Goal: Communication & Community: Answer question/provide support

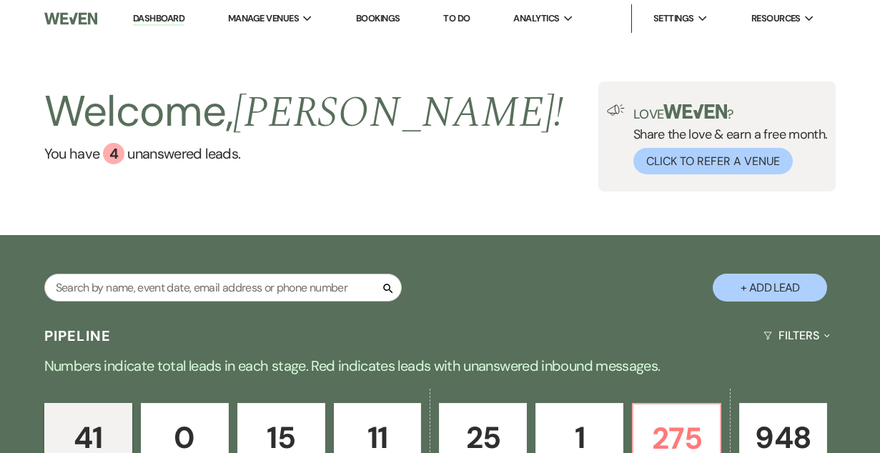
scroll to position [191, 0]
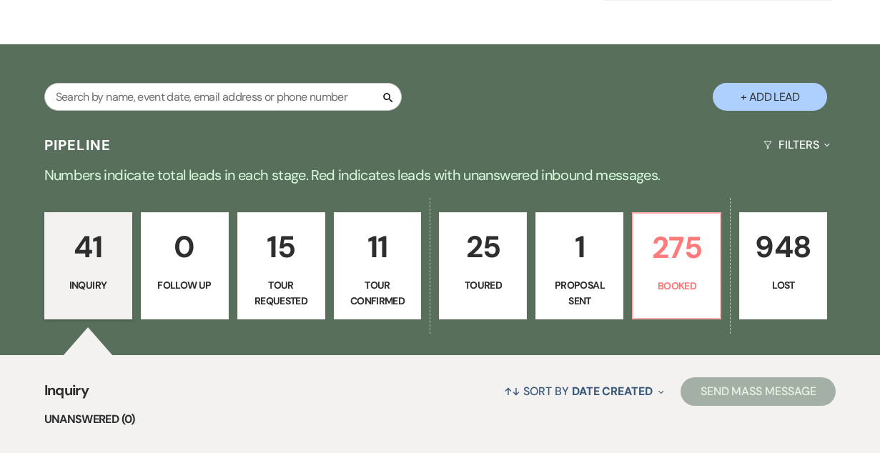
click at [579, 246] on p "1" at bounding box center [579, 247] width 69 height 48
select select "6"
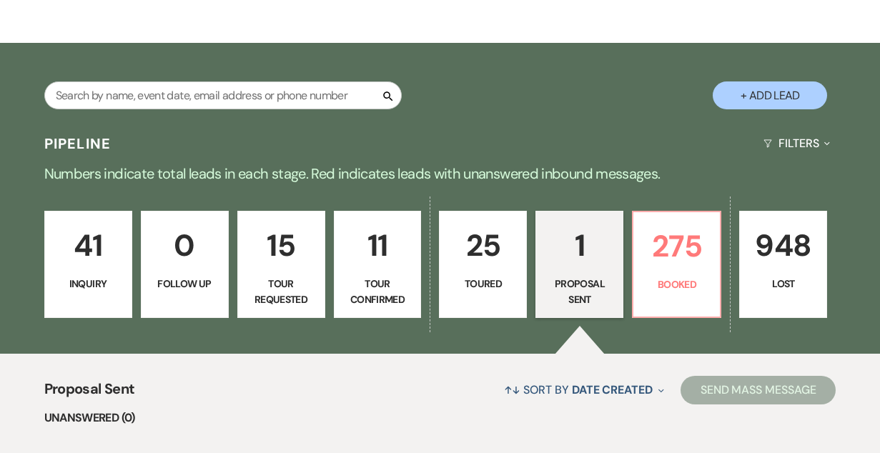
scroll to position [455, 0]
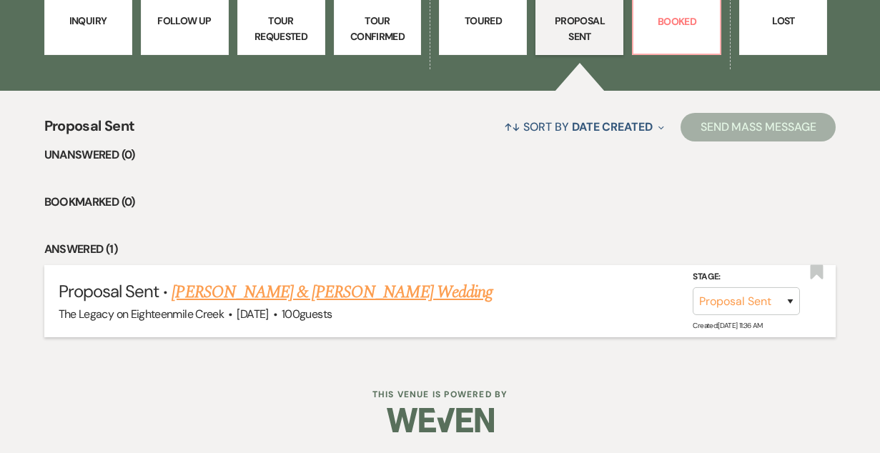
click at [303, 285] on link "Jena Kossowsky & Adam Sikorski's Wedding" at bounding box center [332, 292] width 320 height 26
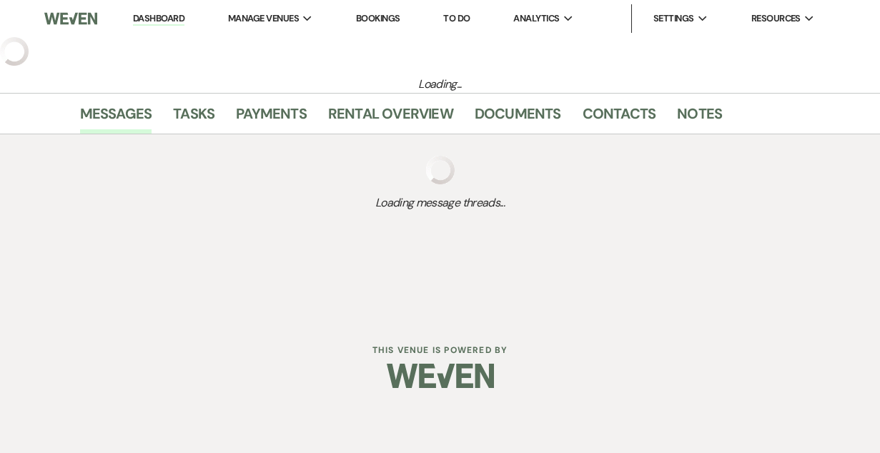
select select "6"
select select "5"
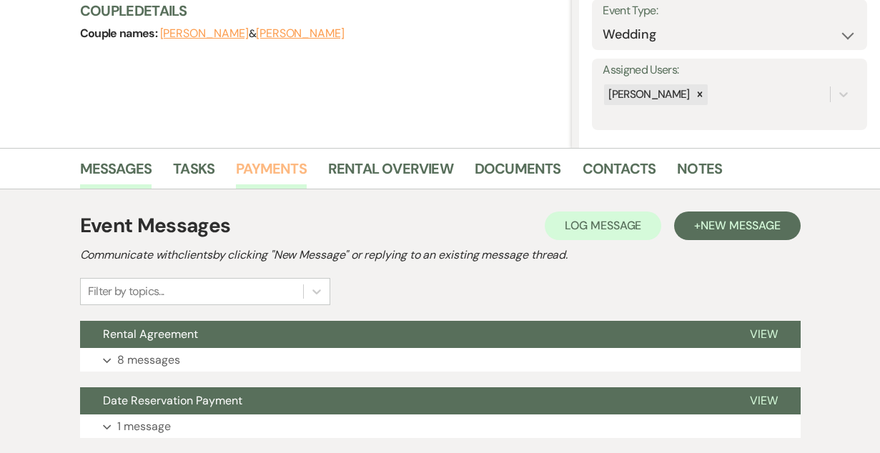
click at [270, 163] on link "Payments" at bounding box center [271, 172] width 71 height 31
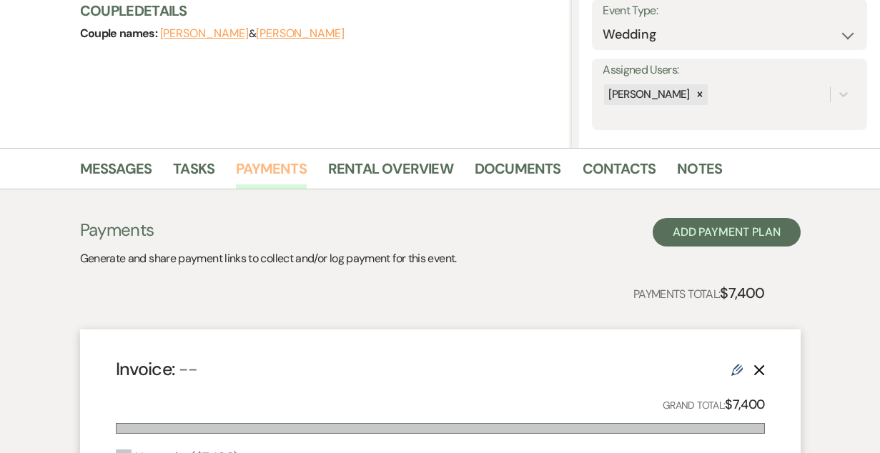
scroll to position [545, 0]
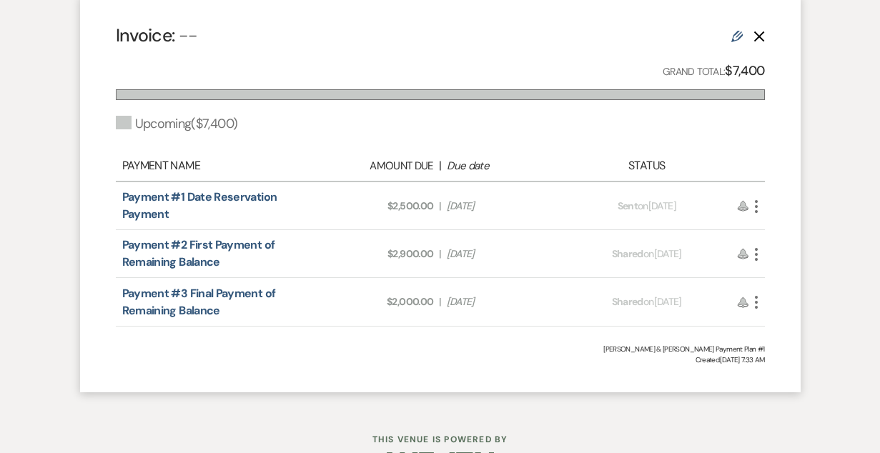
click at [758, 207] on icon "More" at bounding box center [756, 206] width 17 height 17
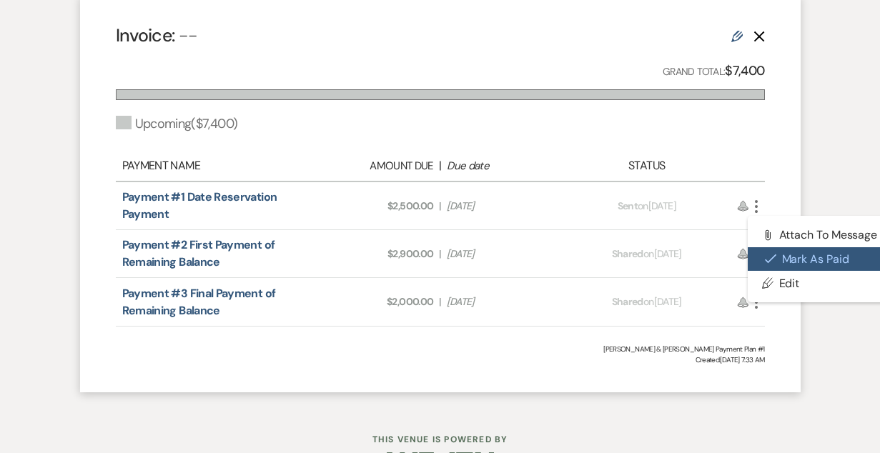
click at [776, 254] on button "Check Mark Mark as Paid" at bounding box center [820, 259] width 144 height 24
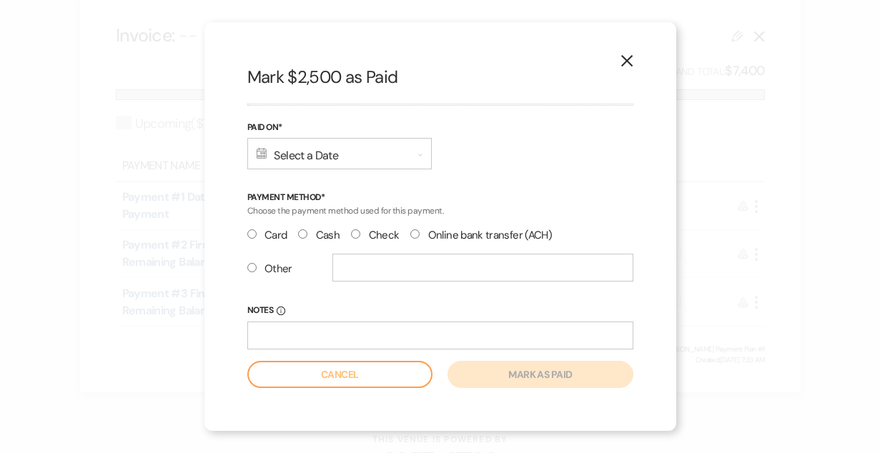
click at [344, 157] on div "Calendar Select a Date Expand" at bounding box center [339, 153] width 184 height 31
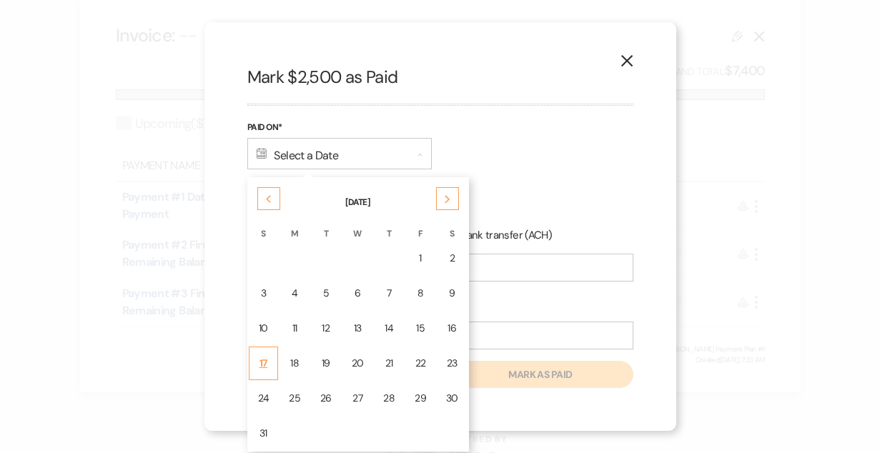
click at [264, 366] on div "17" at bounding box center [263, 363] width 11 height 15
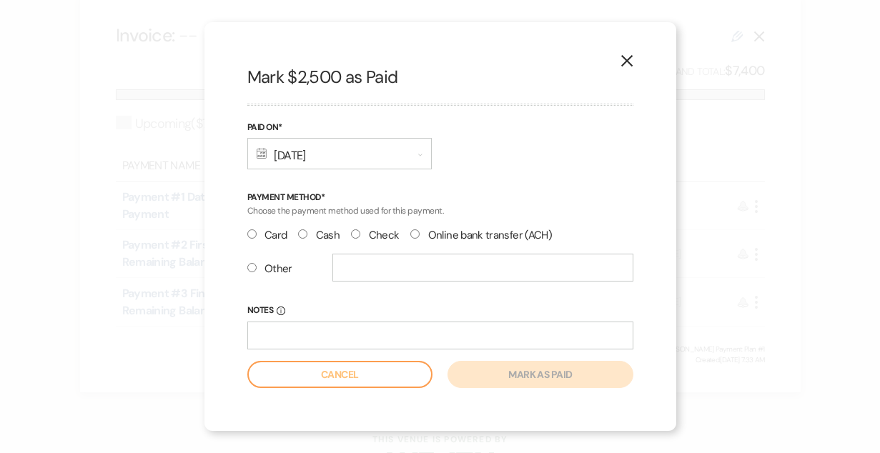
click at [351, 233] on input "Check" at bounding box center [355, 233] width 9 height 9
radio input "true"
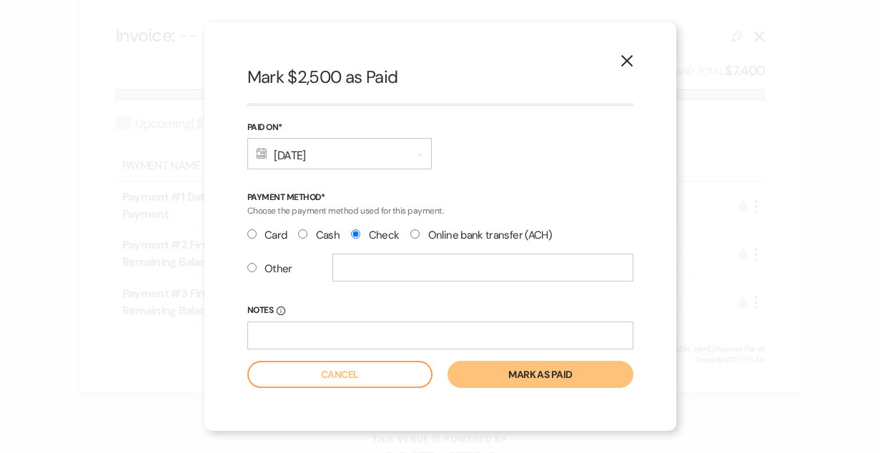
click at [542, 380] on button "Mark as paid" at bounding box center [539, 374] width 185 height 27
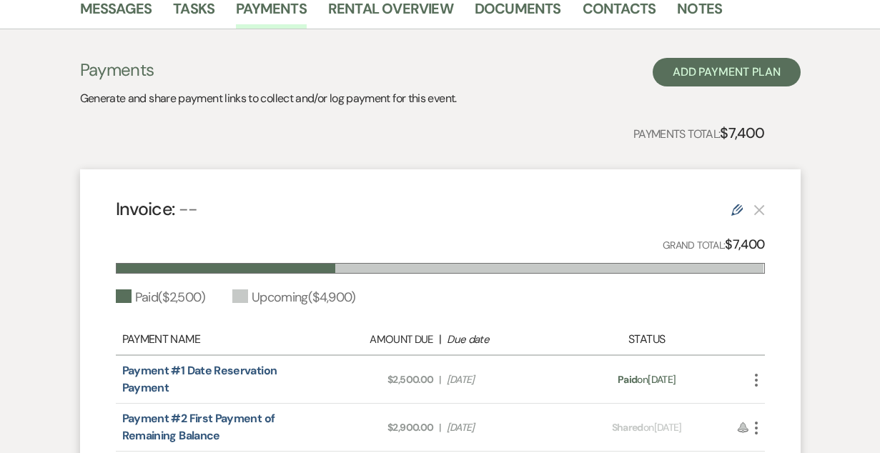
scroll to position [259, 0]
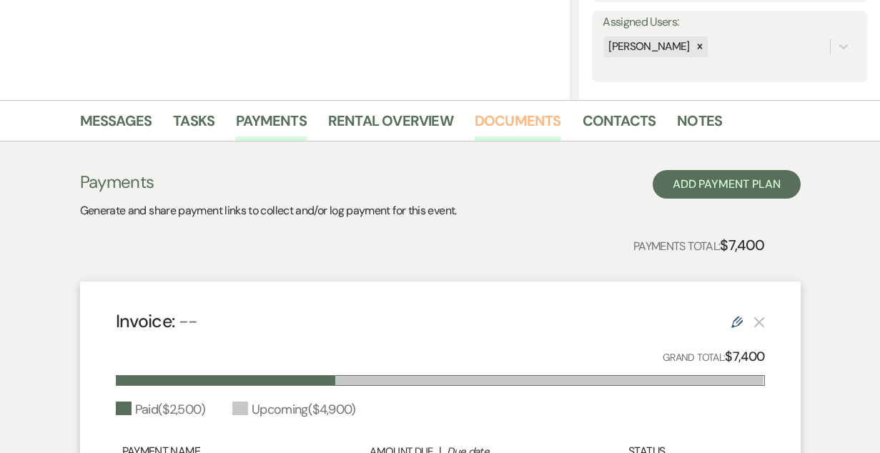
click at [533, 127] on link "Documents" at bounding box center [518, 124] width 86 height 31
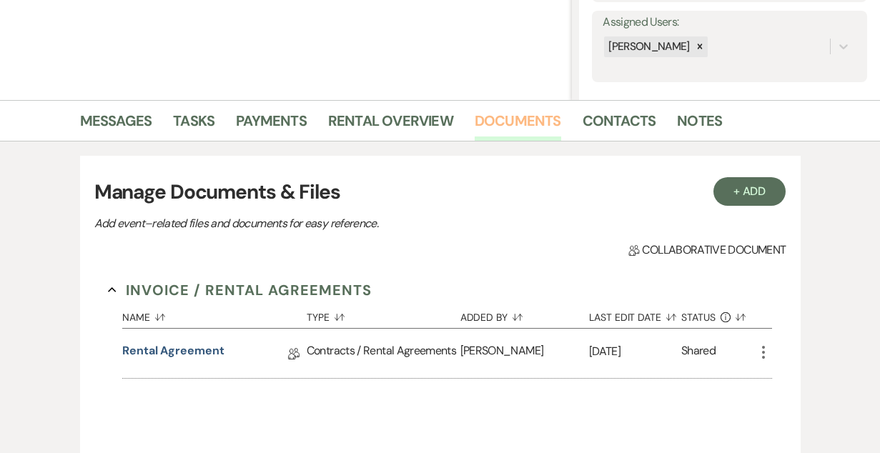
scroll to position [464, 0]
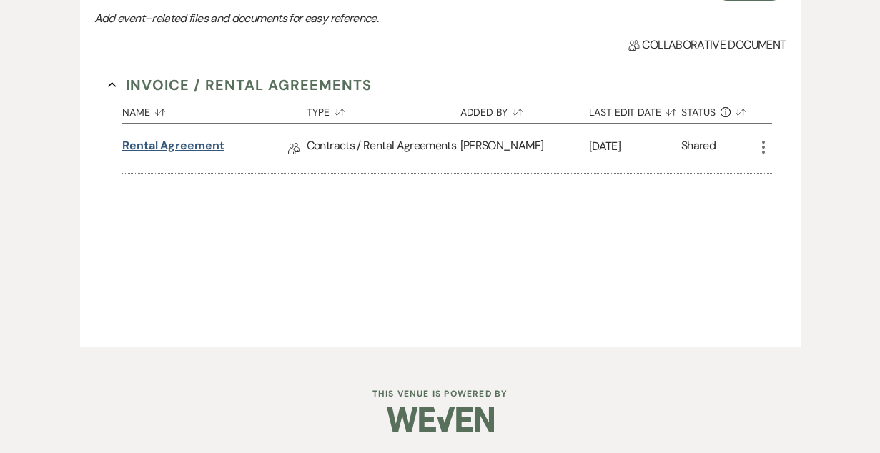
click at [147, 151] on link "Rental Agreement" at bounding box center [173, 148] width 102 height 22
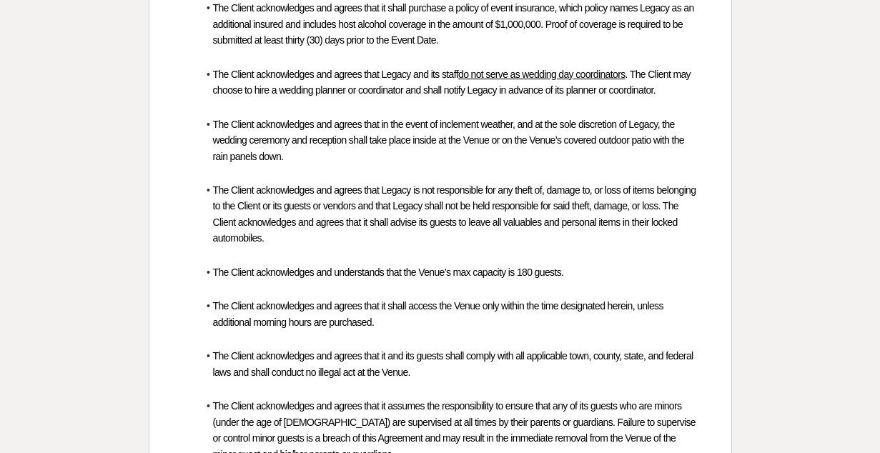
scroll to position [4716, 0]
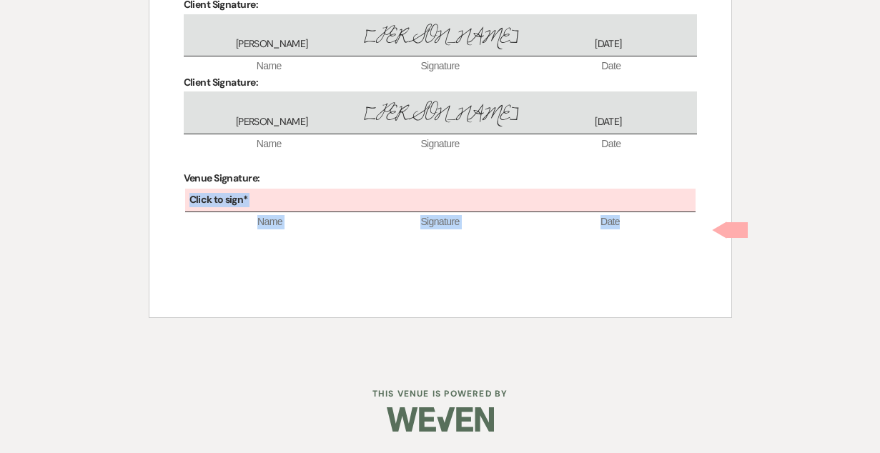
click at [381, 212] on div "Click to sign*" at bounding box center [440, 201] width 510 height 24
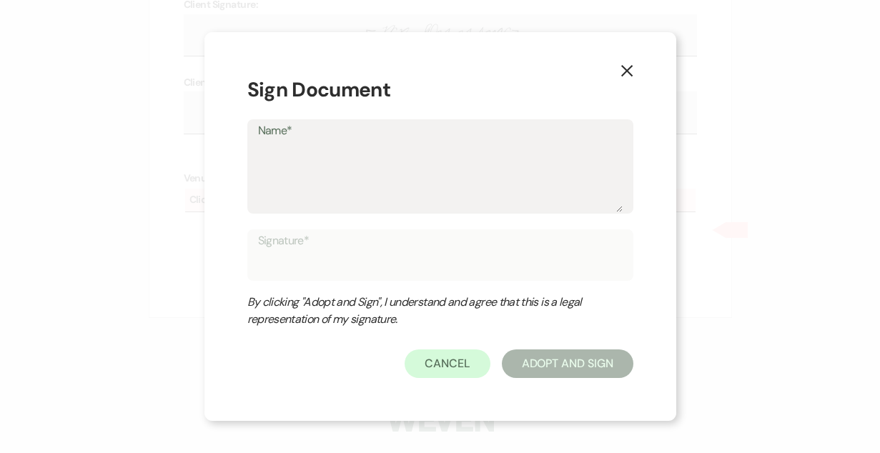
type textarea "B"
type input "B"
type textarea "Br"
type input "Br"
type textarea "Bri"
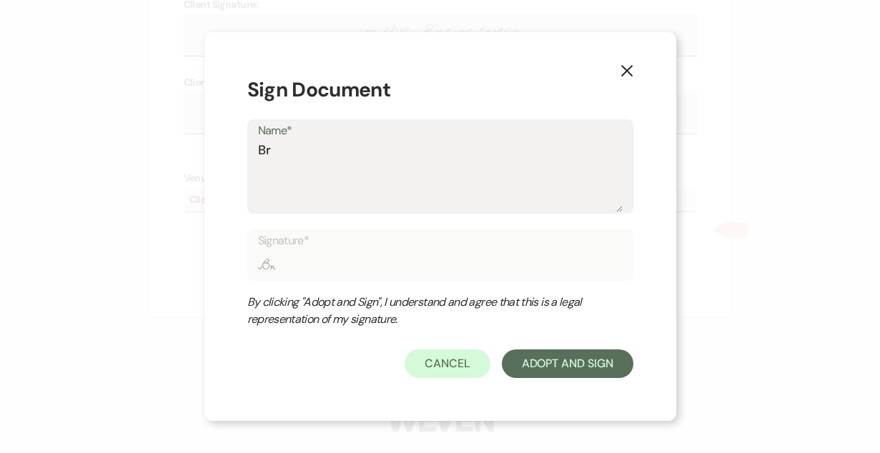
type input "Bri"
type textarea "Brid"
type input "Brid"
type textarea "Bridg"
type input "Bridg"
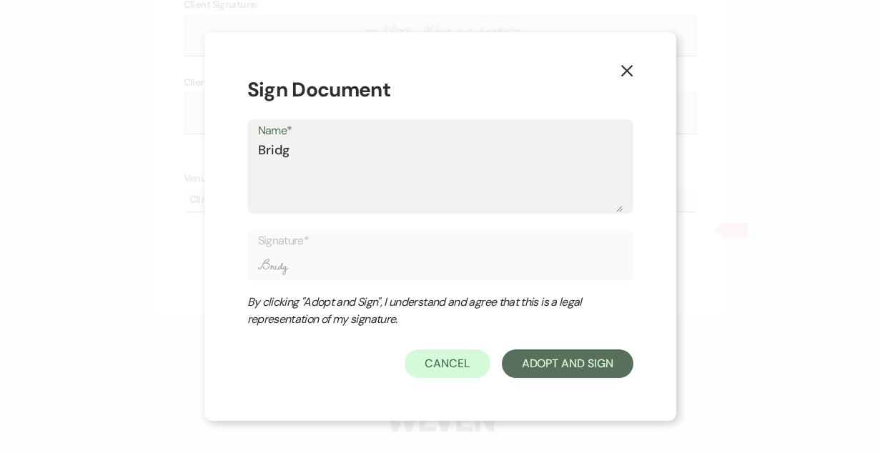
type textarea "Bridge"
type input "Bridge"
type textarea "Bridget"
type input "Bridget"
type textarea "Bridgett"
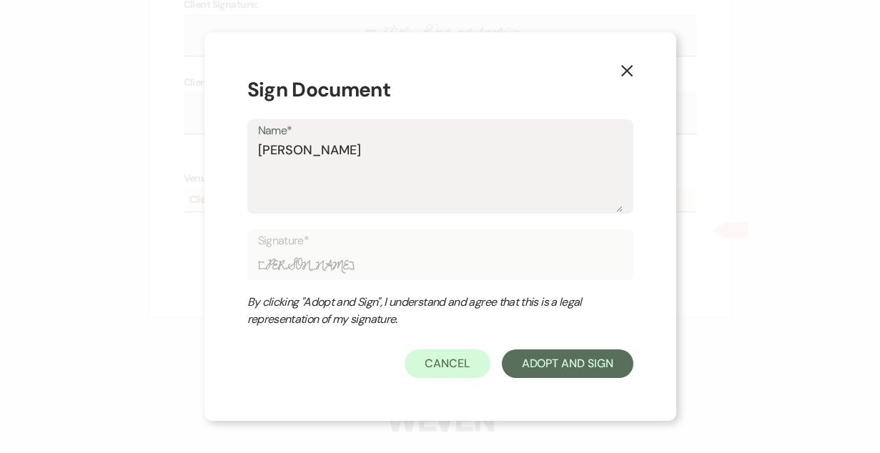
type input "Bridgett"
type textarea "[PERSON_NAME]"
type input "[PERSON_NAME]"
type textarea "[PERSON_NAME]"
type input "[PERSON_NAME]"
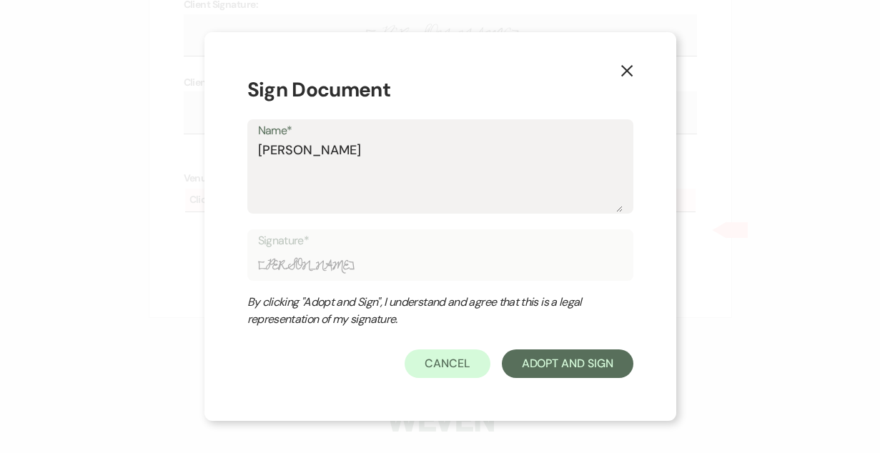
type textarea "Bridgette O"
type input "Bridgette O"
type textarea "Bridgette OP"
type input "Bridgette OP"
type textarea "Bridgette OPr"
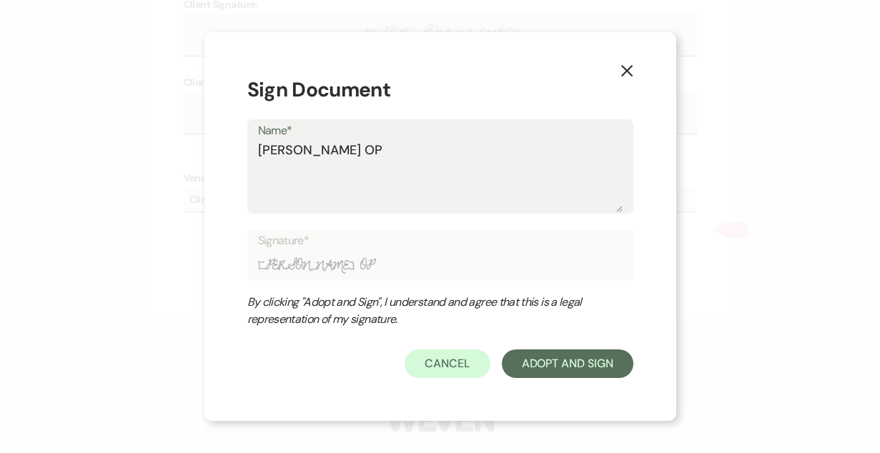
type input "Bridgette OPr"
type textarea "Bridgette OPrn"
type input "Bridgette OPrn"
type textarea "Bridgette OPrno"
type input "Bridgette OPrno"
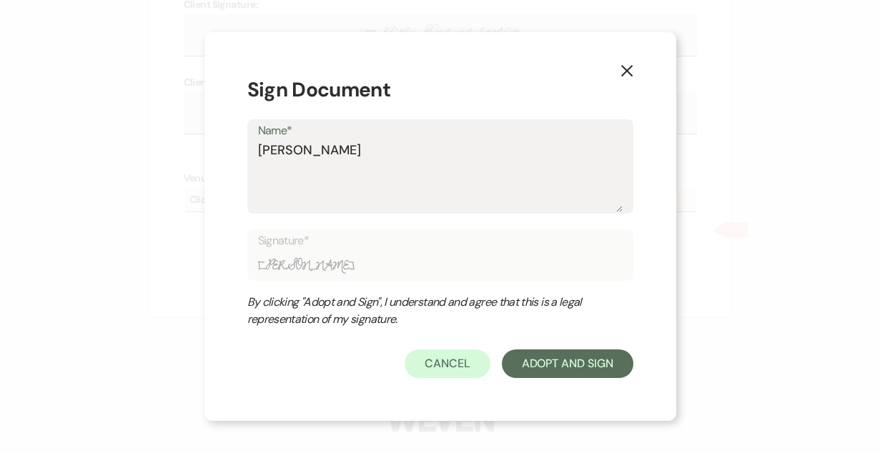
type textarea "Bridgette OPrn"
type input "Bridgette OPrn"
type textarea "Bridgette OPr"
type input "Bridgette OPr"
type textarea "Bridgette OP"
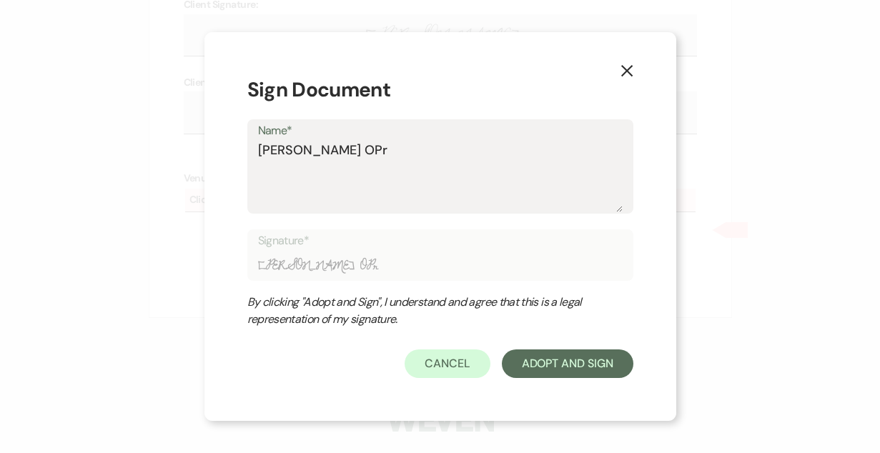
type input "Bridgette OP"
type textarea "Bridgette O"
type input "Bridgette O"
type textarea "[PERSON_NAME]"
type input "[PERSON_NAME]"
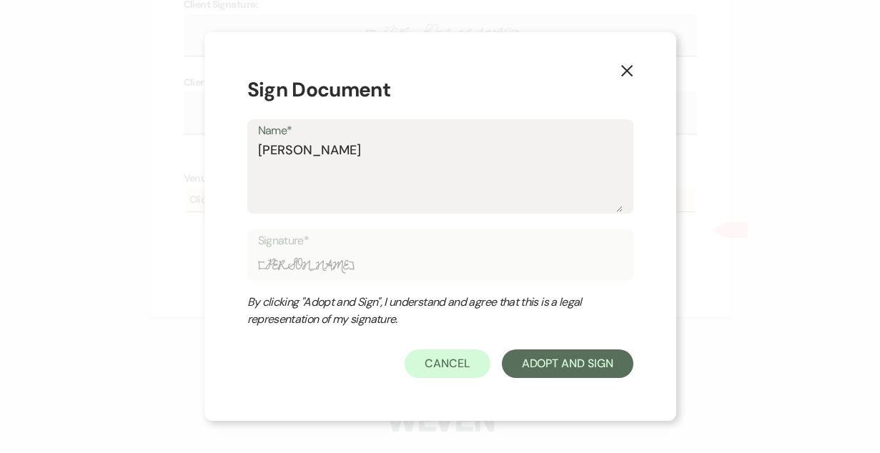
type textarea "Bridgette P"
type input "Bridgette P"
type textarea "Bridgette Pr"
type input "Bridgette Pr"
type textarea "Bridgette Prn"
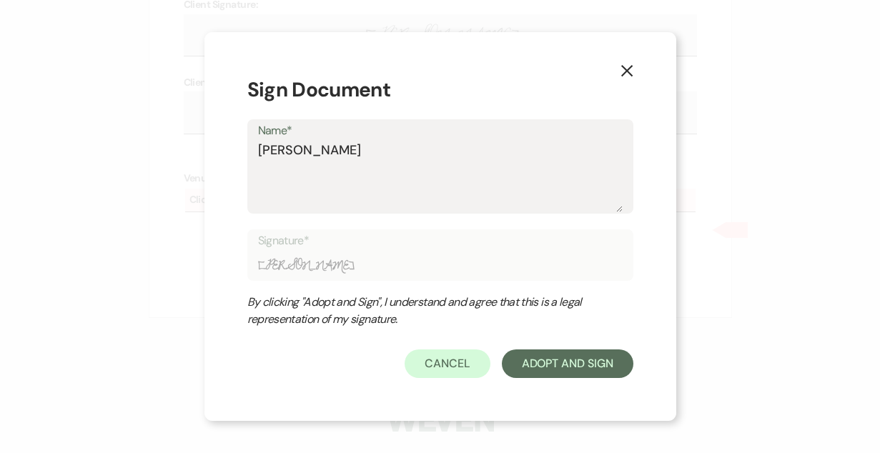
type input "Bridgette Prn"
type textarea "[PERSON_NAME]"
type input "[PERSON_NAME]"
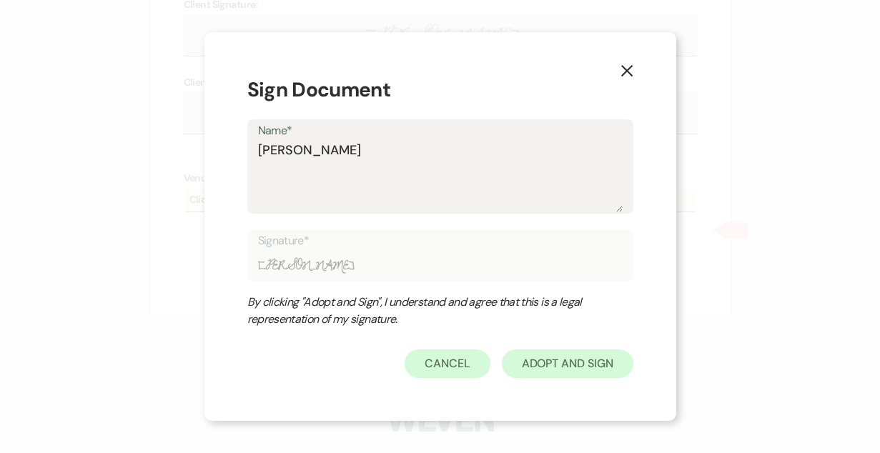
type textarea "[PERSON_NAME]"
click at [575, 367] on button "Adopt And Sign" at bounding box center [568, 363] width 132 height 29
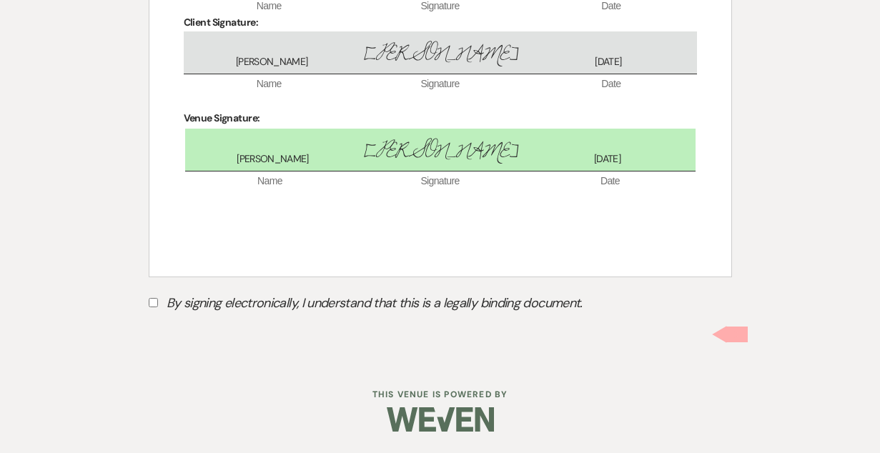
scroll to position [4808, 0]
click at [152, 303] on input "By signing electronically, I understand that this is a legally binding document." at bounding box center [153, 302] width 9 height 9
checkbox input "true"
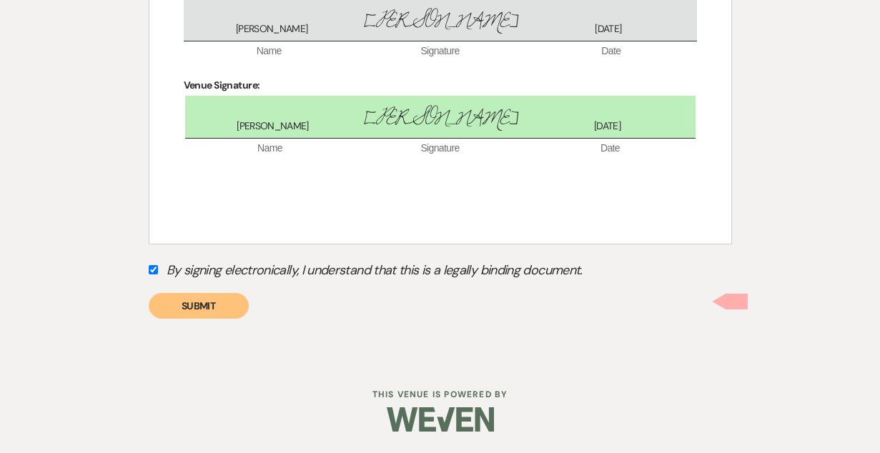
click at [187, 319] on button "Submit" at bounding box center [199, 306] width 100 height 26
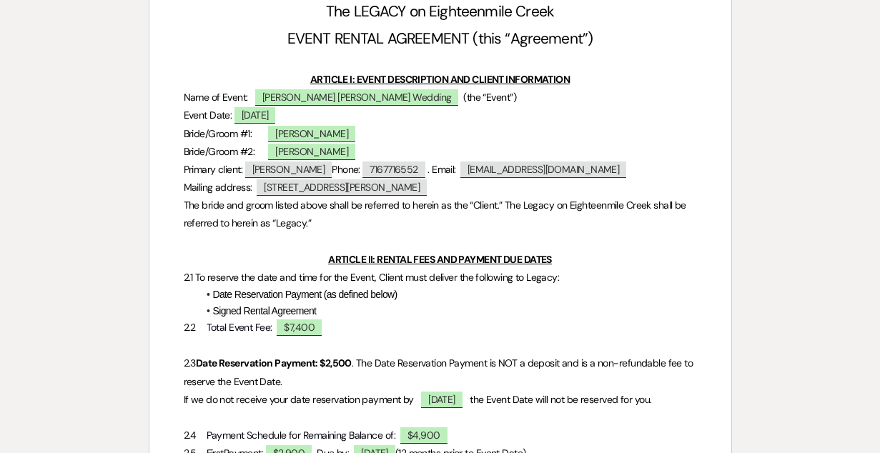
scroll to position [0, 0]
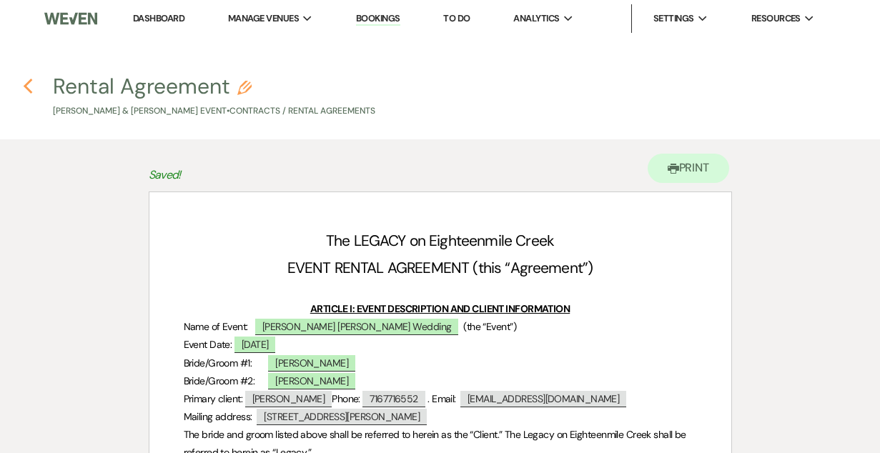
click at [25, 84] on use "button" at bounding box center [27, 87] width 9 height 16
select select "6"
select select "5"
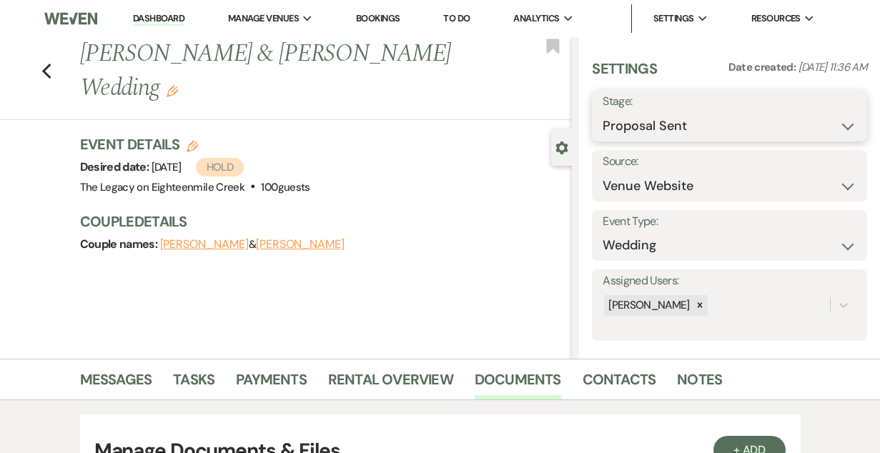
click at [672, 122] on select "Inquiry Follow Up Tour Requested Tour Confirmed Toured Proposal Sent Booked Lost" at bounding box center [729, 126] width 254 height 28
select select "7"
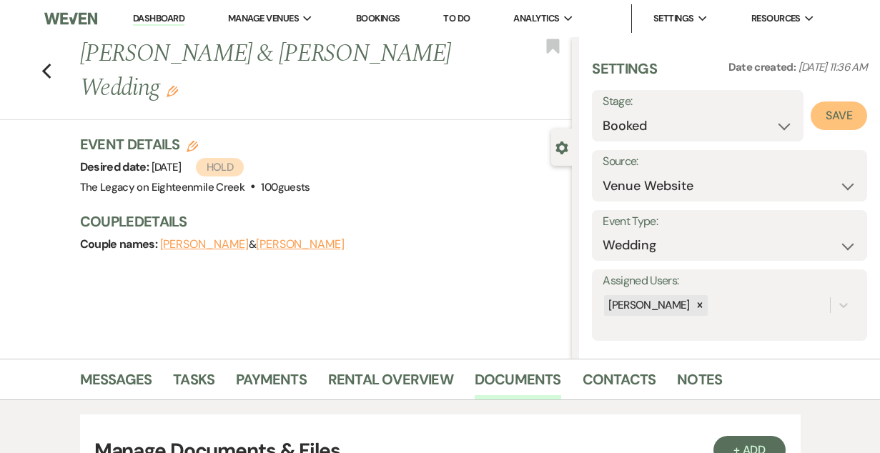
click at [843, 114] on button "Save" at bounding box center [838, 115] width 56 height 29
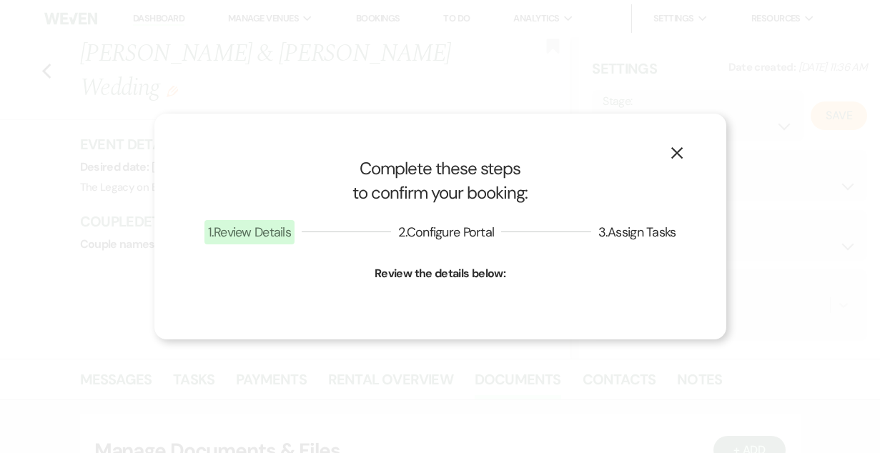
select select "1"
select select "532"
select select "false"
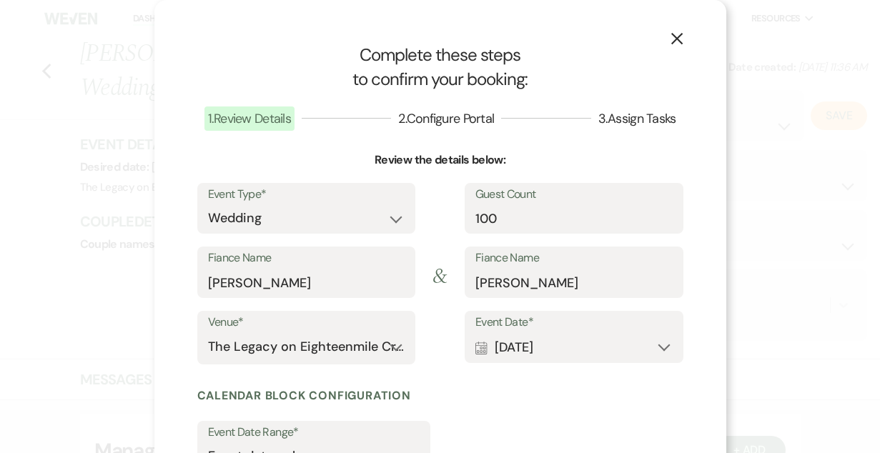
scroll to position [177, 0]
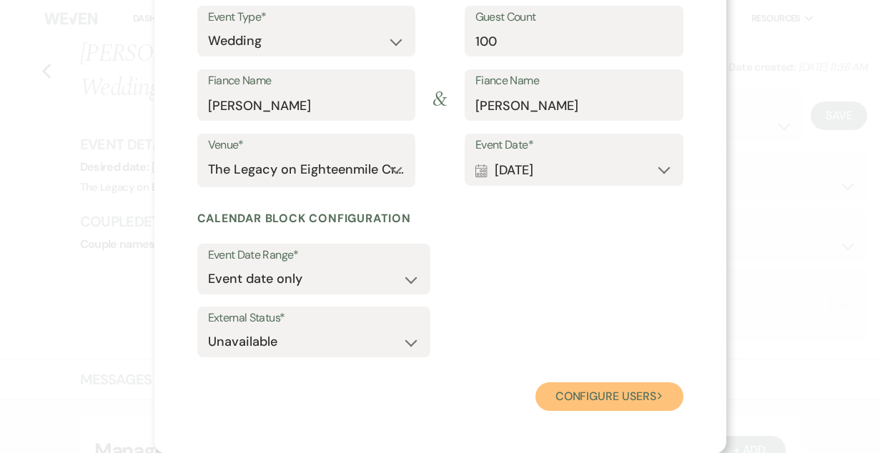
click at [603, 397] on button "Configure users Next" at bounding box center [609, 396] width 148 height 29
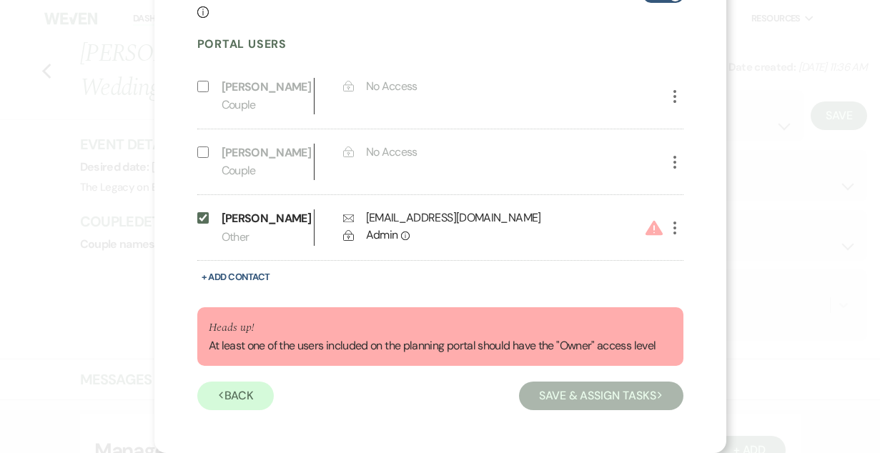
scroll to position [321, 0]
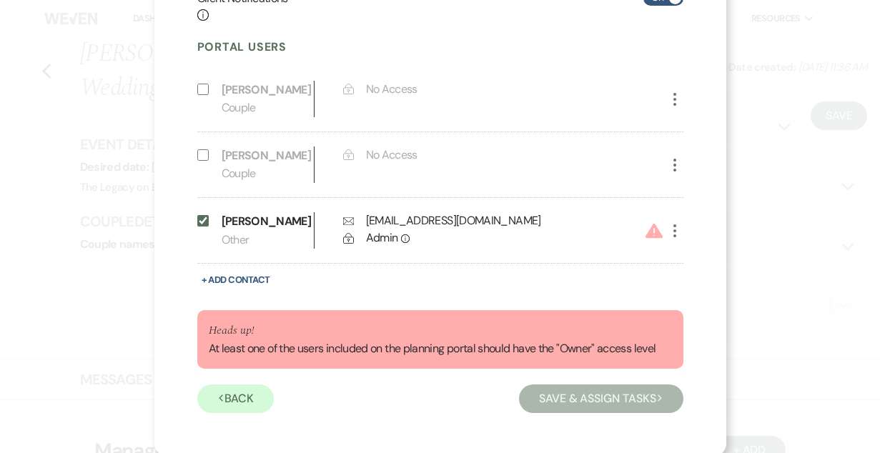
click at [675, 232] on use "button" at bounding box center [674, 230] width 3 height 13
click at [695, 260] on button "Pencil Edit" at bounding box center [699, 259] width 66 height 24
select select "6"
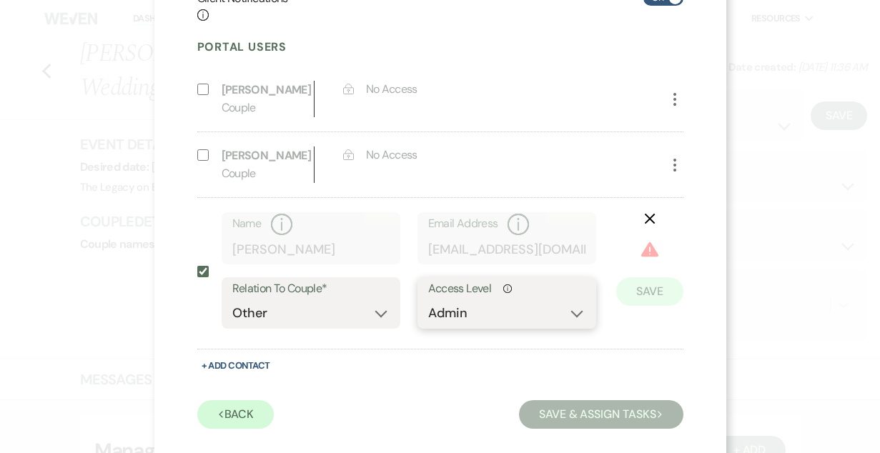
click at [449, 314] on select "No Access Owner Admin Supporter Financier" at bounding box center [506, 313] width 157 height 28
select select "6"
click at [653, 270] on button "Save" at bounding box center [649, 270] width 67 height 29
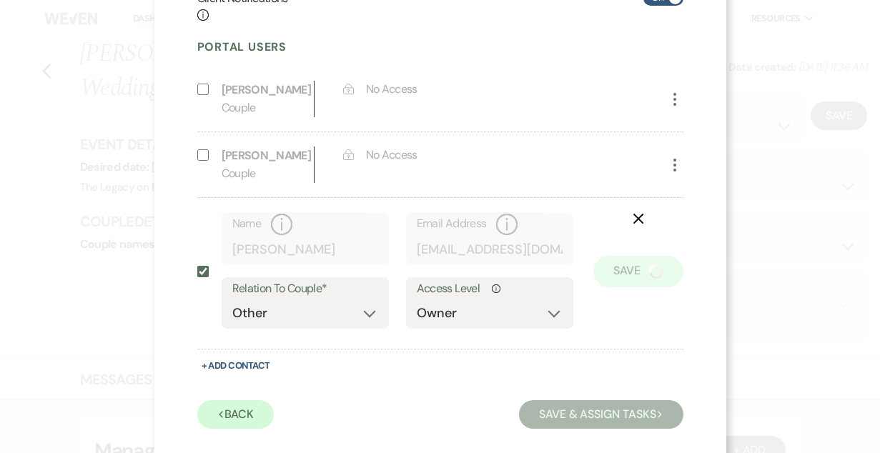
scroll to position [254, 0]
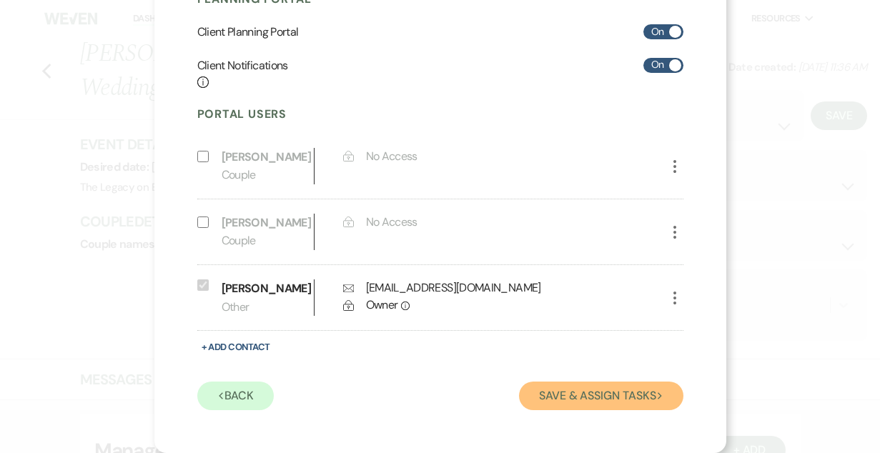
click at [606, 397] on button "Save & Assign Tasks Next" at bounding box center [601, 396] width 164 height 29
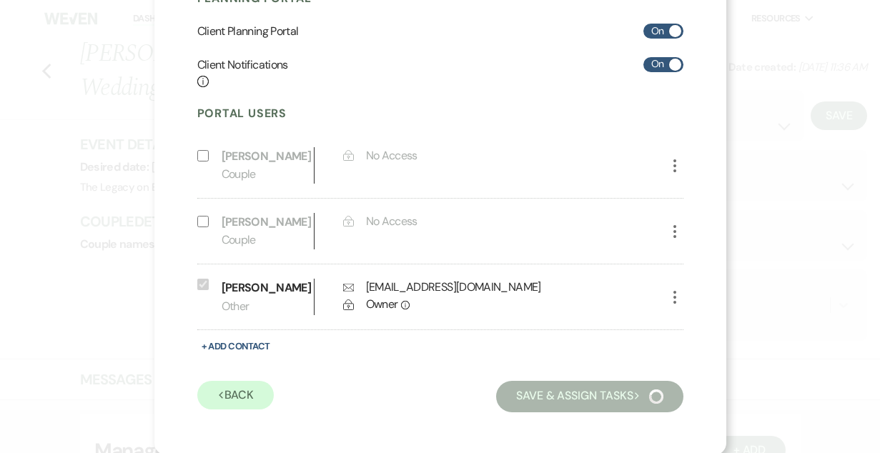
scroll to position [109, 0]
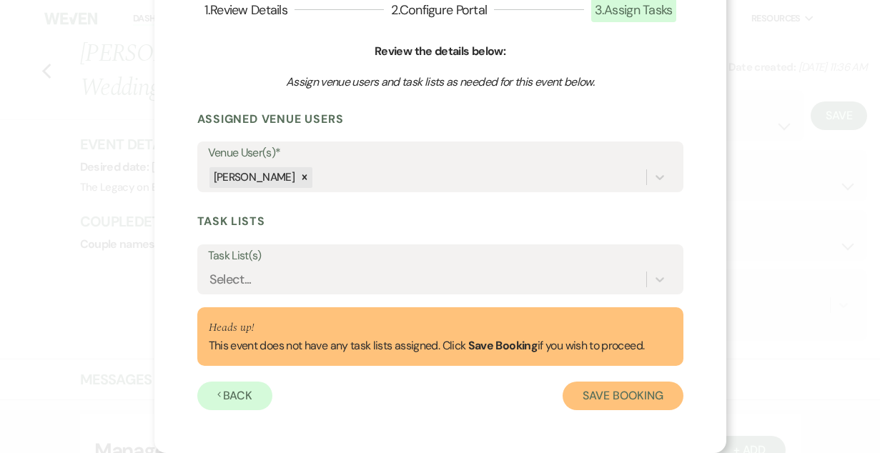
click at [605, 385] on button "Save Booking" at bounding box center [622, 396] width 120 height 29
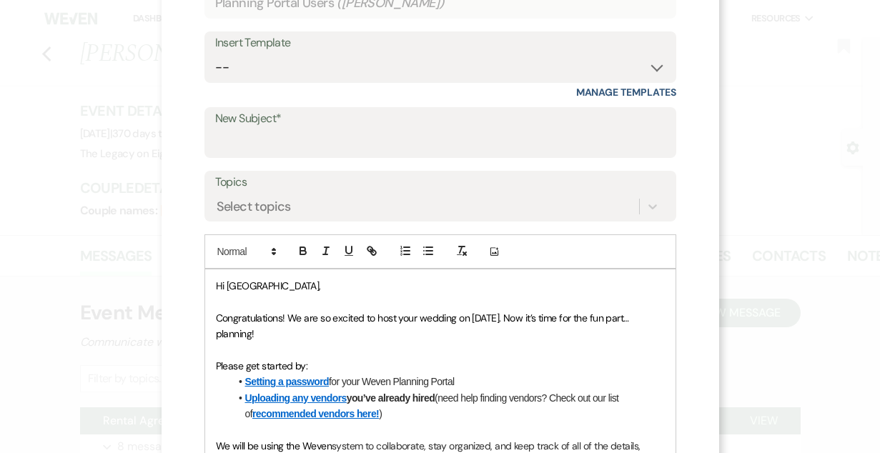
scroll to position [133, 0]
click at [380, 71] on select "-- Inquiry Follow Up- Just checking in :) Tour Date/Time Confirmation Proposal …" at bounding box center [440, 67] width 450 height 28
select select "737"
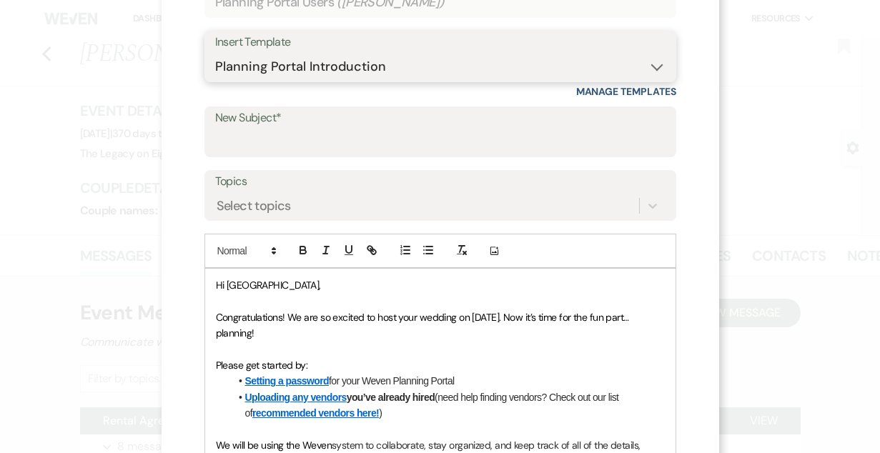
type input "YOUR VENUE IS OFFICIALLY BOOKED!"
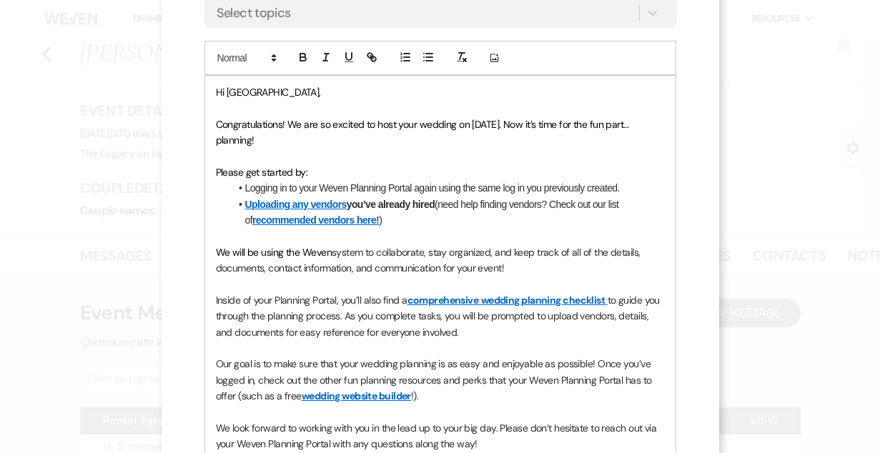
scroll to position [325, 0]
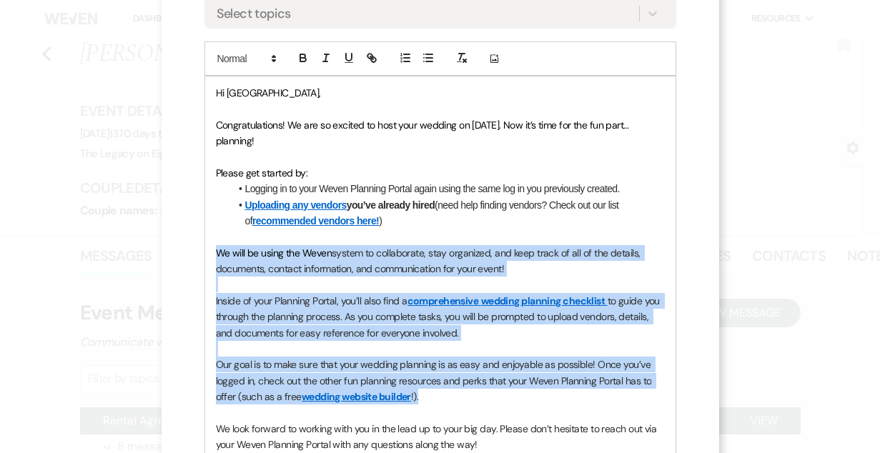
drag, startPoint x: 440, startPoint y: 398, endPoint x: 215, endPoint y: 252, distance: 268.0
click at [215, 252] on div "Hi Jena, Congratulations! We are so excited to host your wedding on 08/23/2026.…" at bounding box center [440, 292] width 470 height 433
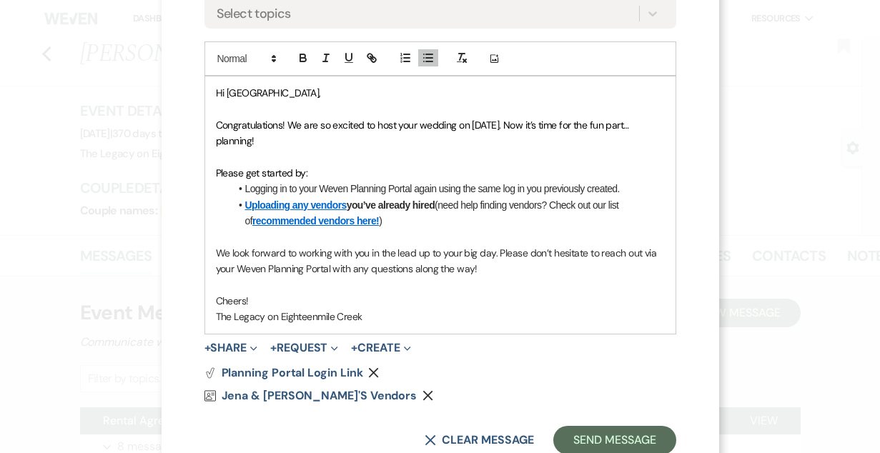
click at [474, 274] on span "We look forward to working with you in the lead up to your big day. Please don’…" at bounding box center [437, 261] width 443 height 29
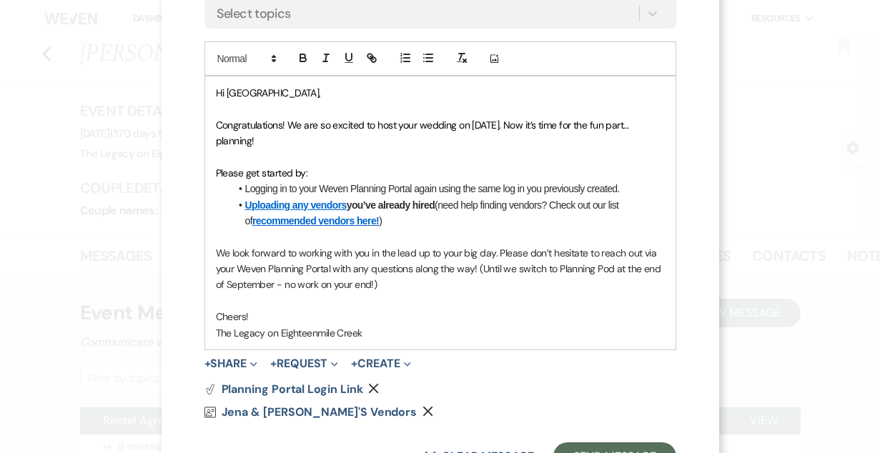
click at [269, 320] on p "Cheers!" at bounding box center [440, 317] width 449 height 16
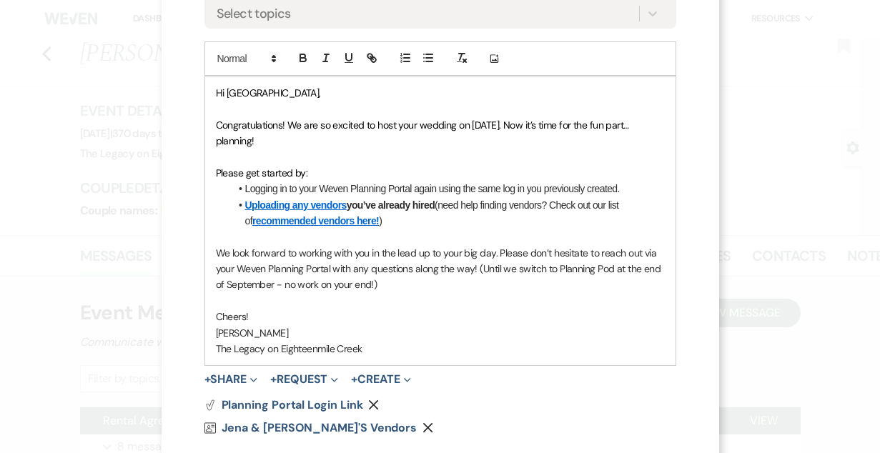
scroll to position [402, 0]
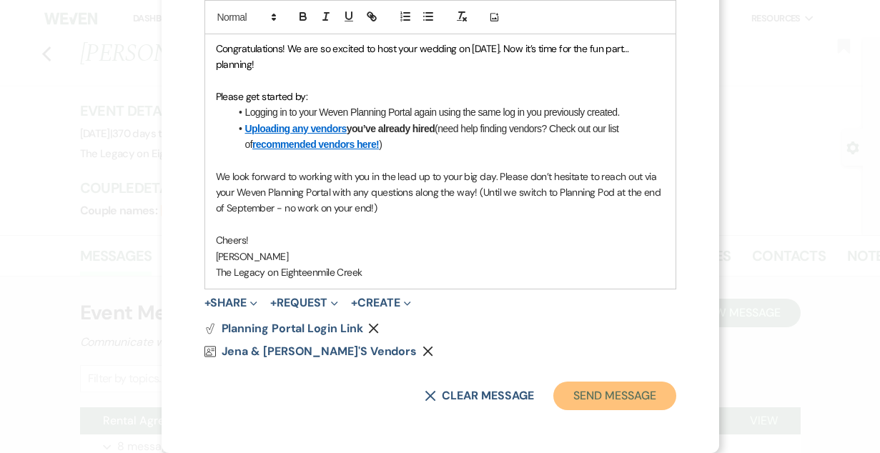
click at [584, 389] on button "Send Message" at bounding box center [614, 396] width 122 height 29
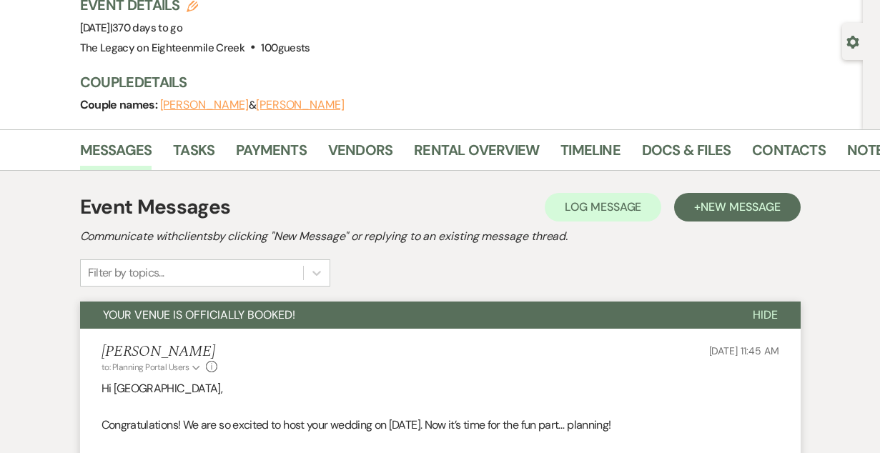
scroll to position [108, 0]
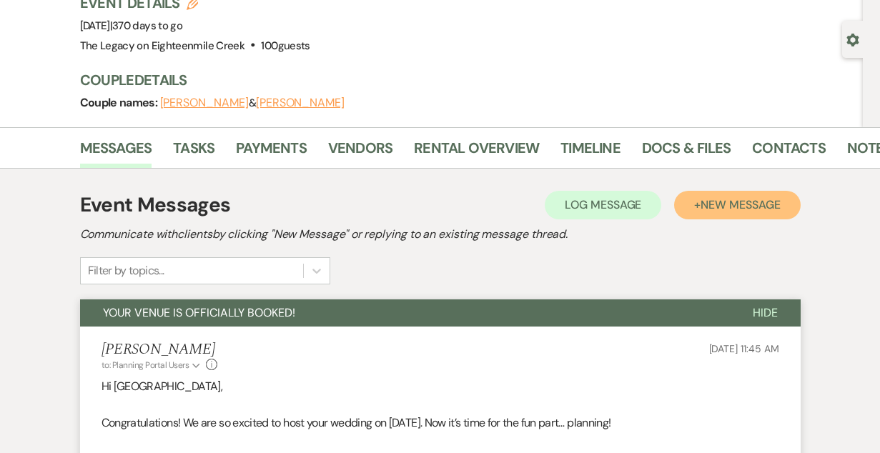
click at [723, 202] on span "New Message" at bounding box center [739, 204] width 79 height 15
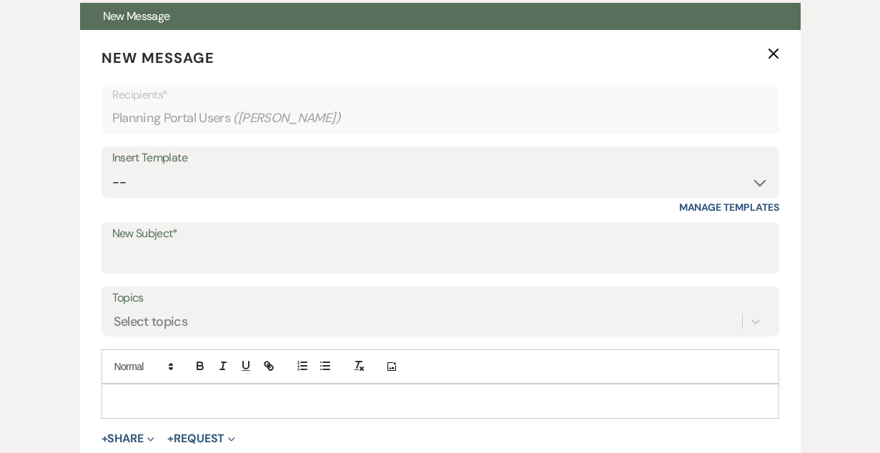
scroll to position [406, 0]
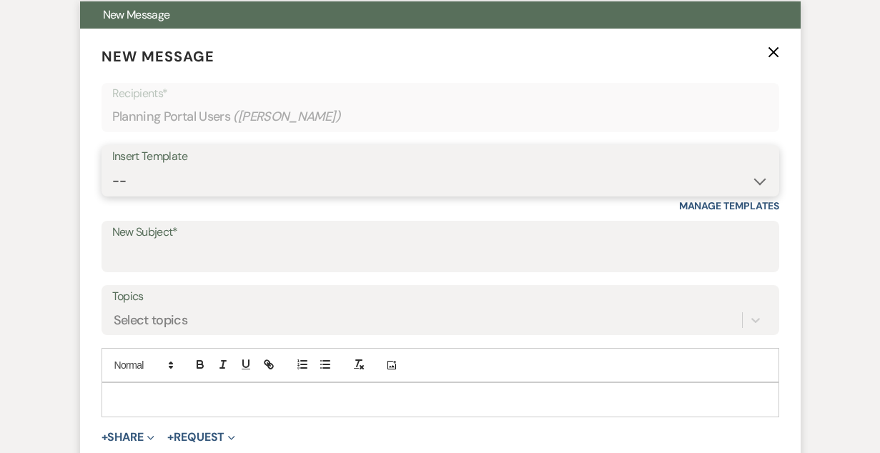
click at [329, 179] on select "-- Inquiry Follow Up- Just checking in :) Tour Date/Time Confirmation Proposal …" at bounding box center [440, 181] width 656 height 28
select select "1131"
type input "Join our exclusive group!"
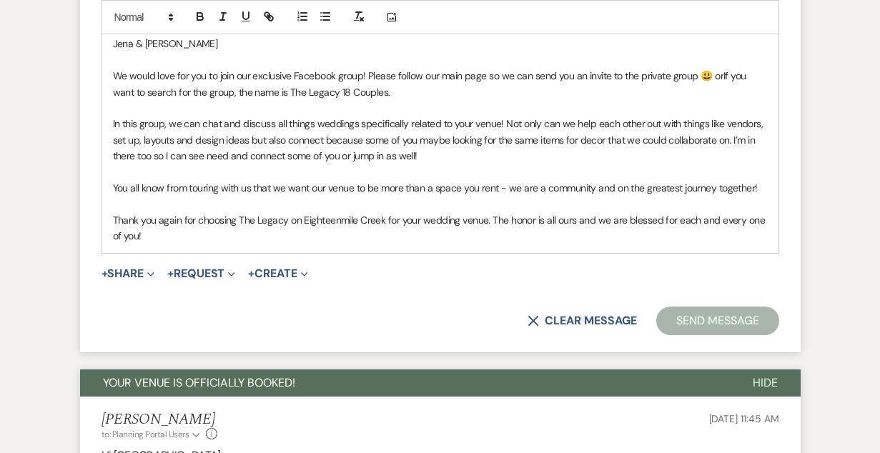
scroll to position [764, 0]
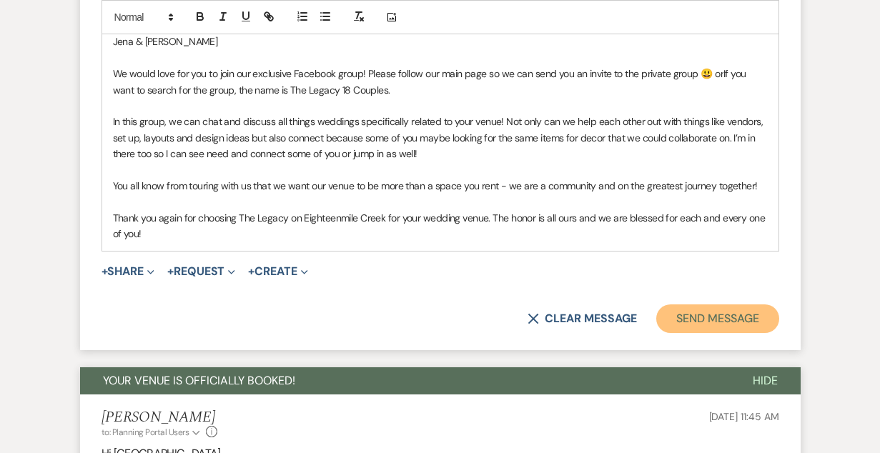
click at [694, 326] on button "Send Message" at bounding box center [717, 318] width 122 height 29
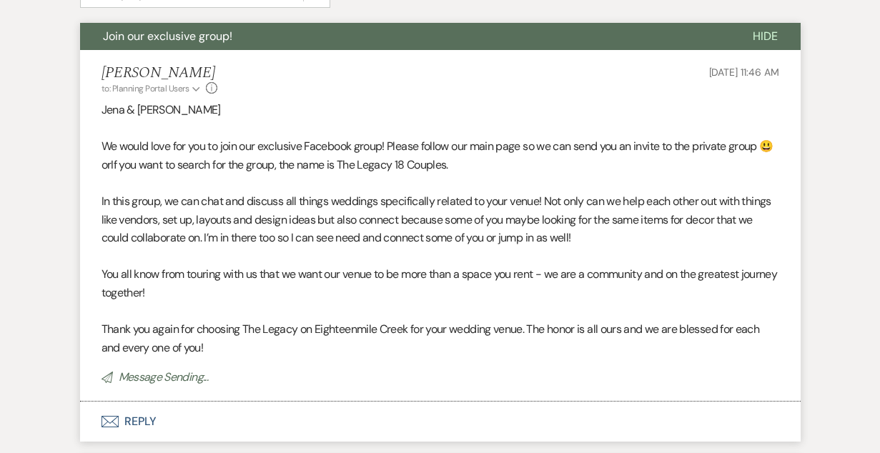
scroll to position [0, 0]
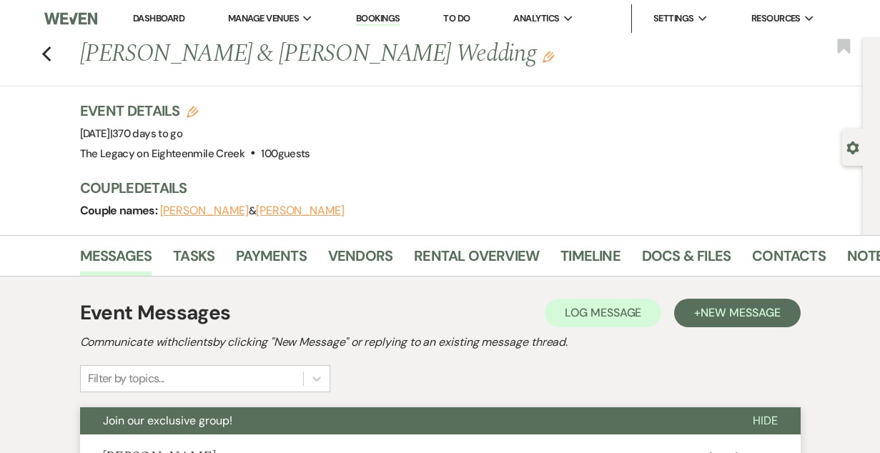
click at [147, 16] on link "Dashboard" at bounding box center [158, 18] width 51 height 12
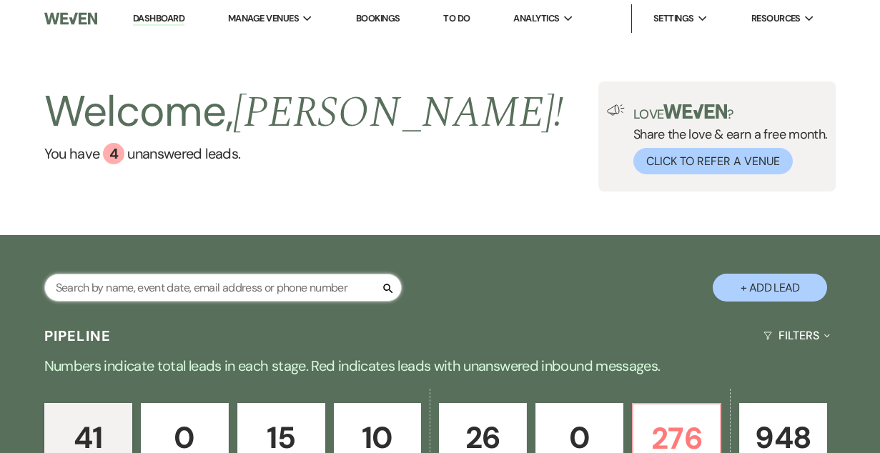
click at [279, 284] on input "text" at bounding box center [222, 288] width 357 height 28
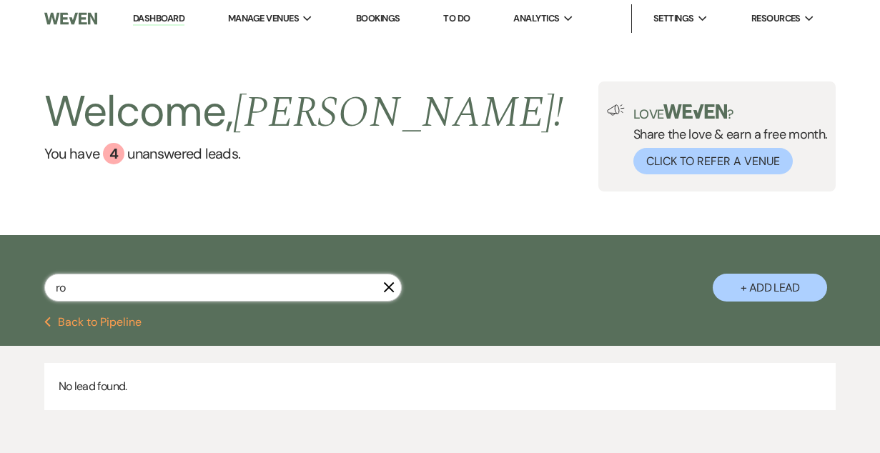
type input "r"
type input "alyssa"
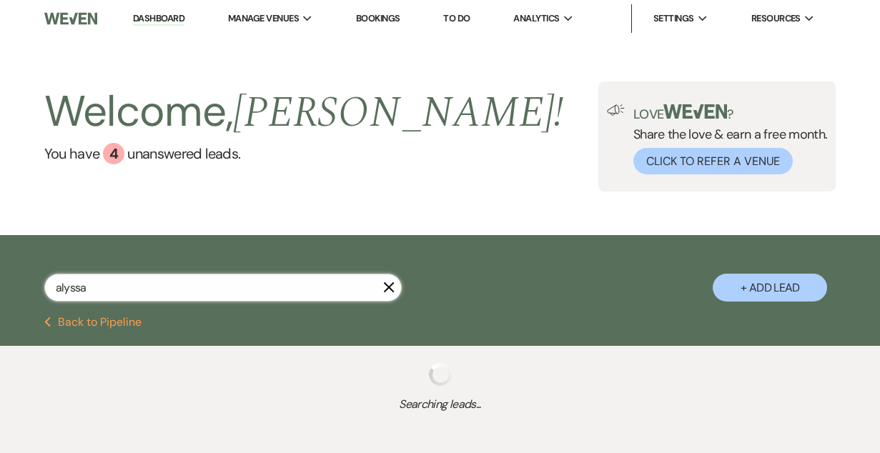
select select "2"
select select "8"
select select "5"
select select "8"
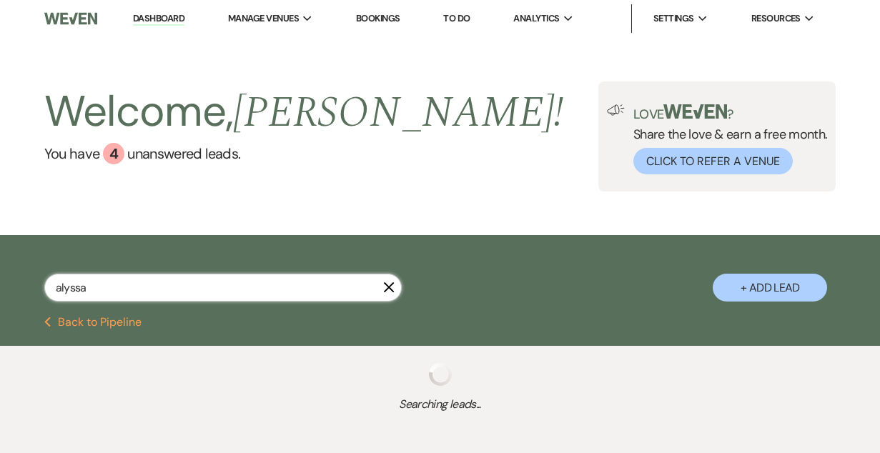
select select "10"
select select "8"
select select "10"
select select "8"
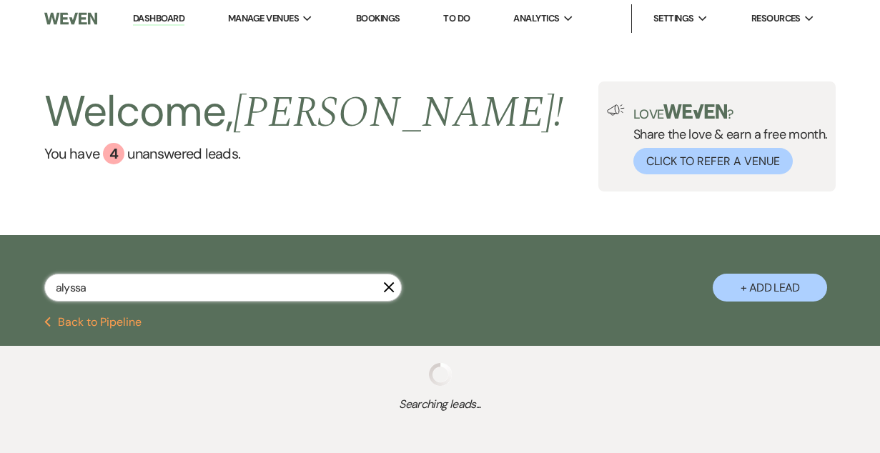
select select "5"
select select "8"
select select "5"
select select "8"
select select "1"
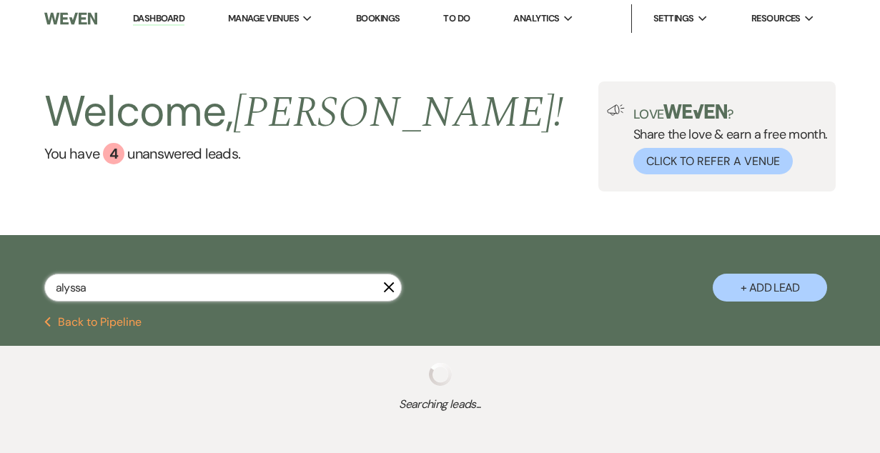
select select "8"
select select "5"
select select "8"
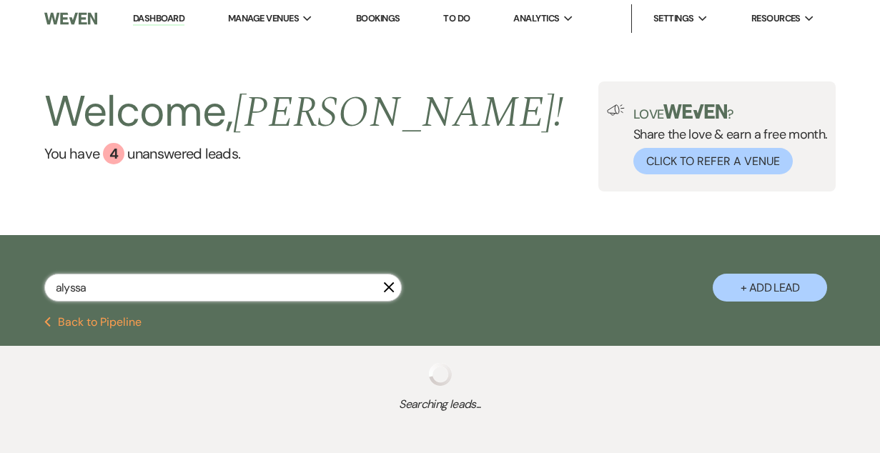
select select "5"
select select "8"
select select "5"
select select "8"
select select "5"
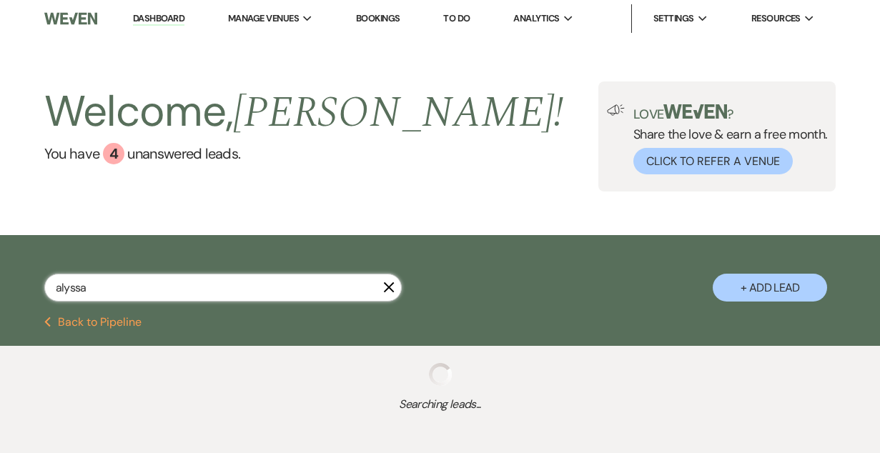
select select "8"
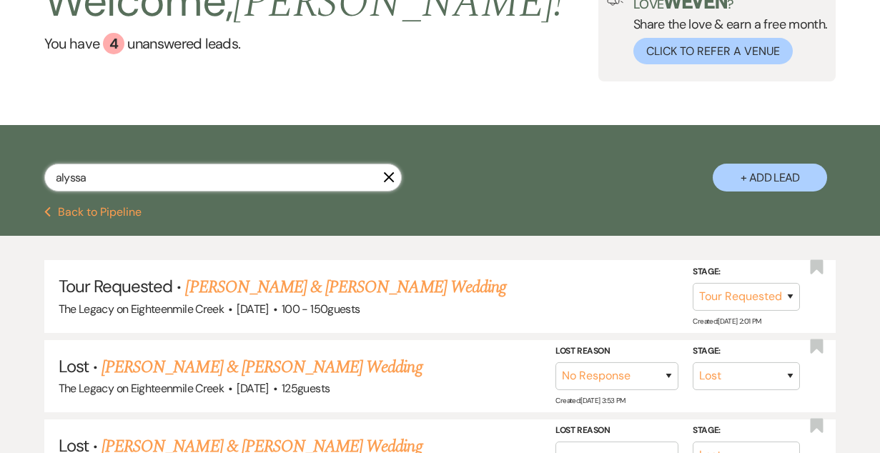
scroll to position [109, 0]
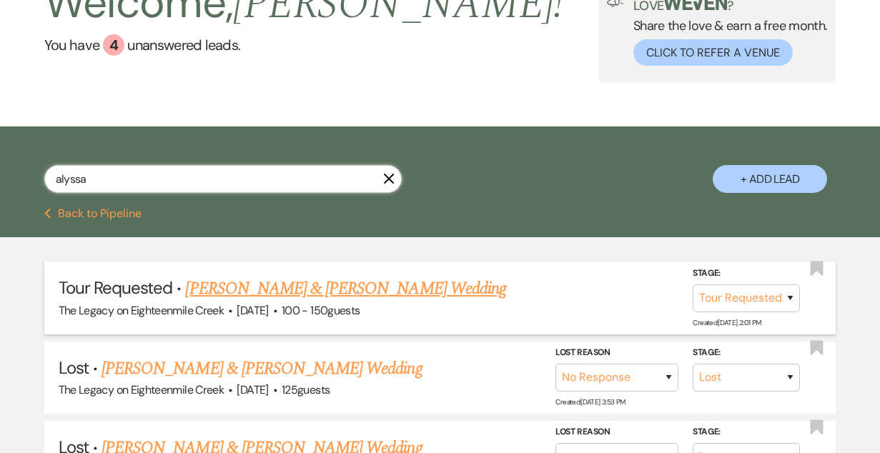
type input "alyssa"
click at [736, 304] on select "Inquiry Follow Up Tour Requested Tour Confirmed Toured Proposal Sent Booked Lost" at bounding box center [746, 298] width 107 height 28
select select "4"
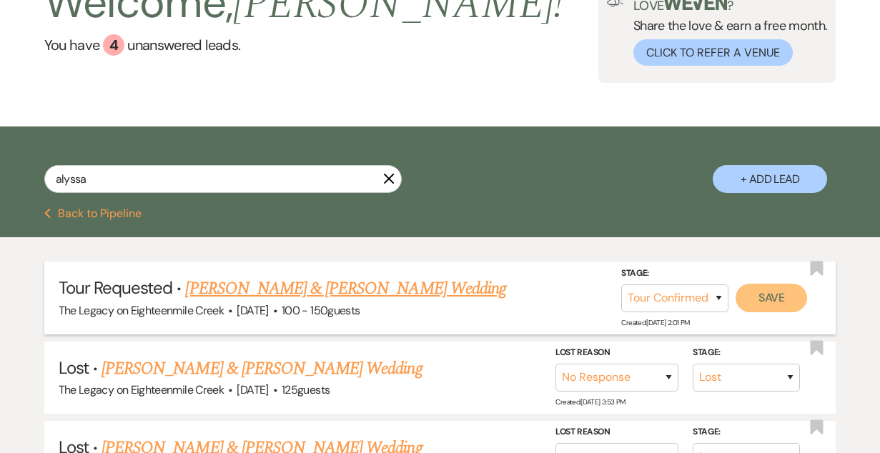
click at [778, 299] on button "Save" at bounding box center [770, 298] width 71 height 29
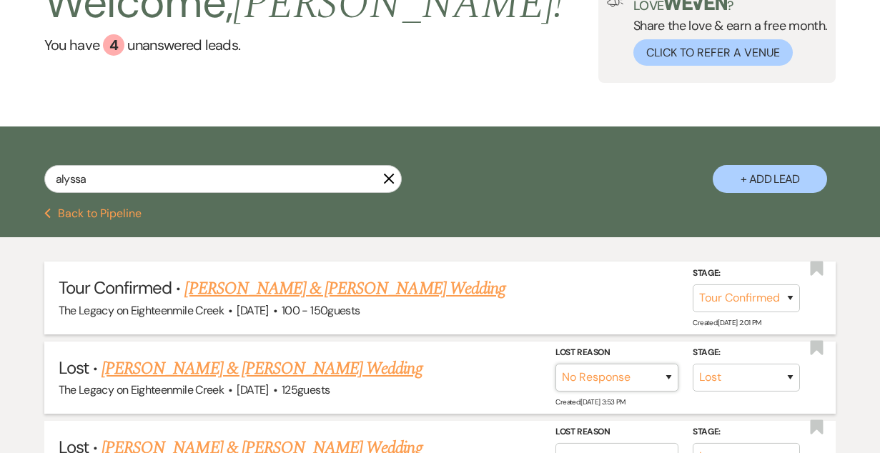
click at [643, 381] on select "Booked Elsewhere Budget Date Unavailable No Response Not a Good Match Capacity …" at bounding box center [616, 378] width 123 height 28
select select "4"
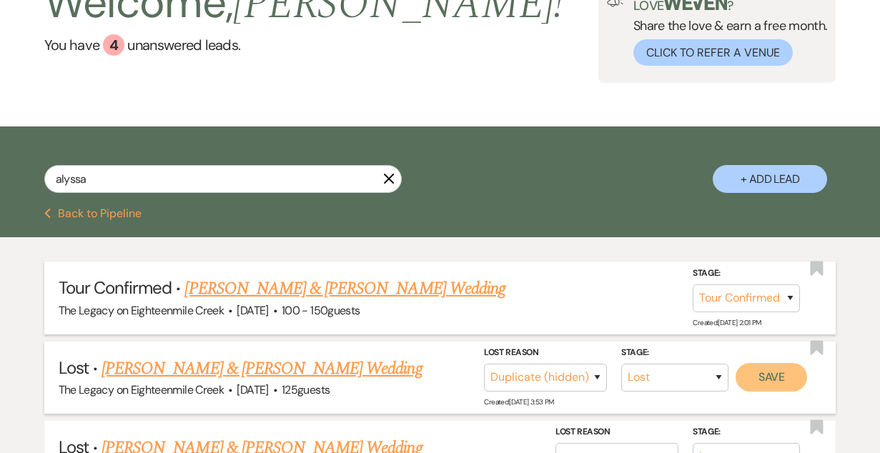
click at [777, 380] on button "Save" at bounding box center [770, 377] width 71 height 29
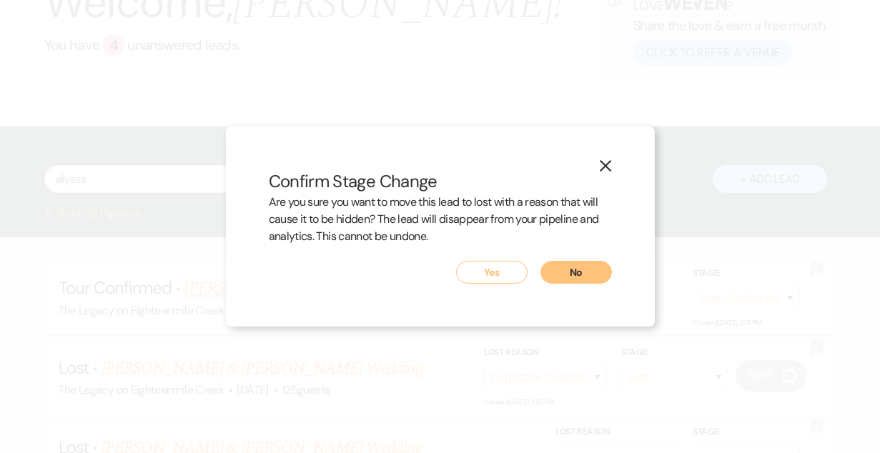
click at [478, 264] on button "Yes" at bounding box center [491, 272] width 71 height 23
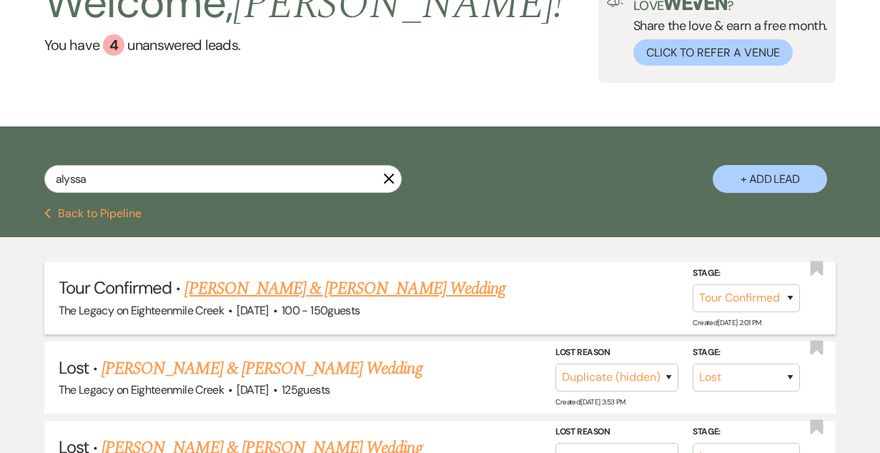
scroll to position [0, 0]
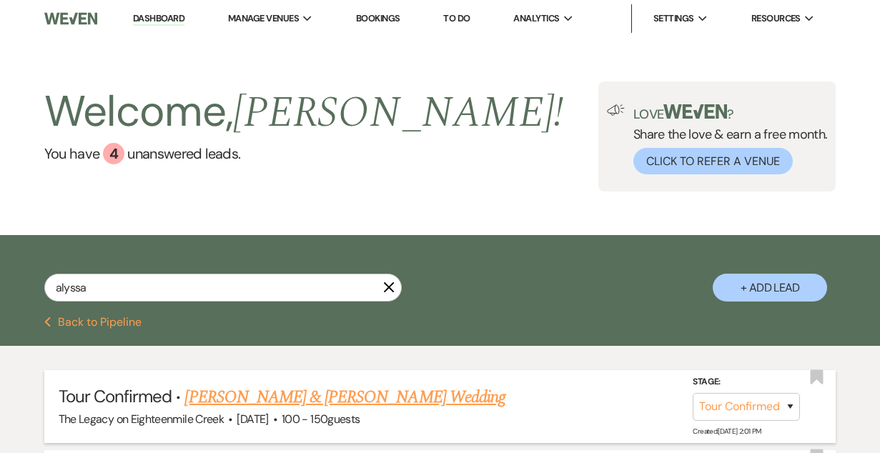
click at [165, 18] on link "Dashboard" at bounding box center [158, 19] width 51 height 14
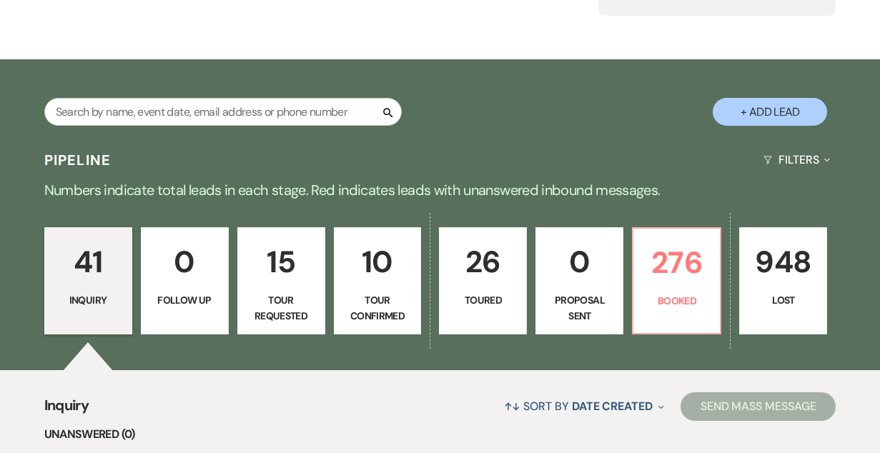
scroll to position [177, 0]
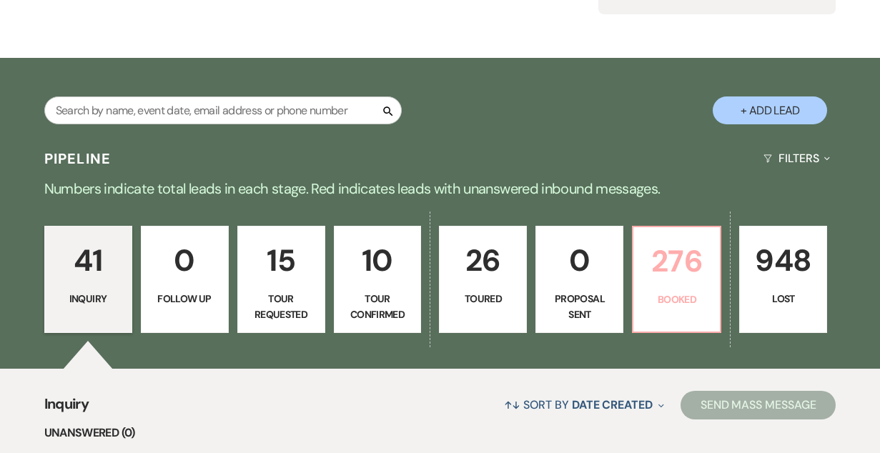
click at [662, 280] on p "276" at bounding box center [676, 261] width 69 height 48
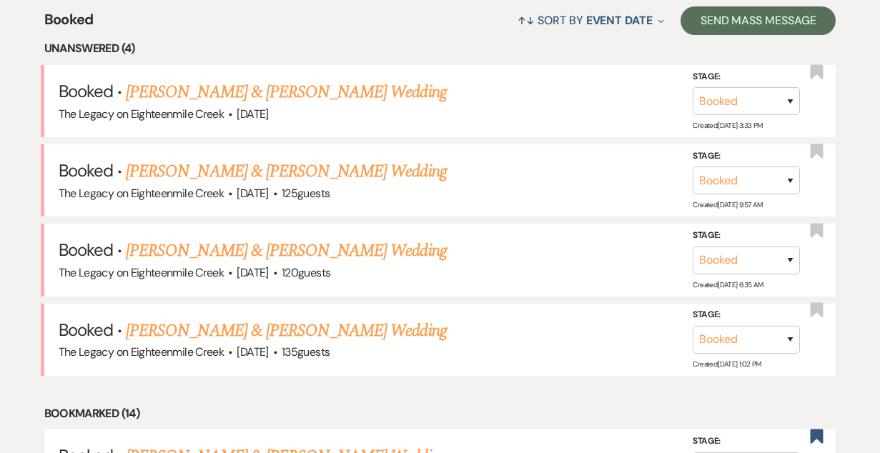
scroll to position [561, 0]
click at [249, 172] on link "Andrew Brancato & Rachel Greene's Wedding" at bounding box center [286, 172] width 320 height 26
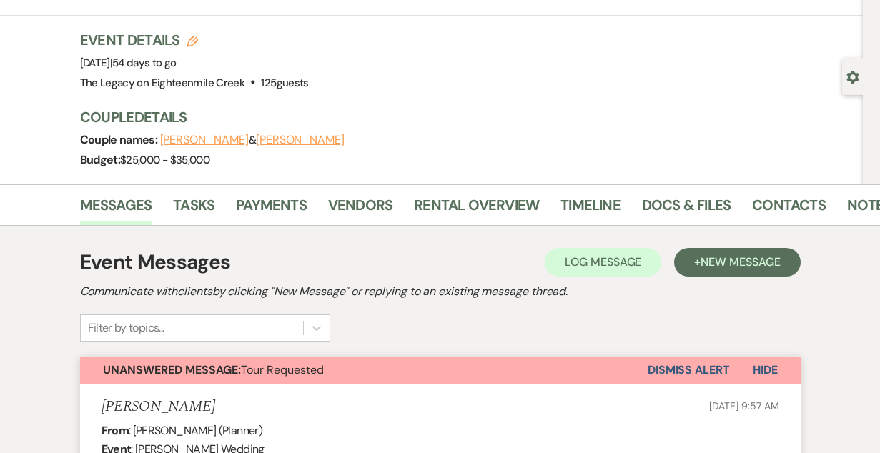
scroll to position [72, 0]
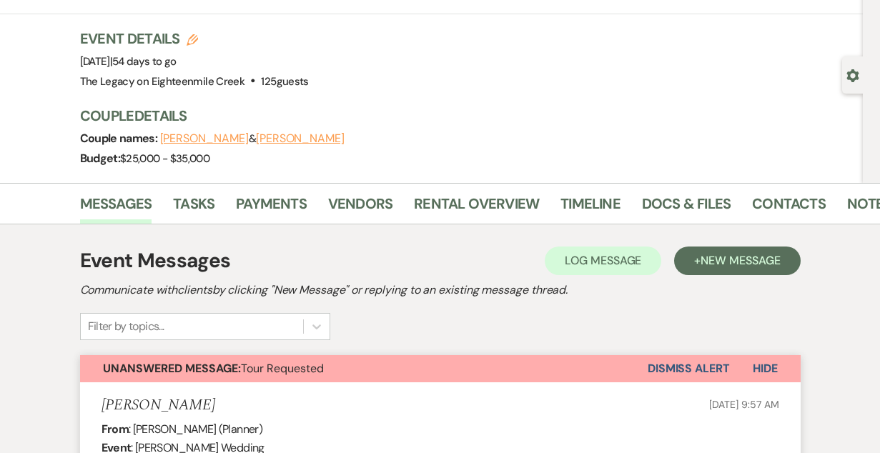
click at [685, 364] on button "Dismiss Alert" at bounding box center [689, 368] width 82 height 27
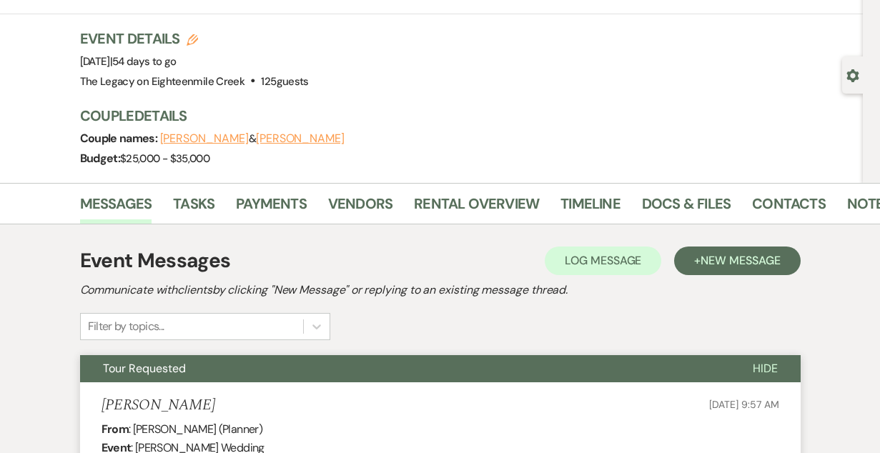
scroll to position [0, 0]
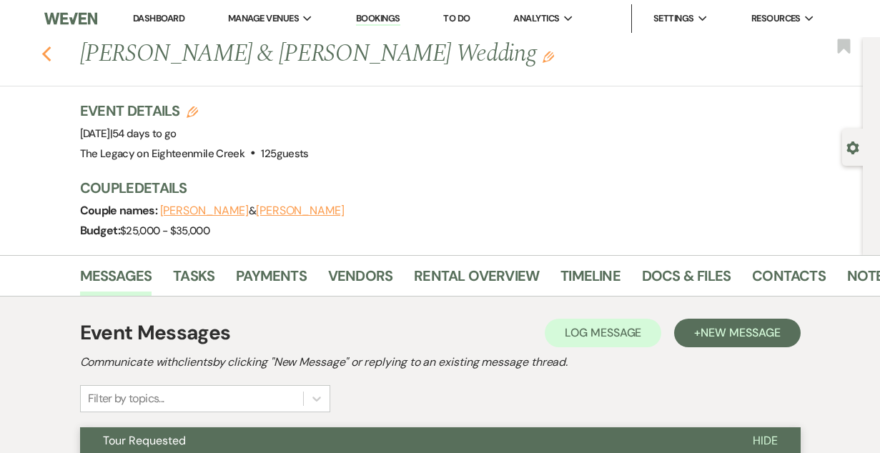
click at [49, 56] on icon "Previous" at bounding box center [46, 54] width 11 height 17
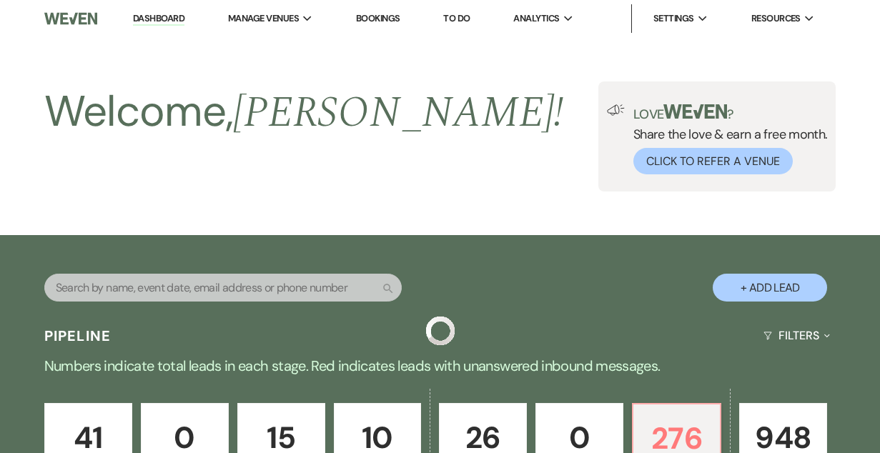
scroll to position [561, 0]
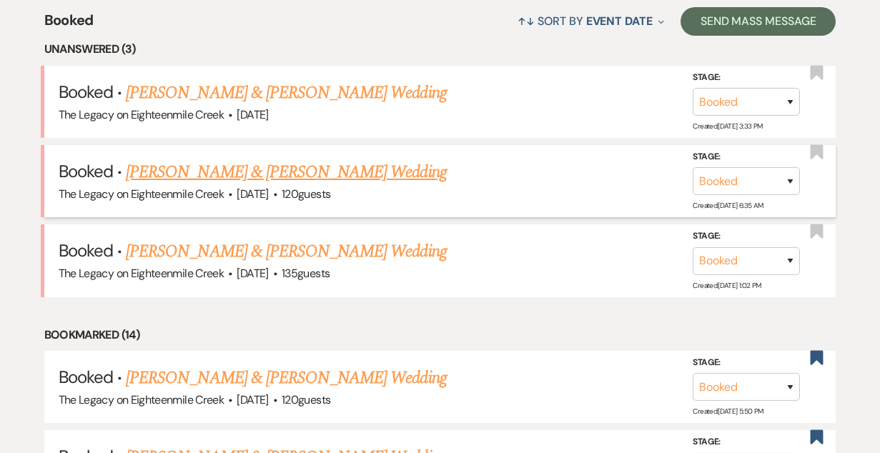
click at [272, 169] on link "Rick Brunetto & Tricia Faxlanger's Wedding" at bounding box center [286, 172] width 320 height 26
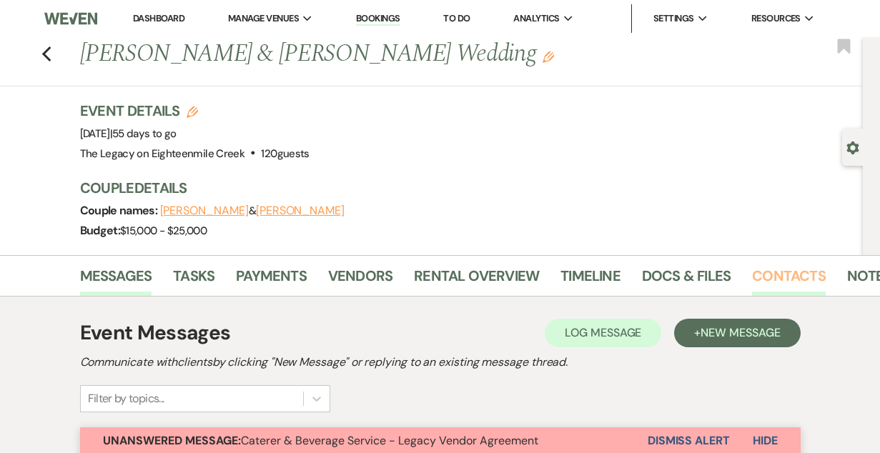
click at [763, 271] on link "Contacts" at bounding box center [789, 279] width 74 height 31
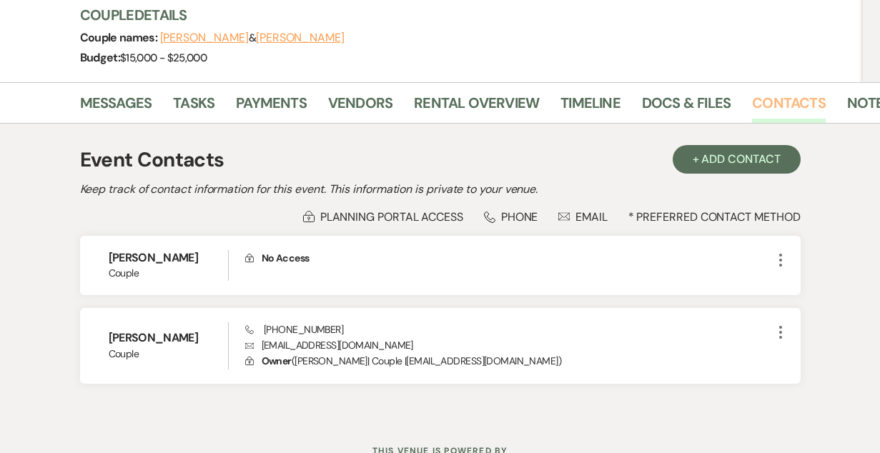
scroll to position [229, 0]
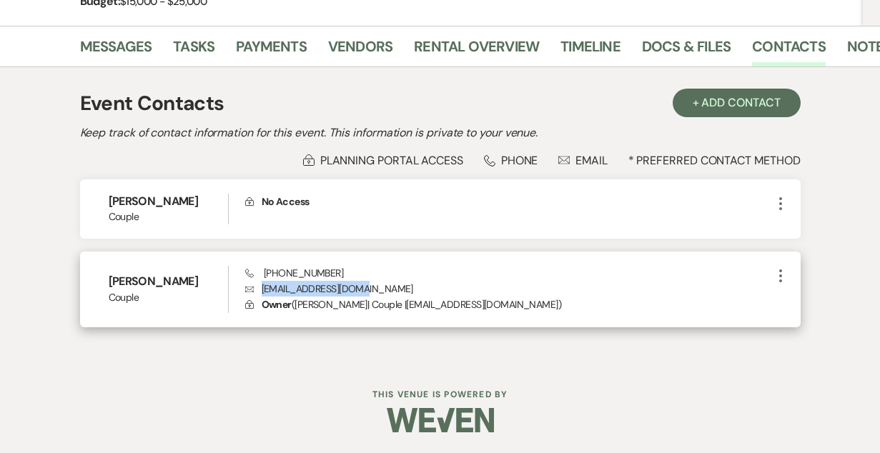
drag, startPoint x: 375, startPoint y: 288, endPoint x: 262, endPoint y: 290, distance: 112.9
click at [262, 291] on p "Envelope tfaxlanger@gmail.com" at bounding box center [508, 289] width 527 height 16
copy p "tfaxlanger@gmail.com"
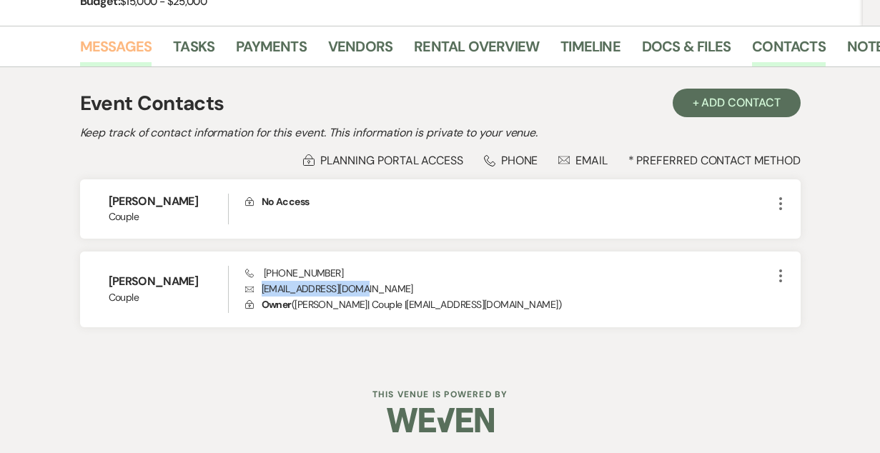
click at [129, 56] on link "Messages" at bounding box center [116, 50] width 72 height 31
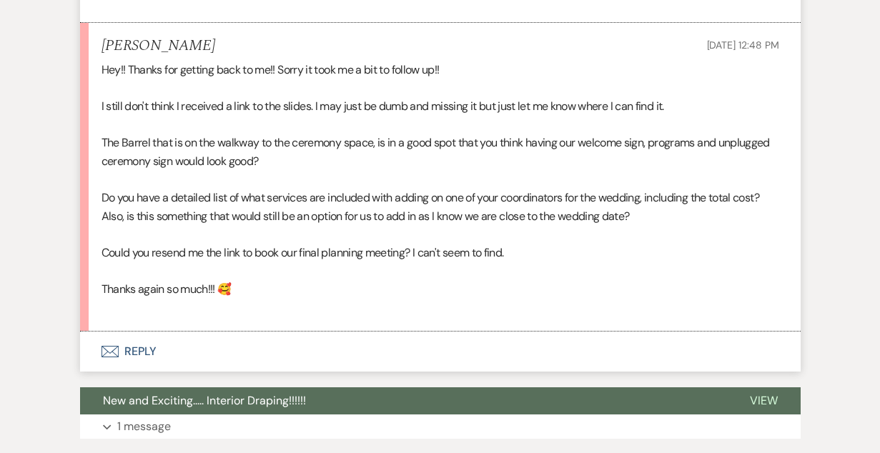
scroll to position [2950, 0]
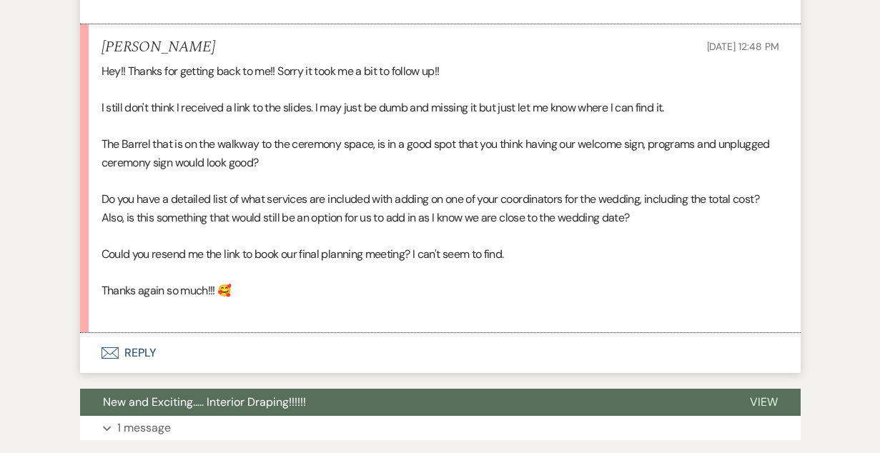
click at [137, 367] on button "Envelope Reply" at bounding box center [440, 353] width 720 height 40
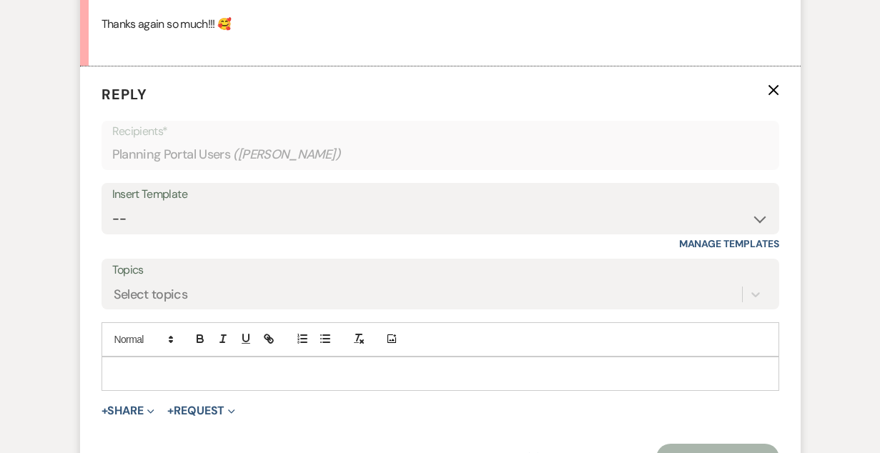
scroll to position [3286, 0]
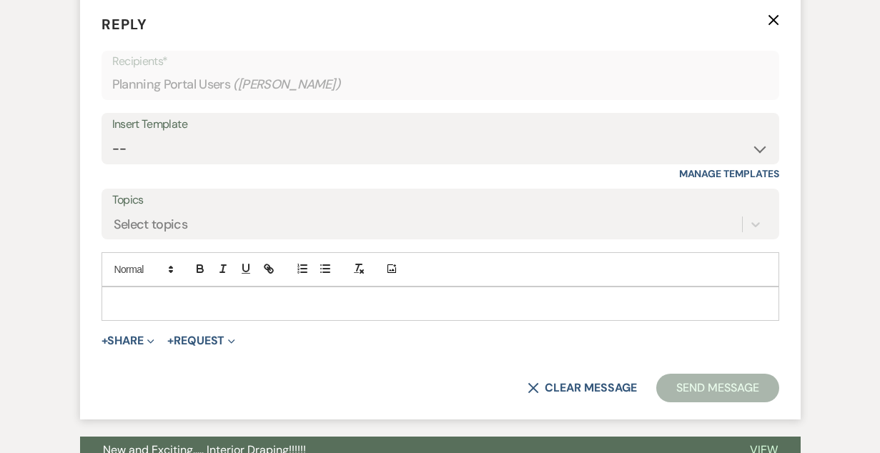
click at [248, 320] on div at bounding box center [440, 303] width 676 height 33
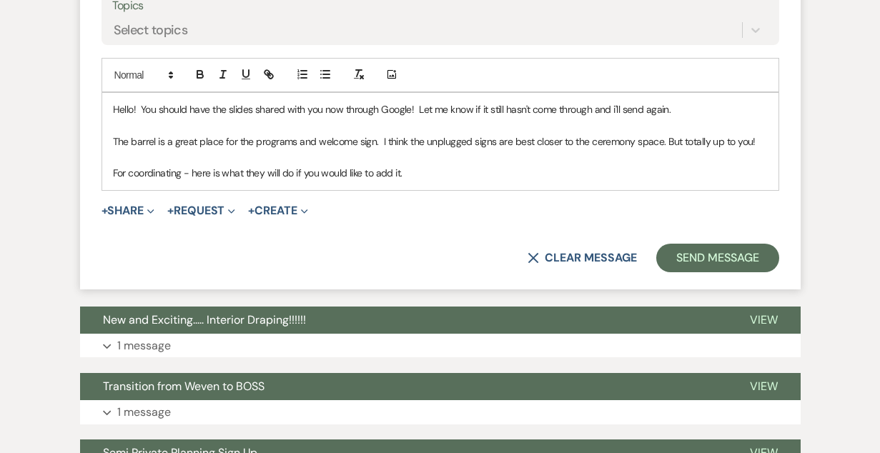
scroll to position [3478, 0]
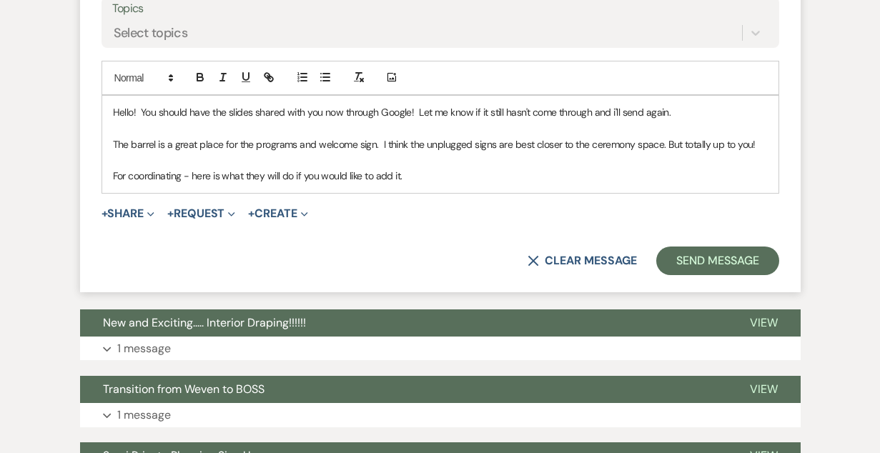
drag, startPoint x: 405, startPoint y: 198, endPoint x: 71, endPoint y: 132, distance: 340.2
copy div "Hello! You should have the slides shared with you now through Google! Let me kn…"
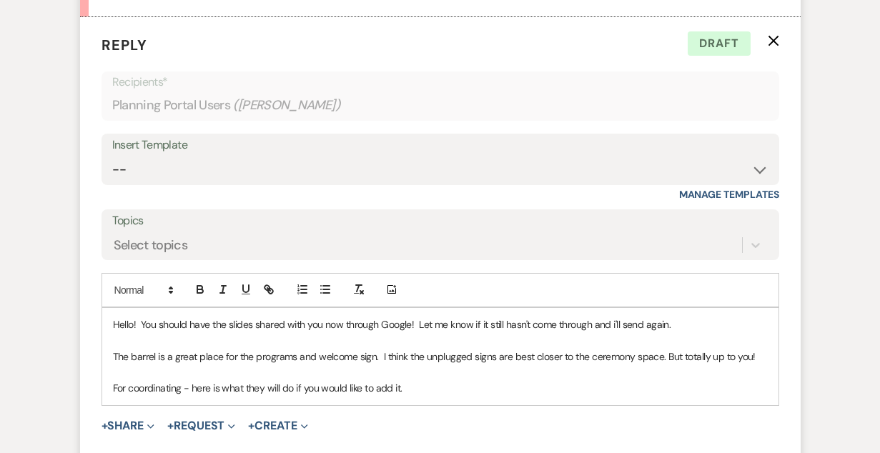
scroll to position [3264, 0]
copy div "Hello! You should have the slides shared with you now through Google! Let me kn…"
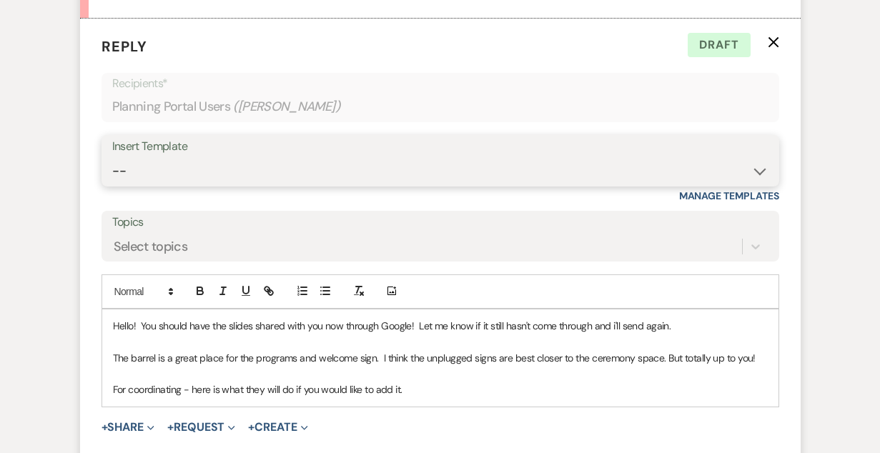
click at [434, 185] on select "-- Inquiry Follow Up- Just checking in :) Tour Date/Time Confirmation Proposal …" at bounding box center [440, 171] width 656 height 28
select select "5395"
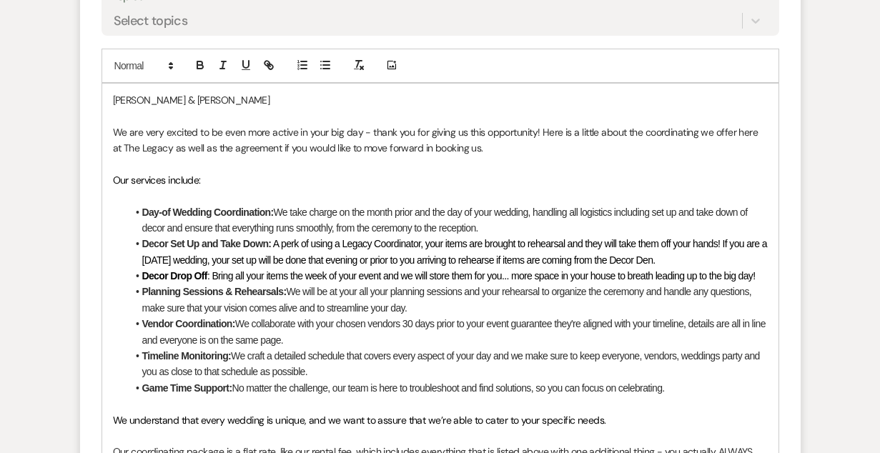
scroll to position [3492, 0]
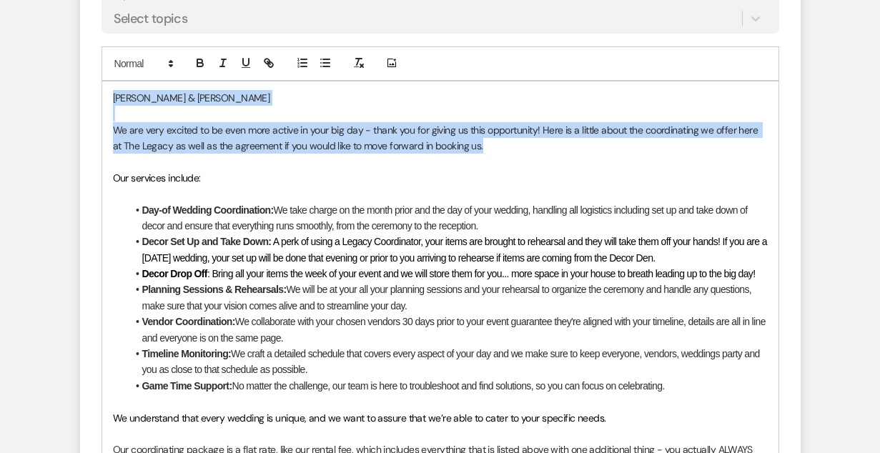
drag, startPoint x: 485, startPoint y: 169, endPoint x: 83, endPoint y: 114, distance: 405.4
click at [83, 114] on form "Reply X Draft Recipients* Planning Portal Users ( Tricia Faxlanger ) Insert Tem…" at bounding box center [440, 250] width 720 height 919
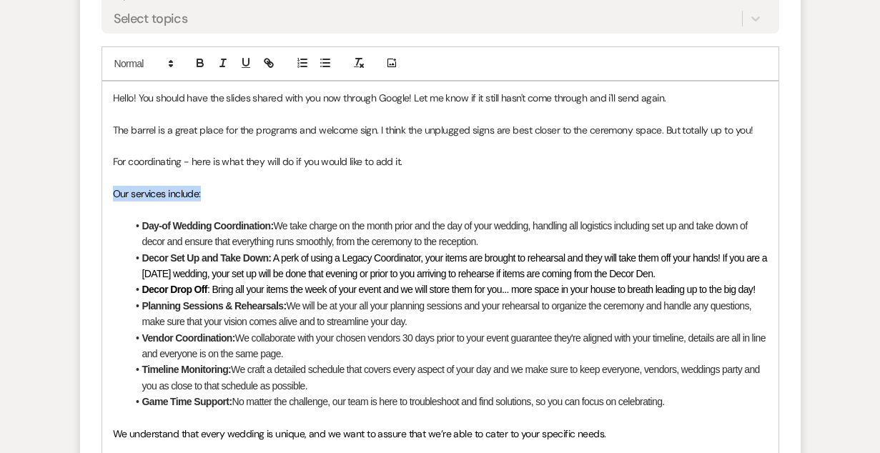
drag, startPoint x: 211, startPoint y: 215, endPoint x: 81, endPoint y: 213, distance: 129.4
click at [81, 213] on form "Reply X Draft saved! Recipients* Planning Portal Users ( Tricia Faxlanger ) Ins…" at bounding box center [440, 258] width 720 height 935
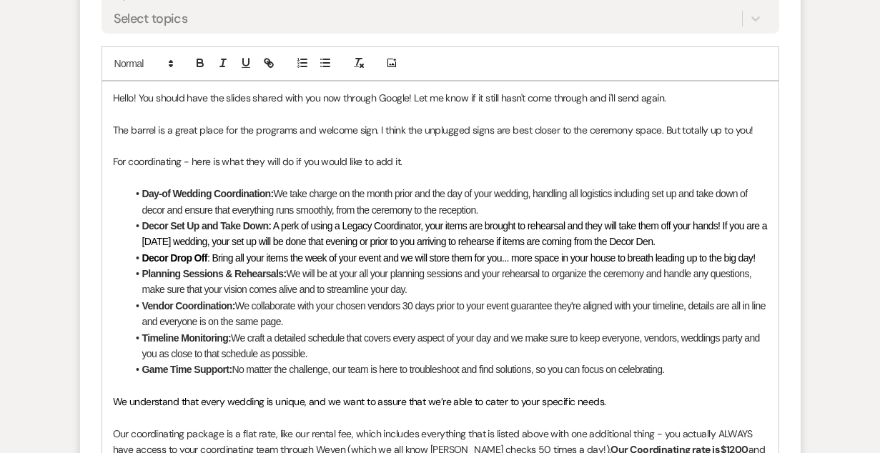
click at [395, 212] on span "We take charge on the month prior and the day of your wedding, handling all log…" at bounding box center [445, 201] width 607 height 27
click at [437, 212] on span "We take charge on the month prior and the day of your wedding, handling all log…" at bounding box center [445, 201] width 607 height 27
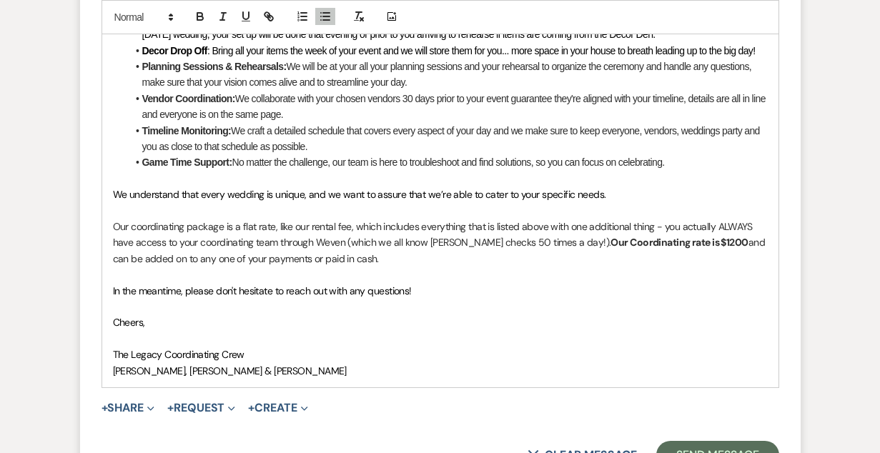
scroll to position [3702, 0]
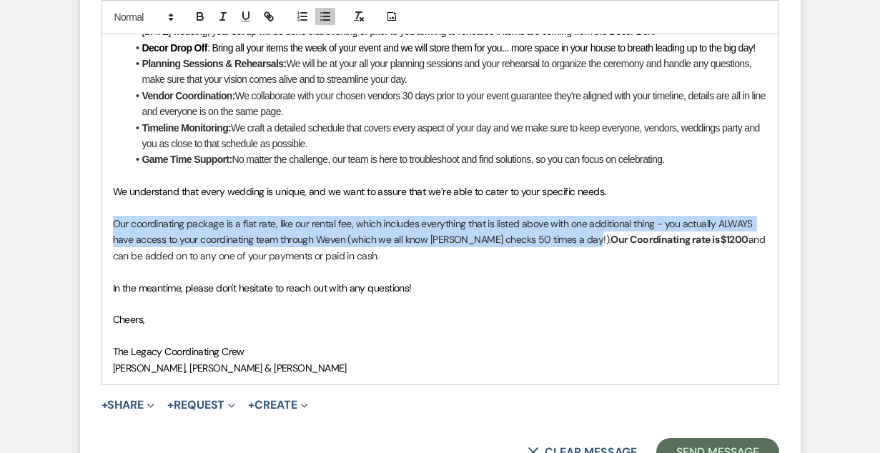
drag, startPoint x: 575, startPoint y: 261, endPoint x: 90, endPoint y: 237, distance: 485.2
click at [90, 237] on form "Reply X Draft Recipients* Planning Portal Users ( Tricia Faxlanger ) Insert Tem…" at bounding box center [440, 31] width 720 height 903
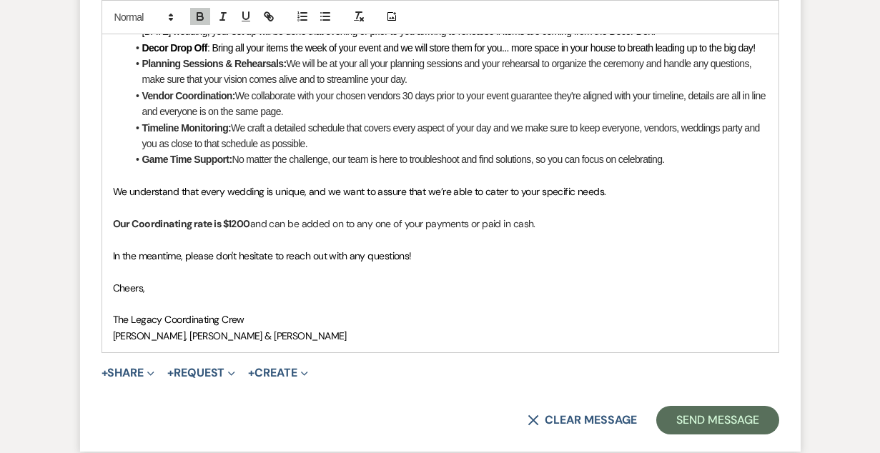
click at [236, 230] on strong "Our Coordinating rate is $1200" at bounding box center [181, 223] width 137 height 13
click at [214, 230] on strong "Our Coordinating rate is $1200" at bounding box center [181, 223] width 137 height 13
click at [344, 230] on strong "Our Coordinating rate for your event would be is $1200" at bounding box center [235, 223] width 245 height 13
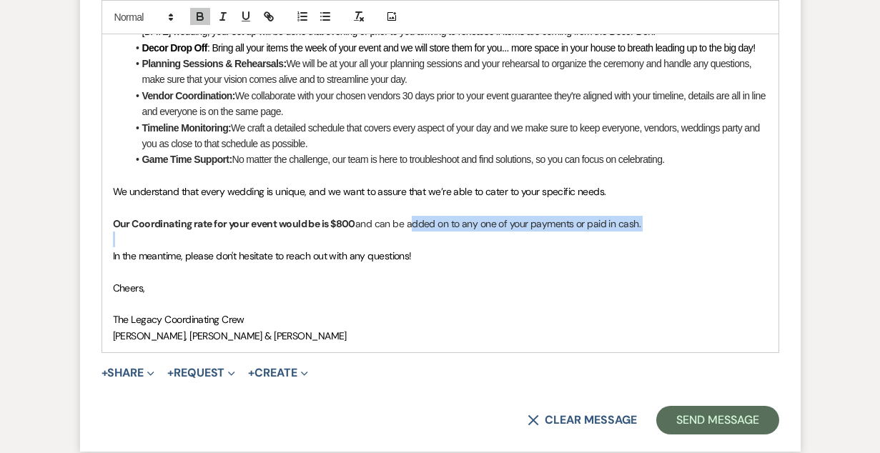
drag, startPoint x: 408, startPoint y: 242, endPoint x: 645, endPoint y: 259, distance: 237.9
click at [645, 259] on div "Hello! You should have the slides shared with you now through Google! Let me kn…" at bounding box center [440, 111] width 676 height 481
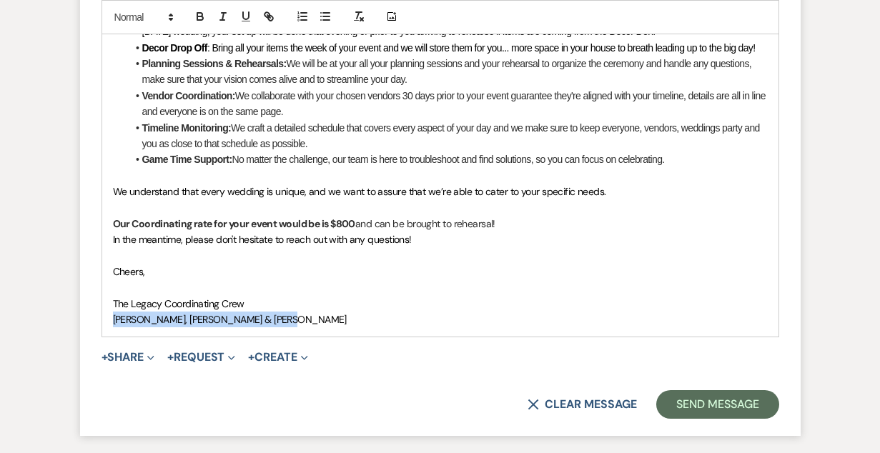
drag, startPoint x: 263, startPoint y: 337, endPoint x: 49, endPoint y: 338, distance: 213.7
click at [521, 232] on p "Our Coordinating rate for your event would be is $800 and can be brought to reh…" at bounding box center [440, 224] width 655 height 16
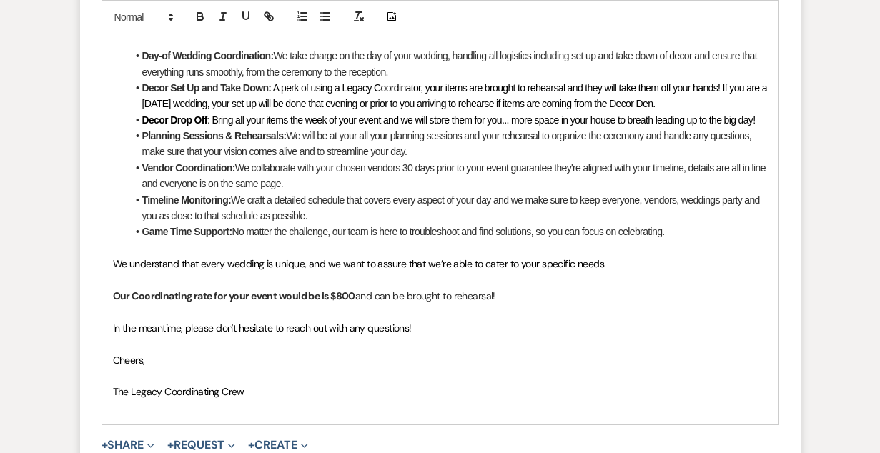
scroll to position [3631, 0]
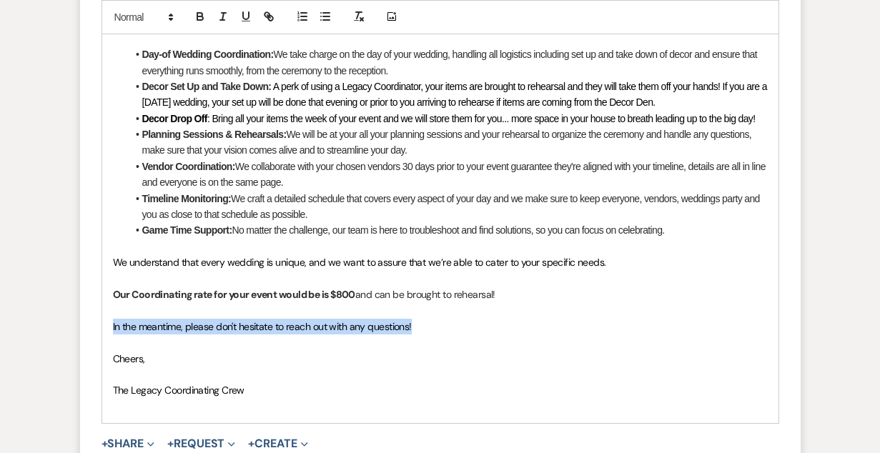
drag, startPoint x: 437, startPoint y: 347, endPoint x: 104, endPoint y: 347, distance: 333.0
click at [104, 347] on div "Hello! You should have the slides shared with you now through Google! Let me kn…" at bounding box center [440, 182] width 676 height 481
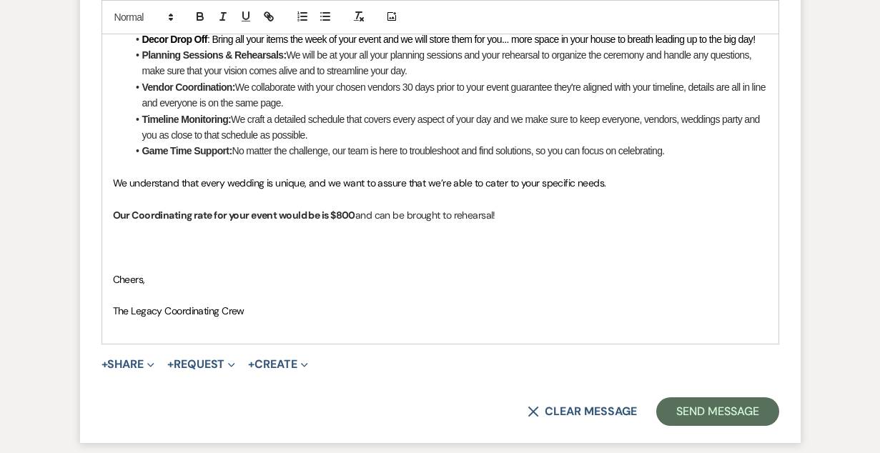
scroll to position [3714, 0]
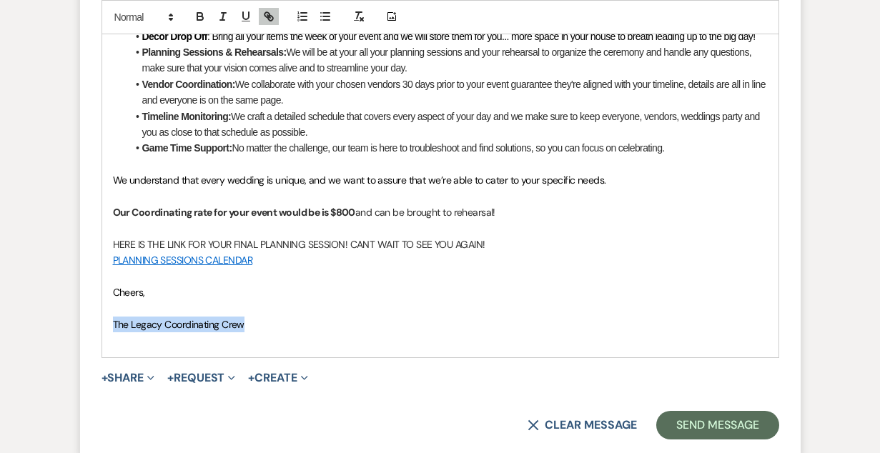
drag, startPoint x: 257, startPoint y: 345, endPoint x: 66, endPoint y: 337, distance: 191.0
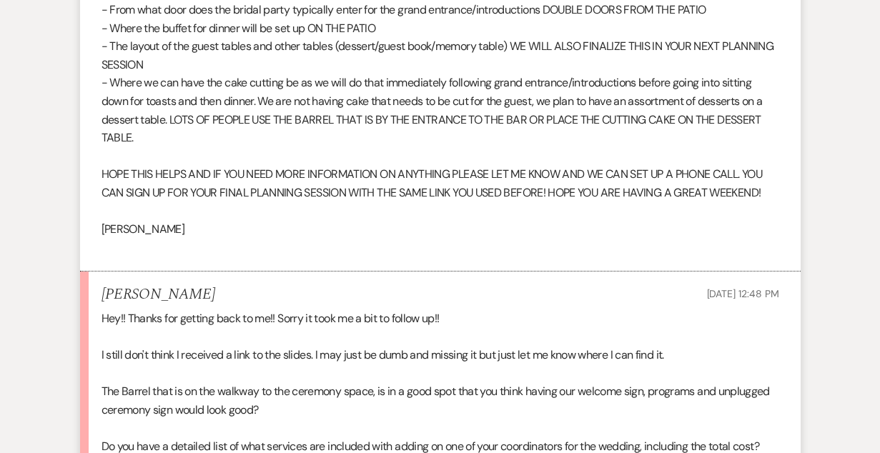
scroll to position [2703, 0]
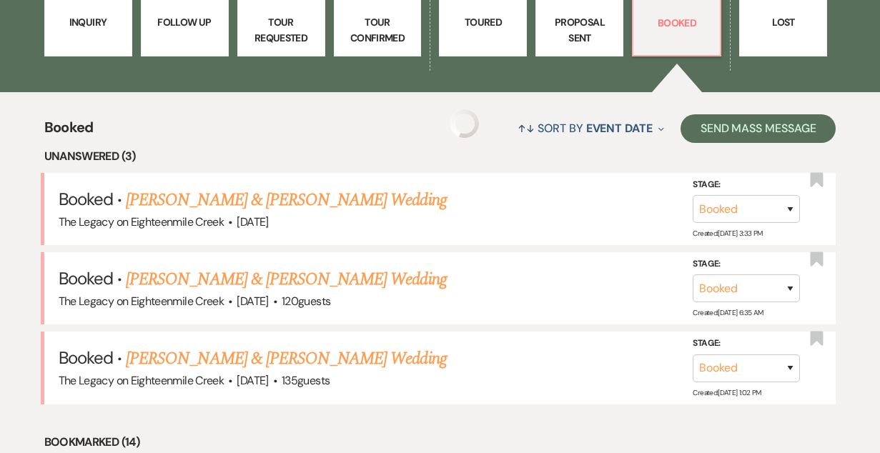
scroll to position [456, 0]
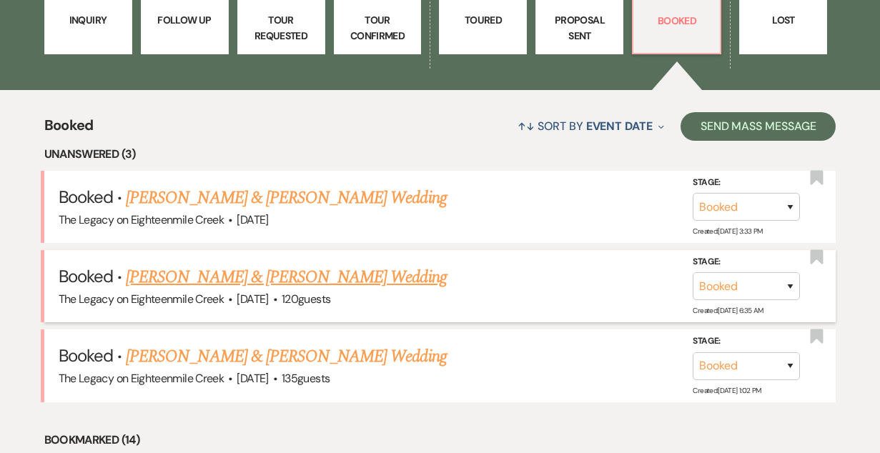
click at [302, 272] on link "Rick Brunetto & Tricia Faxlanger's Wedding" at bounding box center [286, 277] width 320 height 26
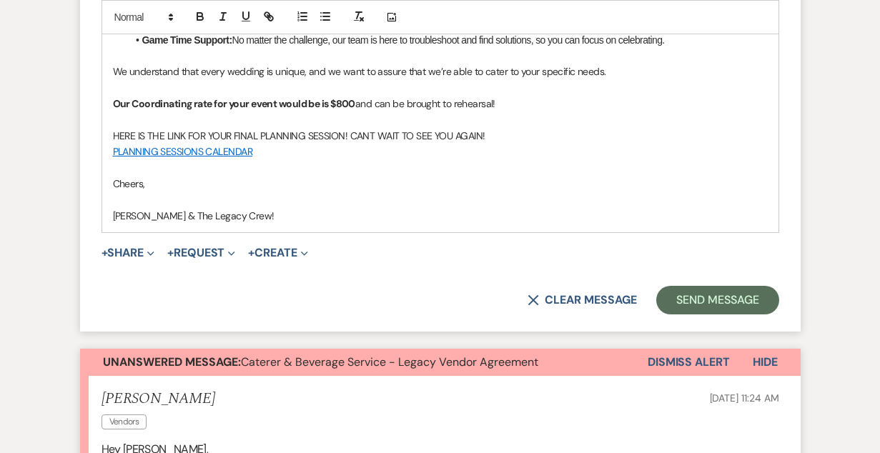
scroll to position [3074, 0]
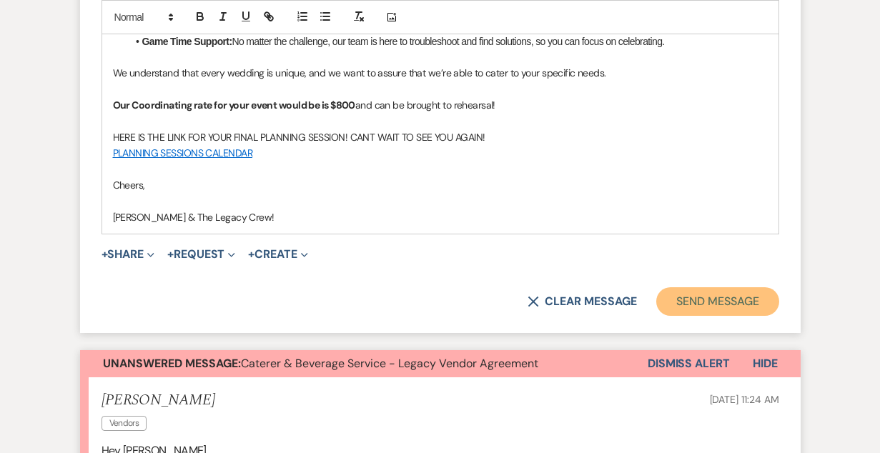
click at [710, 316] on button "Send Message" at bounding box center [717, 301] width 122 height 29
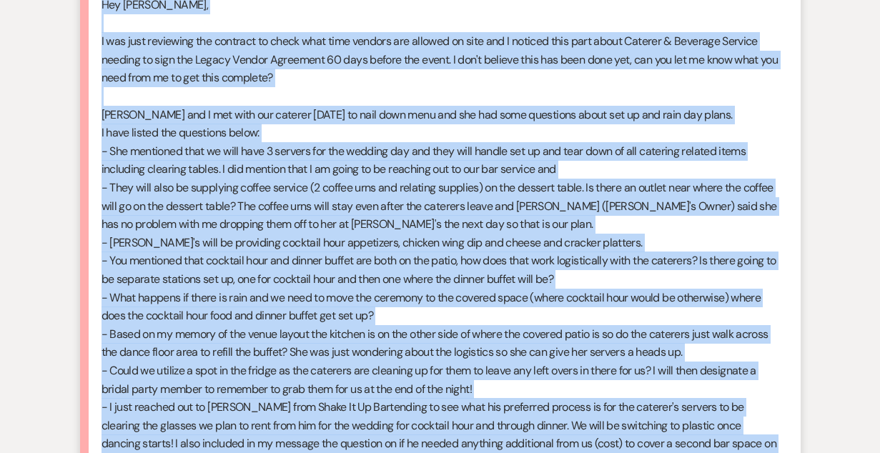
scroll to position [3208, 0]
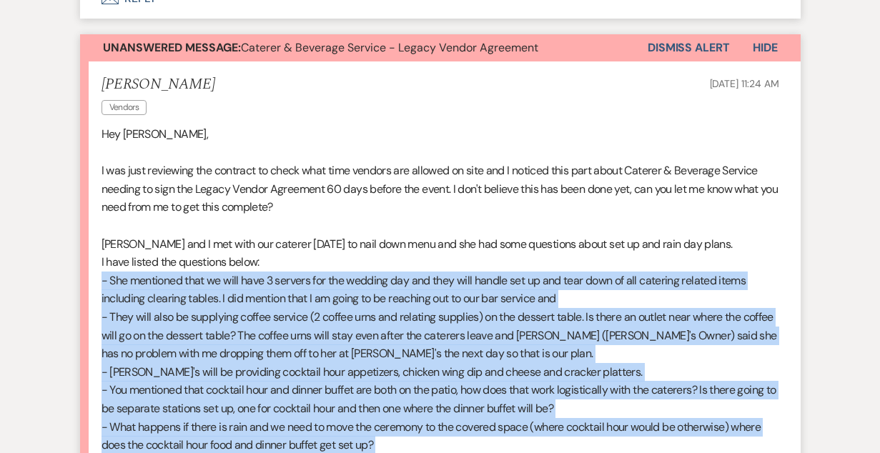
drag, startPoint x: 398, startPoint y: 195, endPoint x: 102, endPoint y: 301, distance: 314.2
click at [102, 301] on div "Hey Bridgette, I was just reviewing the contract to check what time vendors are…" at bounding box center [440, 417] width 678 height 585
copy div "- She mentioned that we will have 3 servers for the wedding day and they will h…"
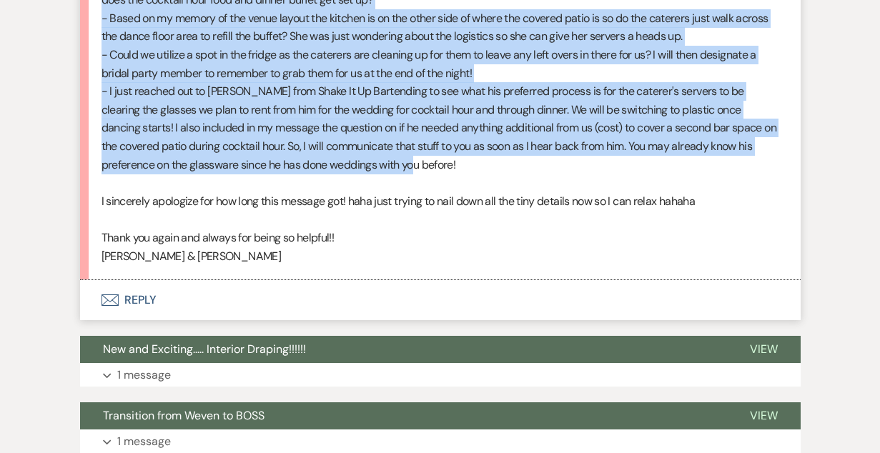
scroll to position [3655, 0]
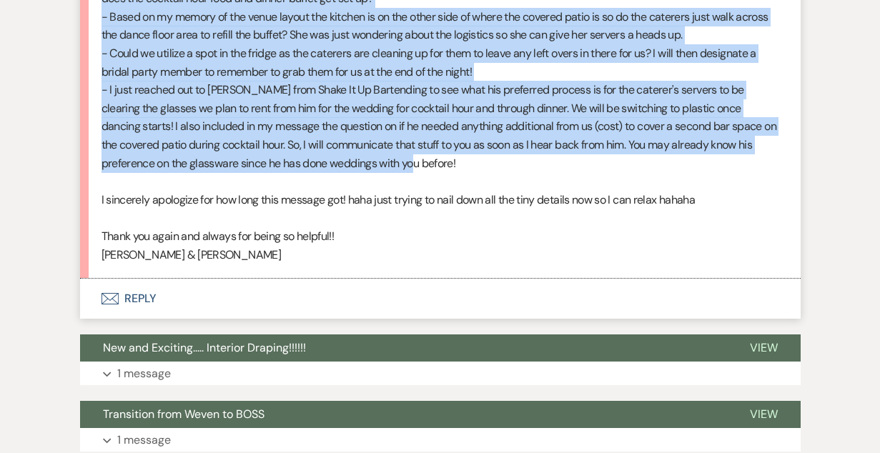
click at [155, 311] on button "Envelope Reply" at bounding box center [440, 299] width 720 height 40
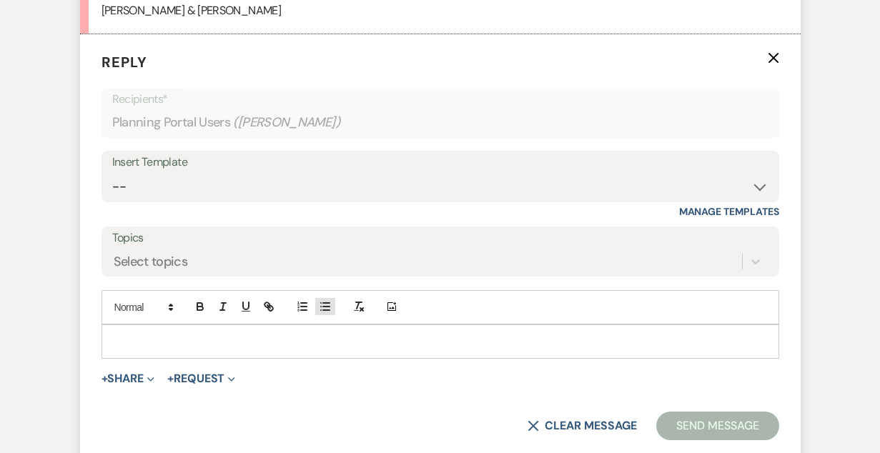
scroll to position [3937, 0]
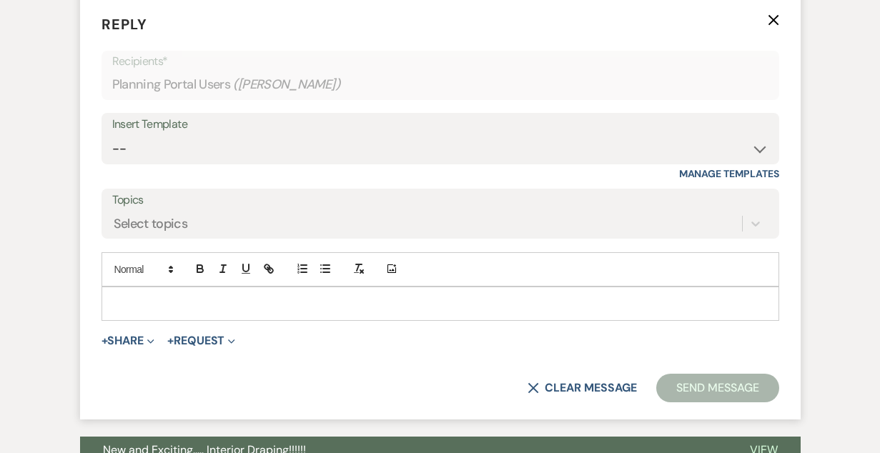
click at [236, 312] on p at bounding box center [440, 304] width 655 height 16
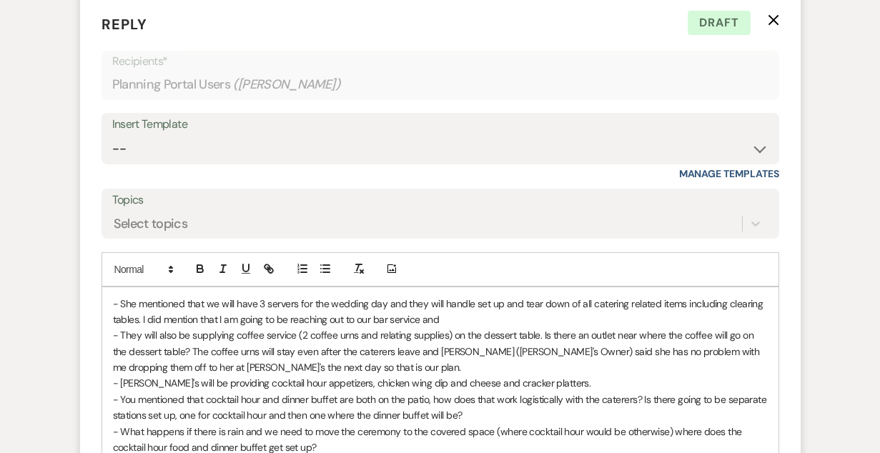
click at [466, 328] on p "- She mentioned that we will have 3 servers for the wedding day and they will h…" at bounding box center [440, 312] width 655 height 32
click at [348, 375] on p "- They will also be supplying coffee service (2 coffee urns and relating suppli…" at bounding box center [440, 351] width 655 height 48
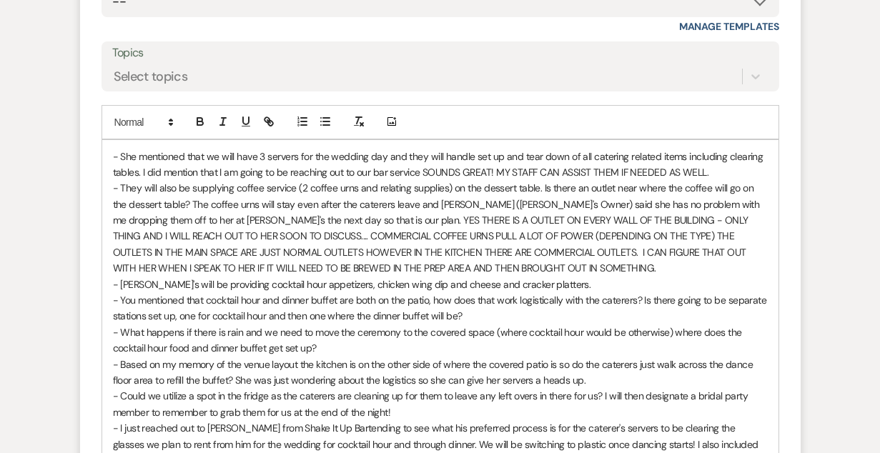
scroll to position [4086, 0]
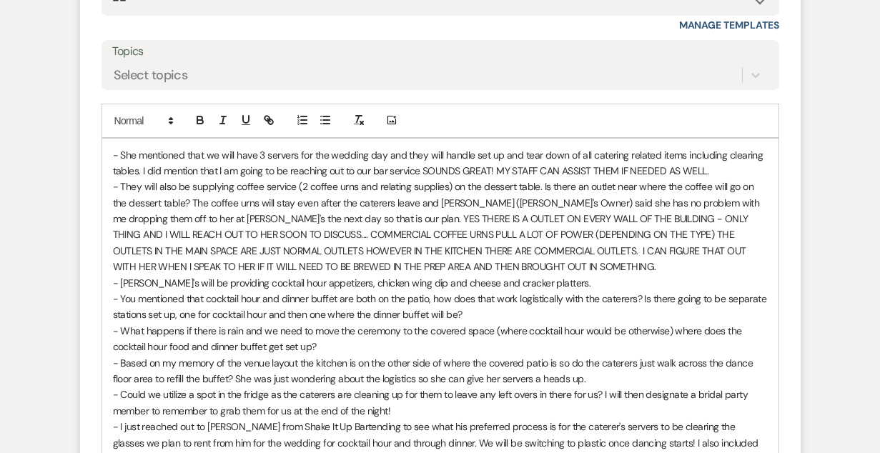
click at [571, 291] on p "- Carmine's will be providing cocktail hour appetizers, chicken wing dip and ch…" at bounding box center [440, 283] width 655 height 16
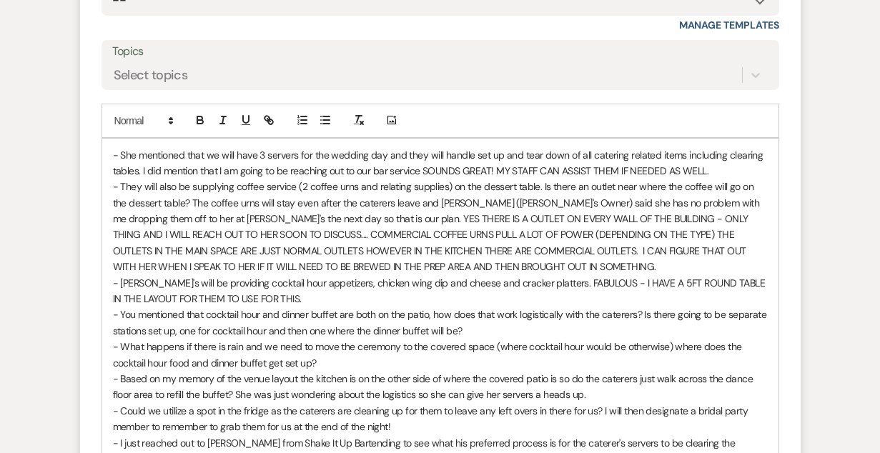
click at [480, 339] on p "- You mentioned that cocktail hour and dinner buffet are both on the patio, how…" at bounding box center [440, 323] width 655 height 32
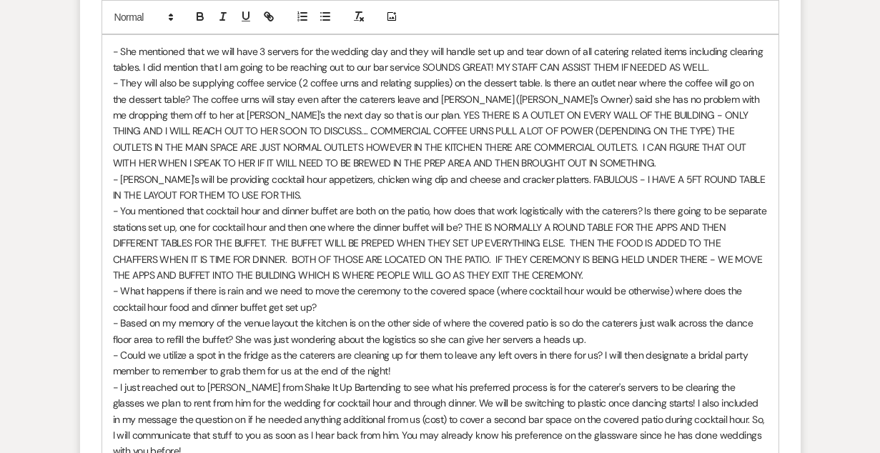
scroll to position [4188, 0]
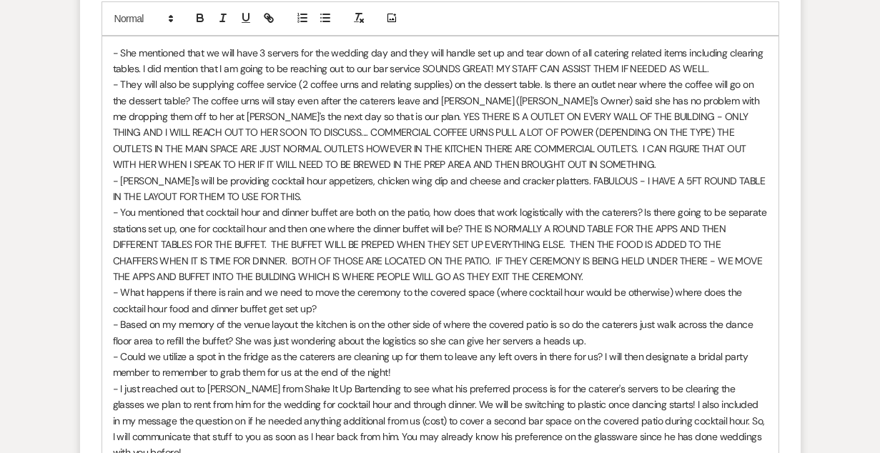
click at [612, 349] on p "- Based on my memory of the venue layout the kitchen is on the other side of wh…" at bounding box center [440, 333] width 655 height 32
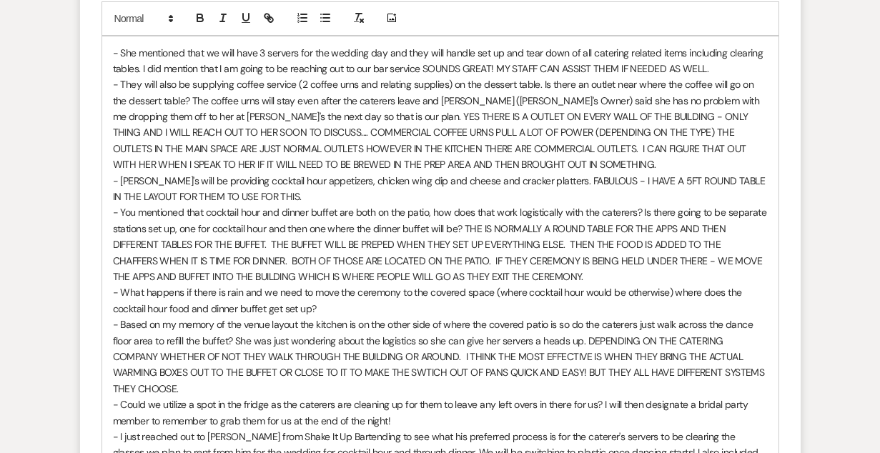
click at [431, 420] on p "- Could we utilize a spot in the fridge as the caterers are cleaning up for the…" at bounding box center [440, 413] width 655 height 32
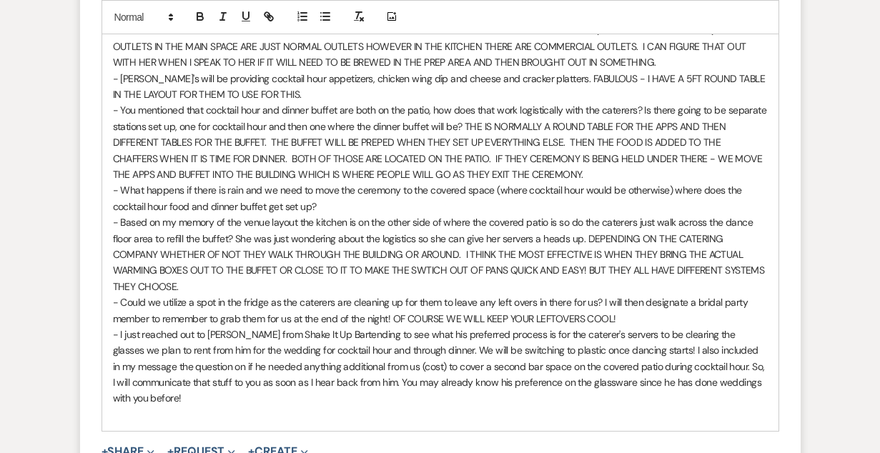
scroll to position [4295, 0]
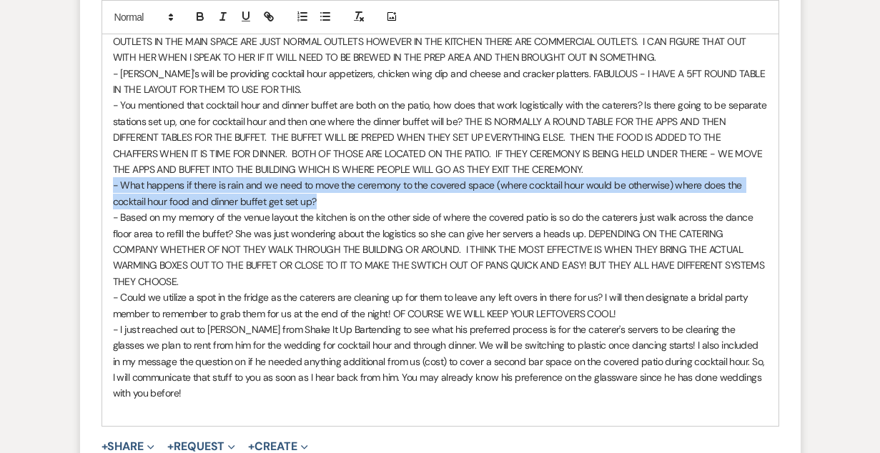
drag, startPoint x: 331, startPoint y: 222, endPoint x: 114, endPoint y: 204, distance: 217.3
click at [114, 204] on p "- What happens if there is rain and we need to move the ceremony to the covered…" at bounding box center [440, 193] width 655 height 32
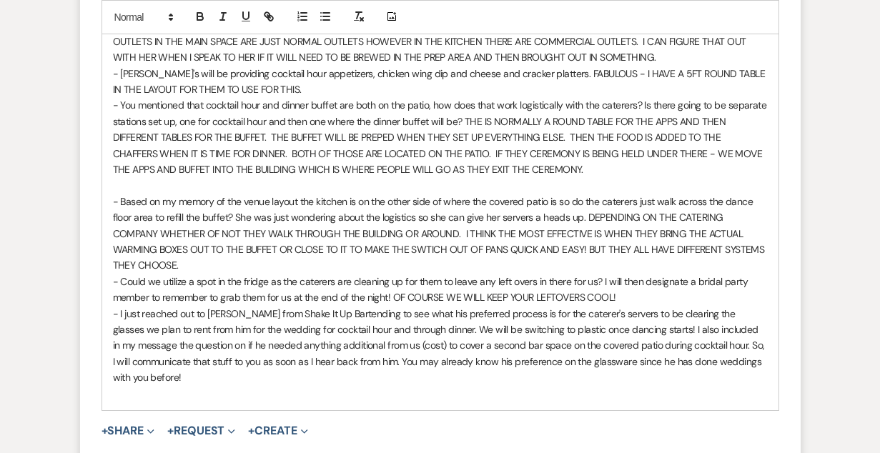
click at [465, 137] on span "- You mentioned that cocktail hour and dinner buffet are both on the patio, how…" at bounding box center [441, 137] width 656 height 77
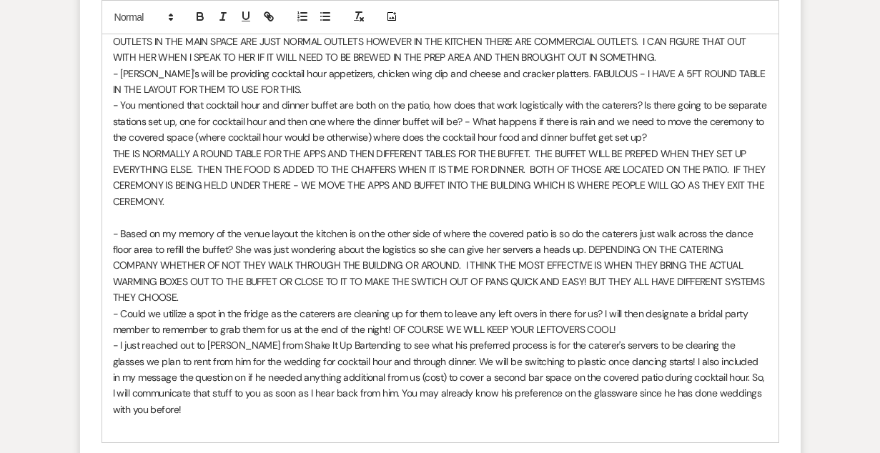
click at [555, 90] on span "- Carmine's will be providing cocktail hour appetizers, chicken wing dip and ch…" at bounding box center [440, 81] width 655 height 29
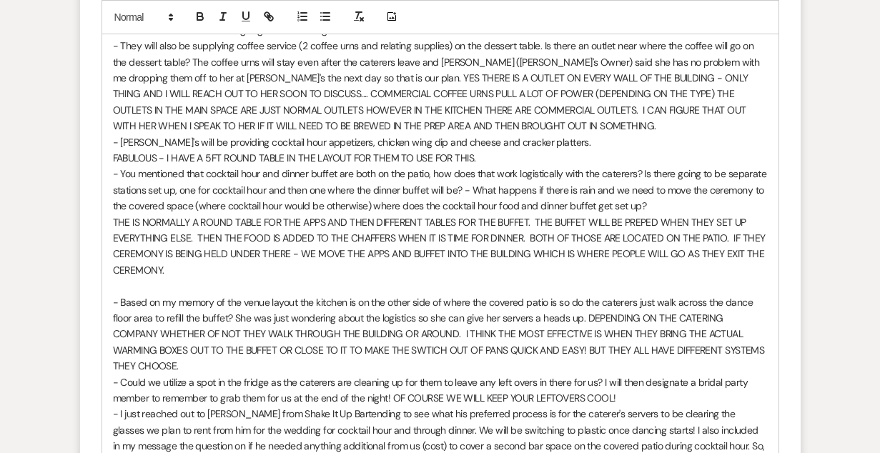
scroll to position [4224, 0]
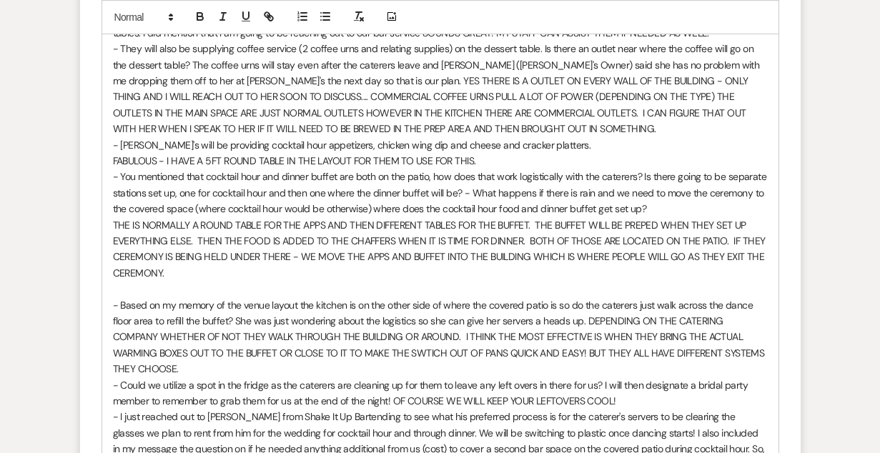
click at [319, 100] on span "- They will also be supplying coffee service (2 coffee urns and relating suppli…" at bounding box center [437, 88] width 649 height 93
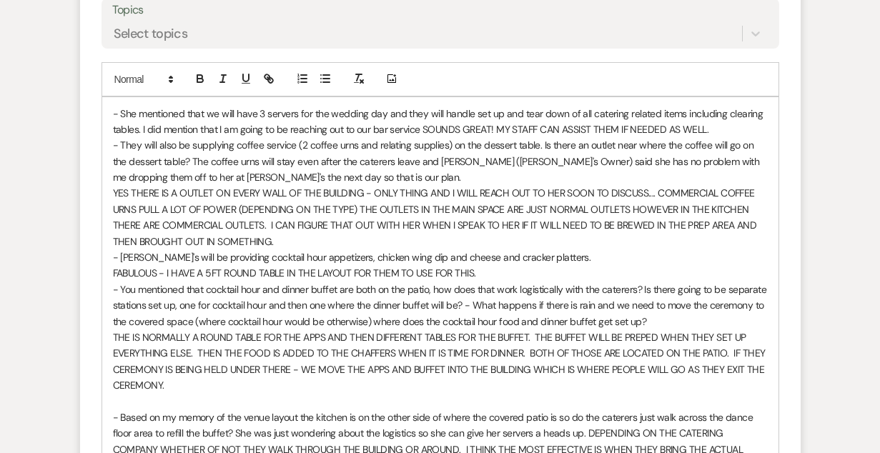
scroll to position [4130, 0]
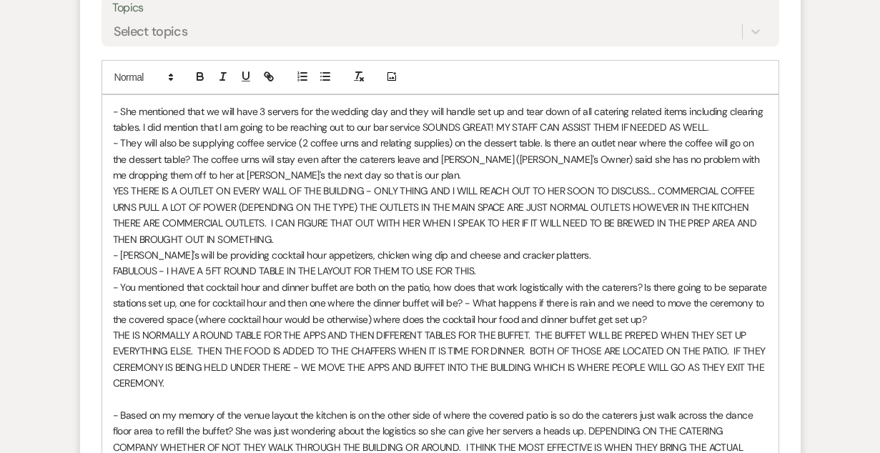
click at [422, 134] on span "- She mentioned that we will have 3 servers for the wedding day and they will h…" at bounding box center [439, 119] width 653 height 29
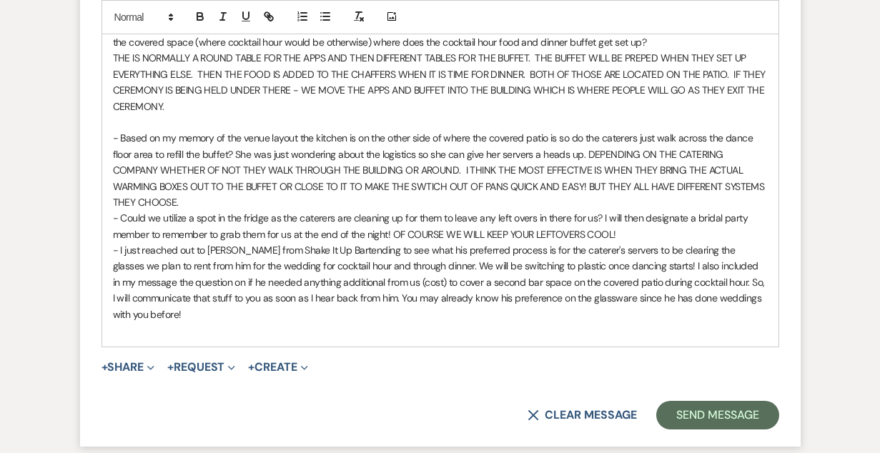
scroll to position [4423, 0]
click at [395, 237] on span "- Could we utilize a spot in the fridge as the caterers are cleaning up for the…" at bounding box center [432, 225] width 638 height 29
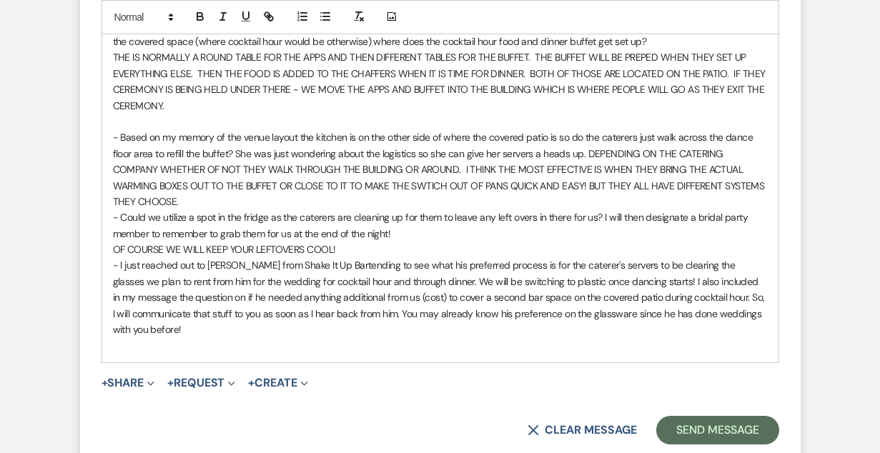
click at [759, 204] on p "- Based on my memory of the venue layout the kitchen is on the other side of wh…" at bounding box center [440, 169] width 655 height 80
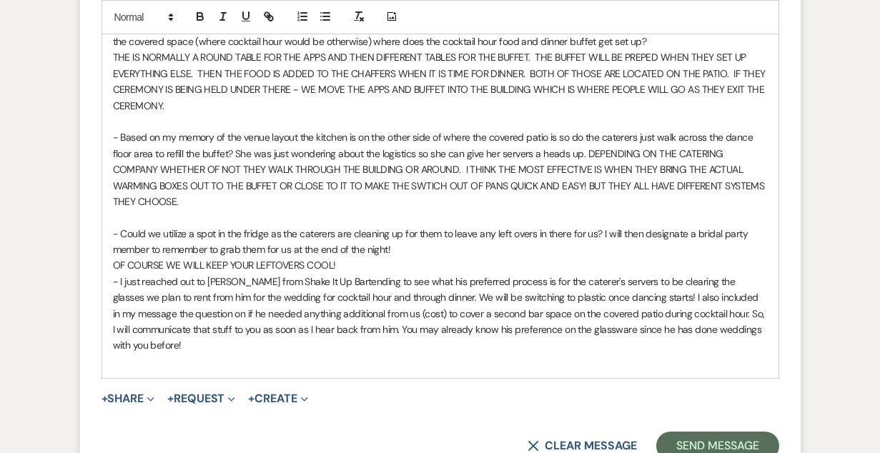
click at [345, 266] on p "OF COURSE WE WILL KEEP YOUR LEFTOVERS COOL!" at bounding box center [440, 265] width 655 height 16
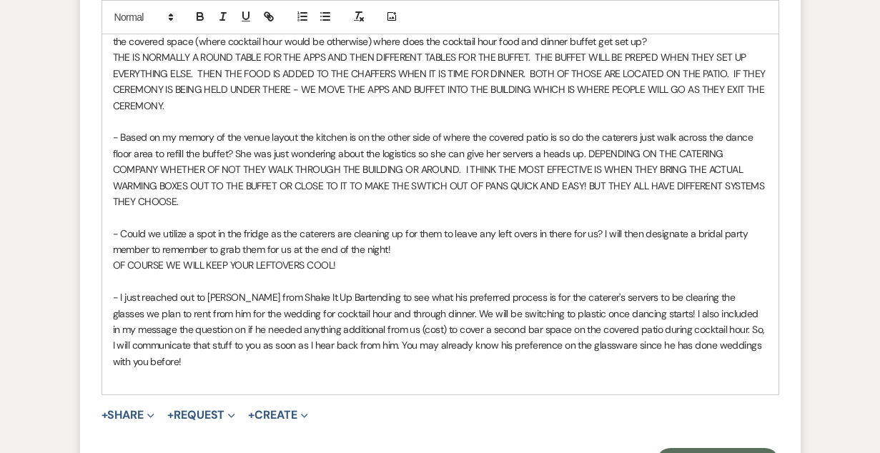
click at [754, 345] on p "- I just reached out to Mike from Shake It Up Bartending to see what his prefer…" at bounding box center [440, 329] width 655 height 80
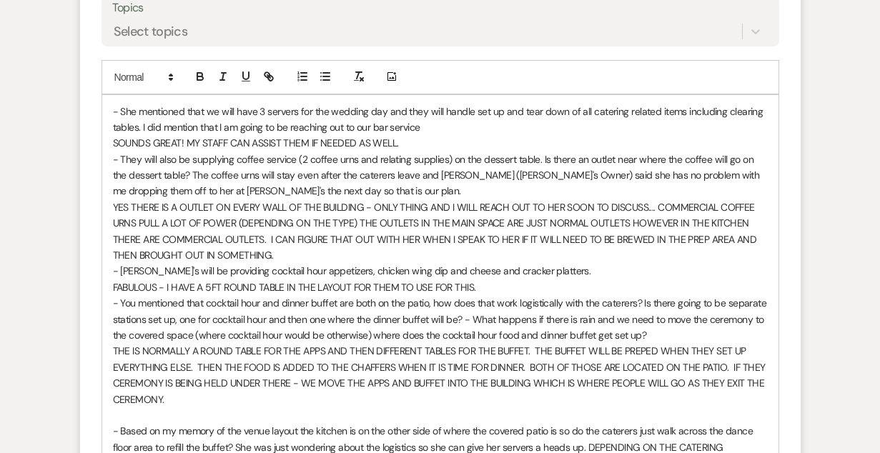
scroll to position [4127, 0]
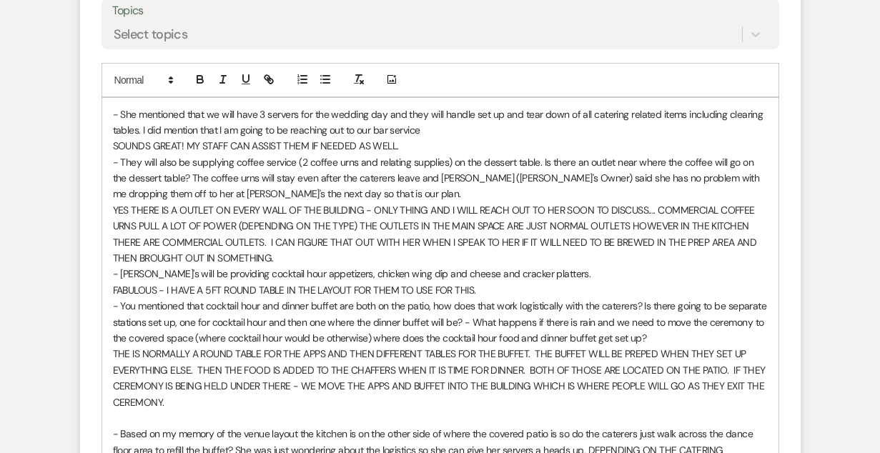
click at [119, 134] on span "- She mentioned that we will have 3 servers for the wedding day and they will h…" at bounding box center [439, 122] width 653 height 29
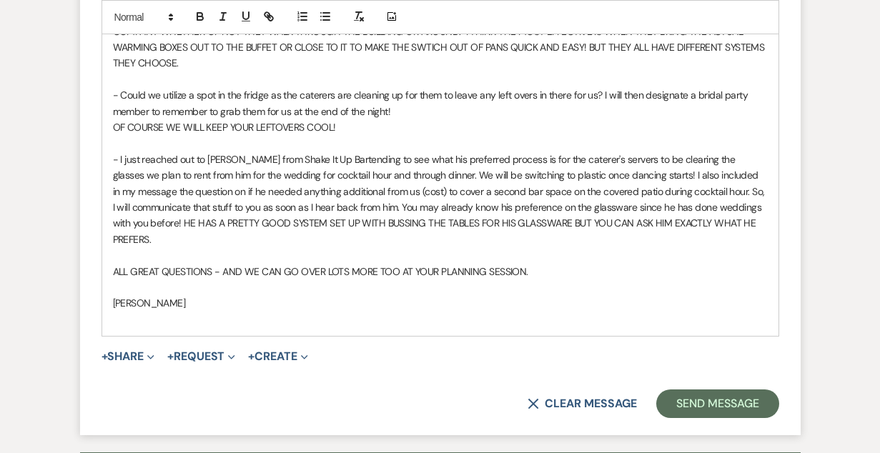
scroll to position [4638, 0]
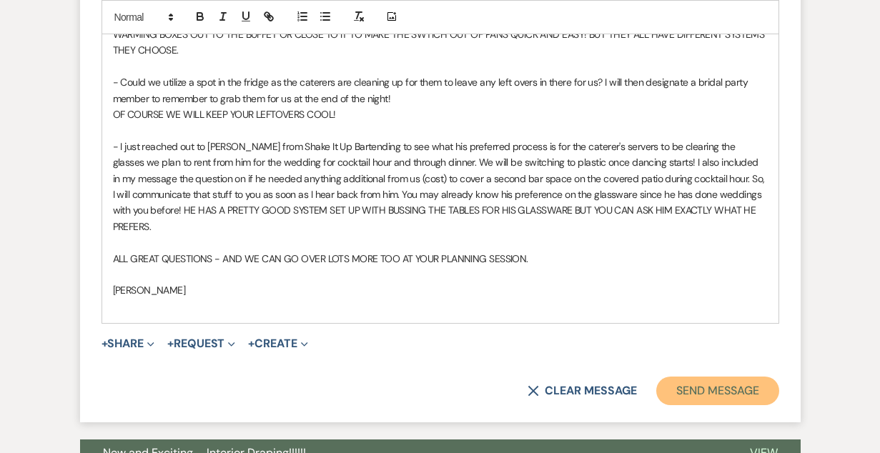
click at [761, 377] on button "Send Message" at bounding box center [717, 391] width 122 height 29
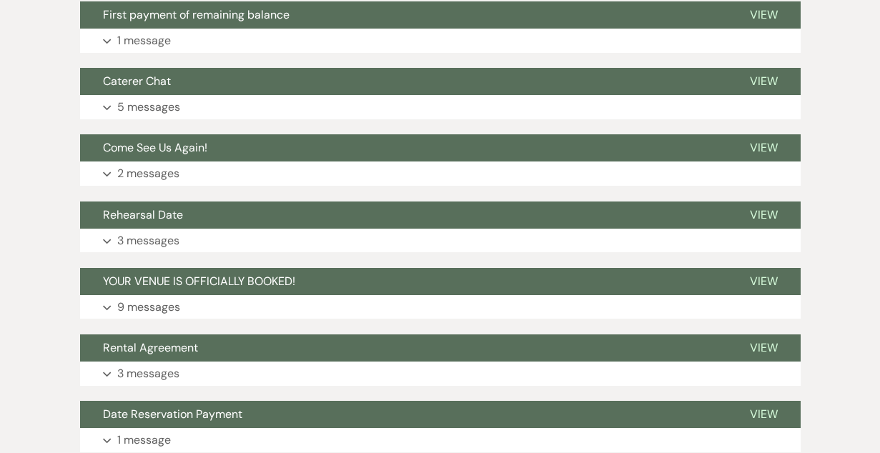
scroll to position [5161, 0]
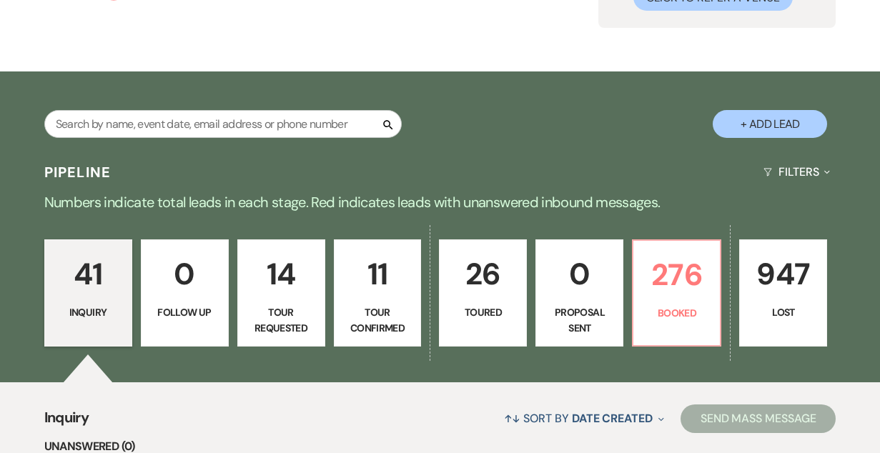
click at [455, 294] on p "26" at bounding box center [482, 274] width 69 height 48
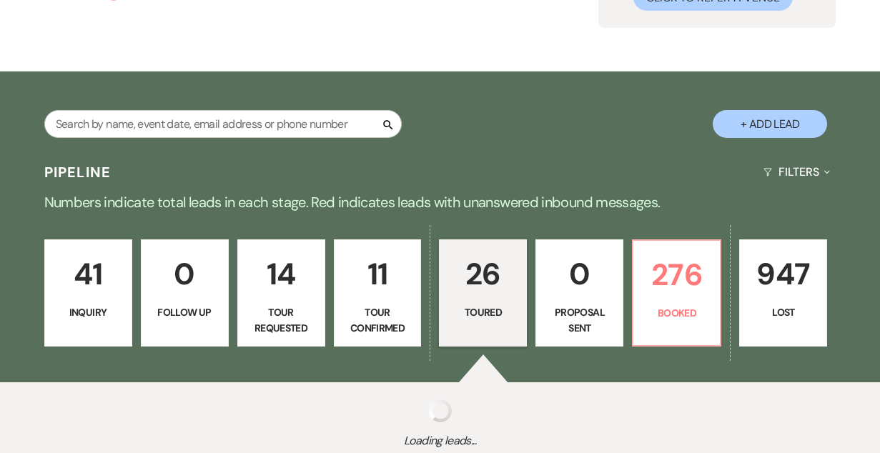
select select "5"
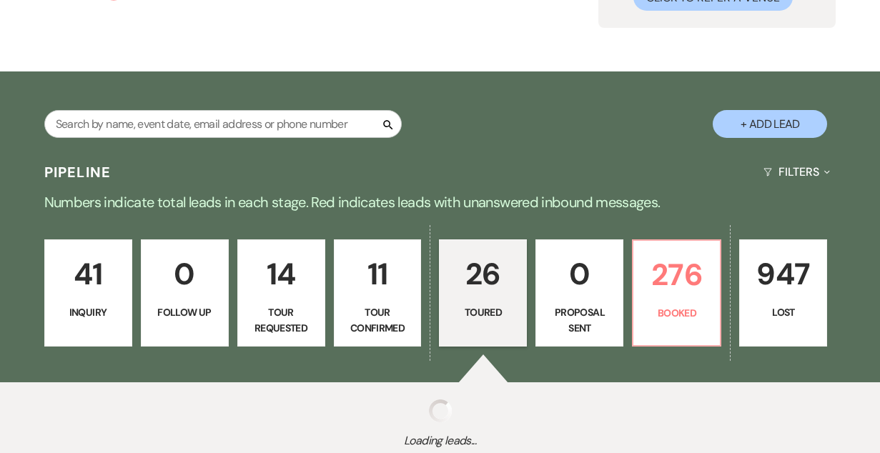
select select "5"
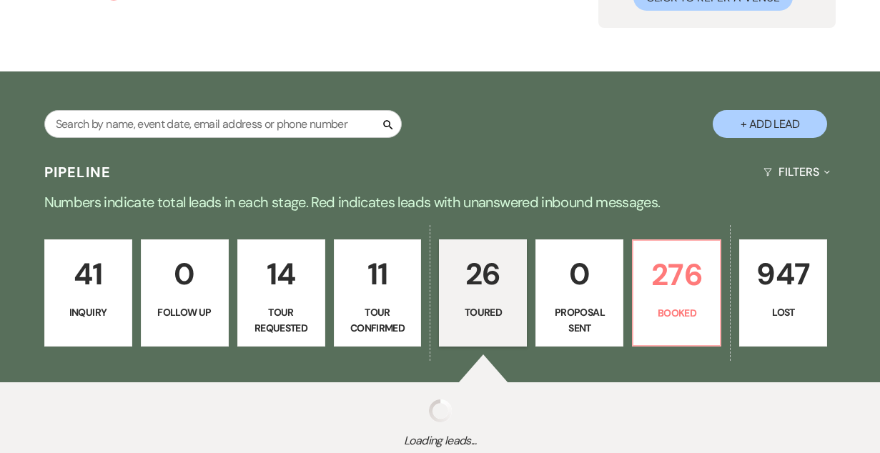
select select "5"
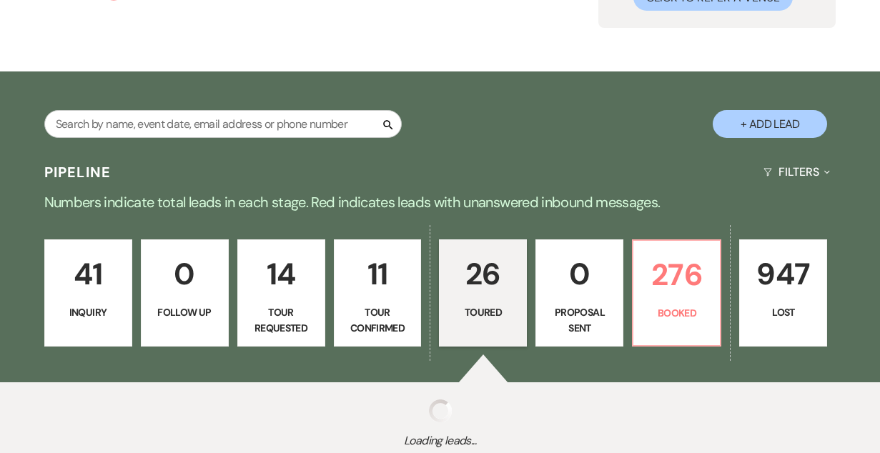
select select "5"
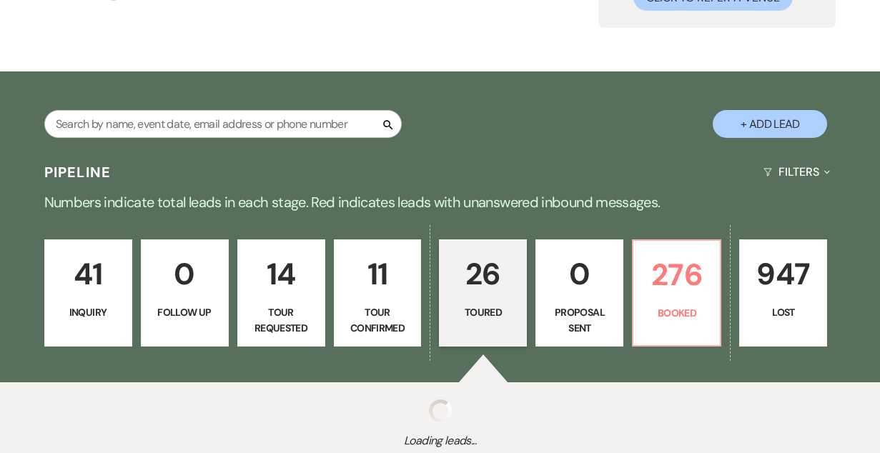
select select "5"
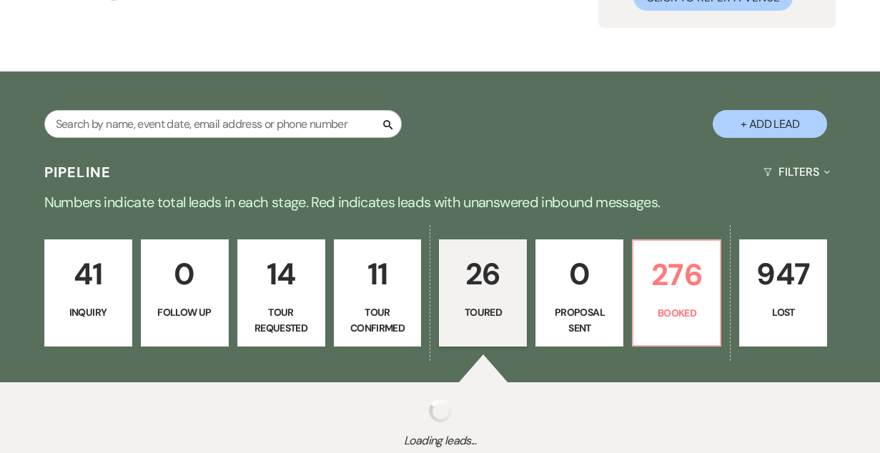
select select "5"
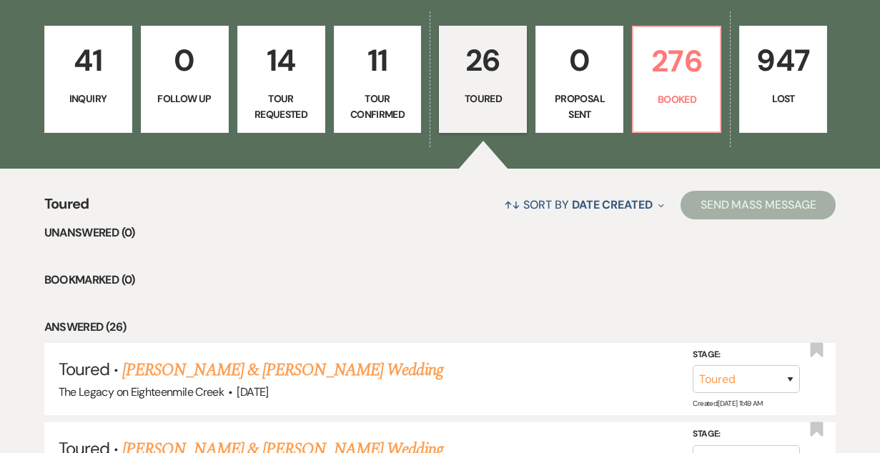
scroll to position [427, 0]
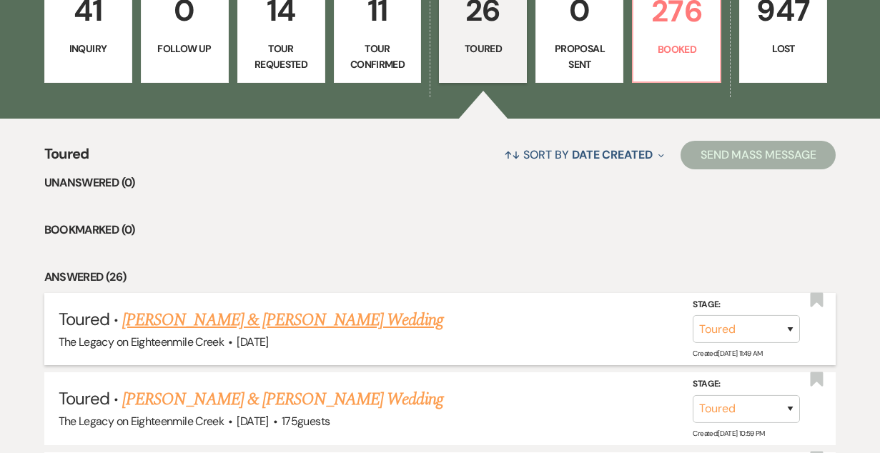
click at [337, 329] on link "[PERSON_NAME] & [PERSON_NAME] Wedding" at bounding box center [282, 320] width 320 height 26
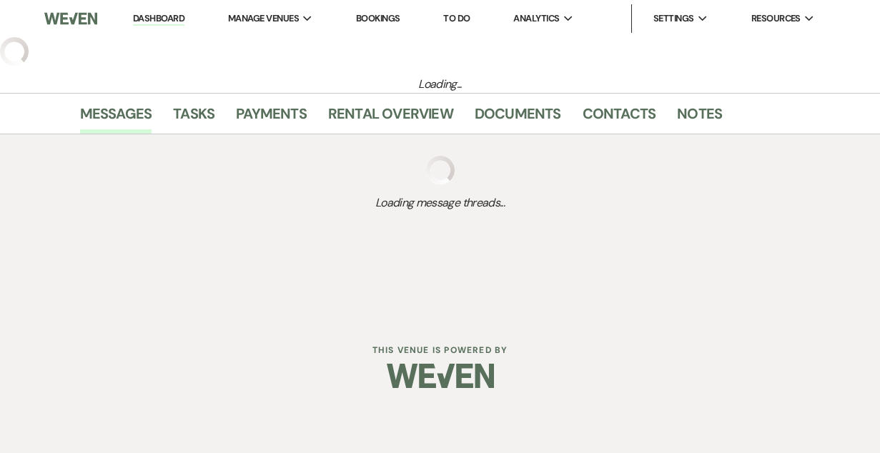
select select "5"
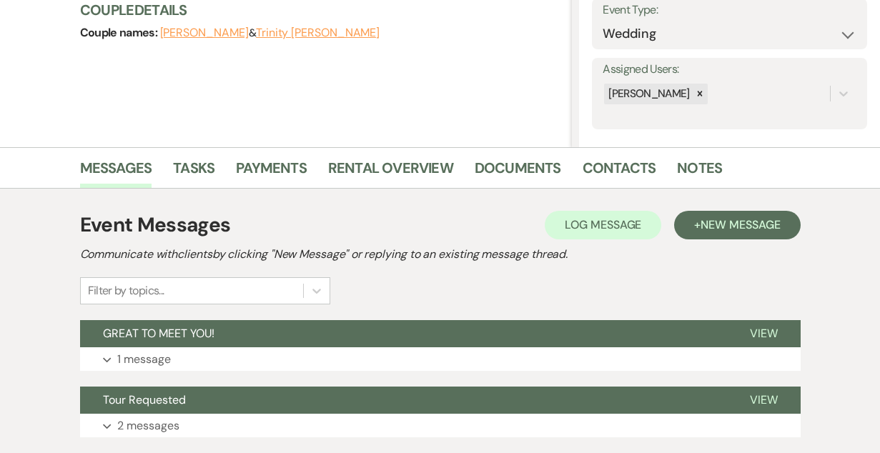
scroll to position [213, 0]
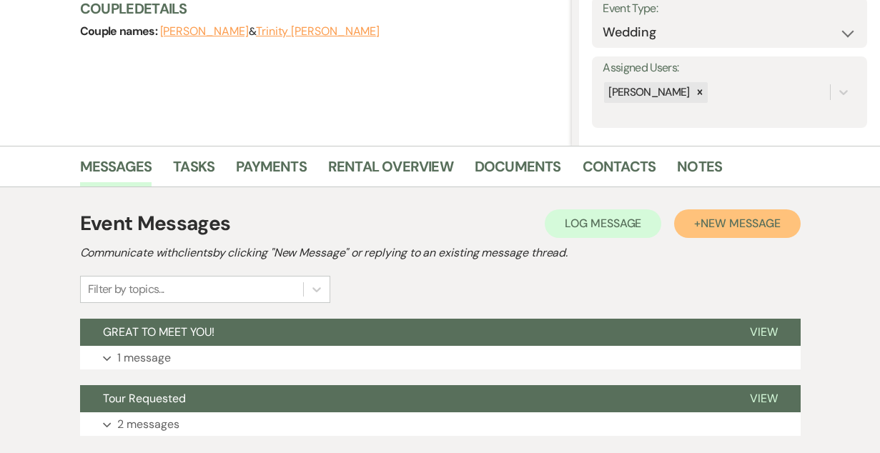
click at [730, 223] on span "New Message" at bounding box center [739, 223] width 79 height 15
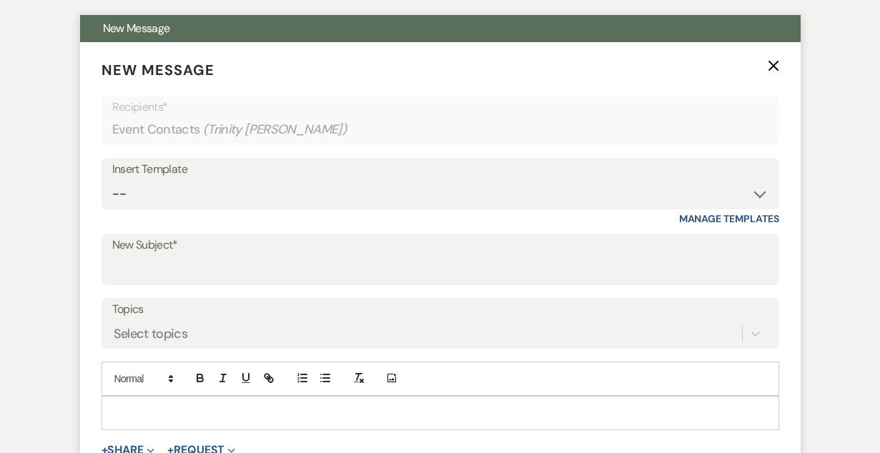
scroll to position [522, 0]
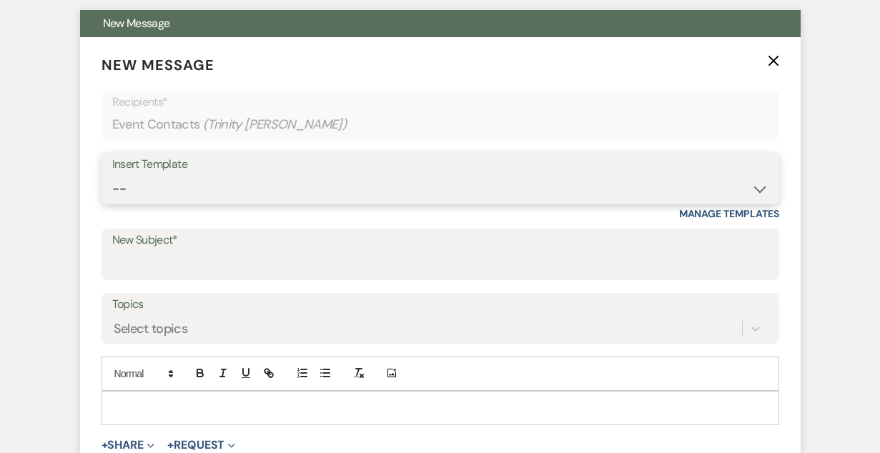
click at [304, 196] on select "-- Inquiry Follow Up- Just checking in :) Tour Date/Time Confirmation Proposal …" at bounding box center [440, 189] width 656 height 28
select select "1736"
type input "Semi Private Planning Sign Up"
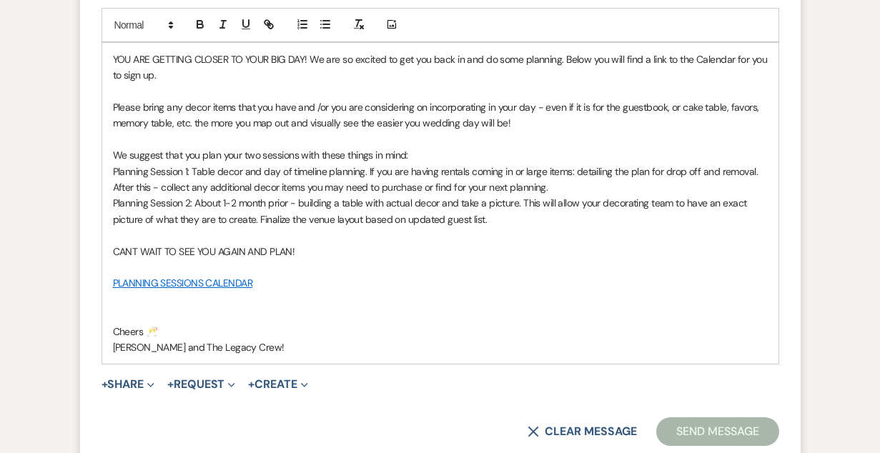
scroll to position [868, 0]
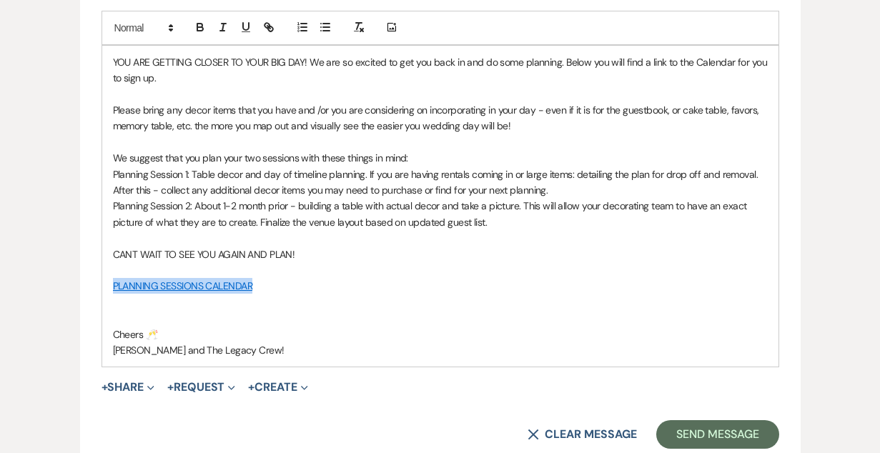
drag, startPoint x: 268, startPoint y: 282, endPoint x: 55, endPoint y: 287, distance: 213.0
click at [55, 287] on div "Event Messages Log Log Message + New Message Communicate with clients by clicki…" at bounding box center [440, 78] width 815 height 1090
copy link "PLANNING SESSIONS CALENDAR"
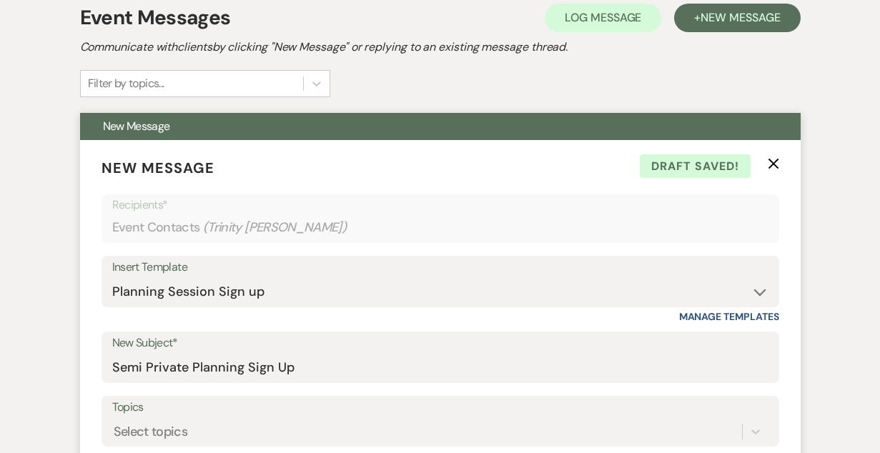
scroll to position [418, 0]
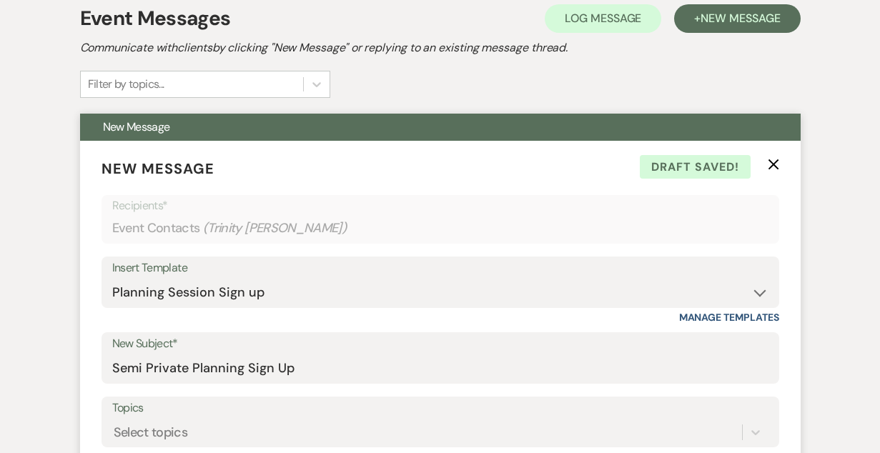
click at [770, 161] on icon "X" at bounding box center [773, 164] width 11 height 11
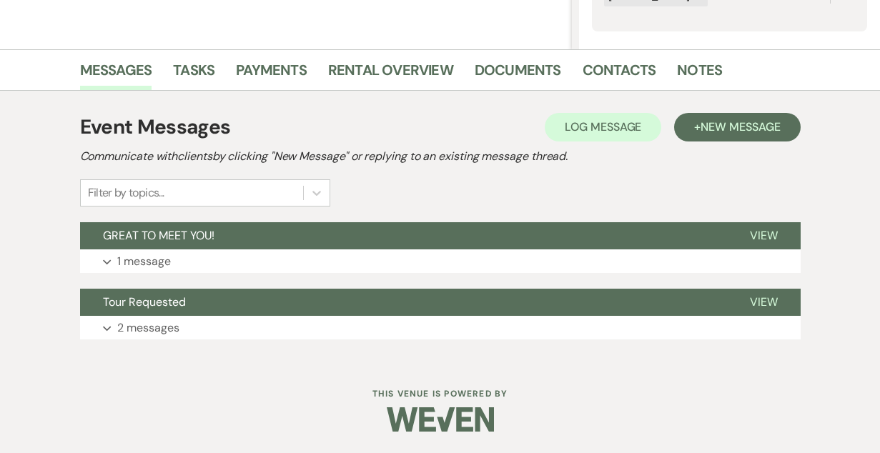
scroll to position [309, 0]
